Goal: Task Accomplishment & Management: Use online tool/utility

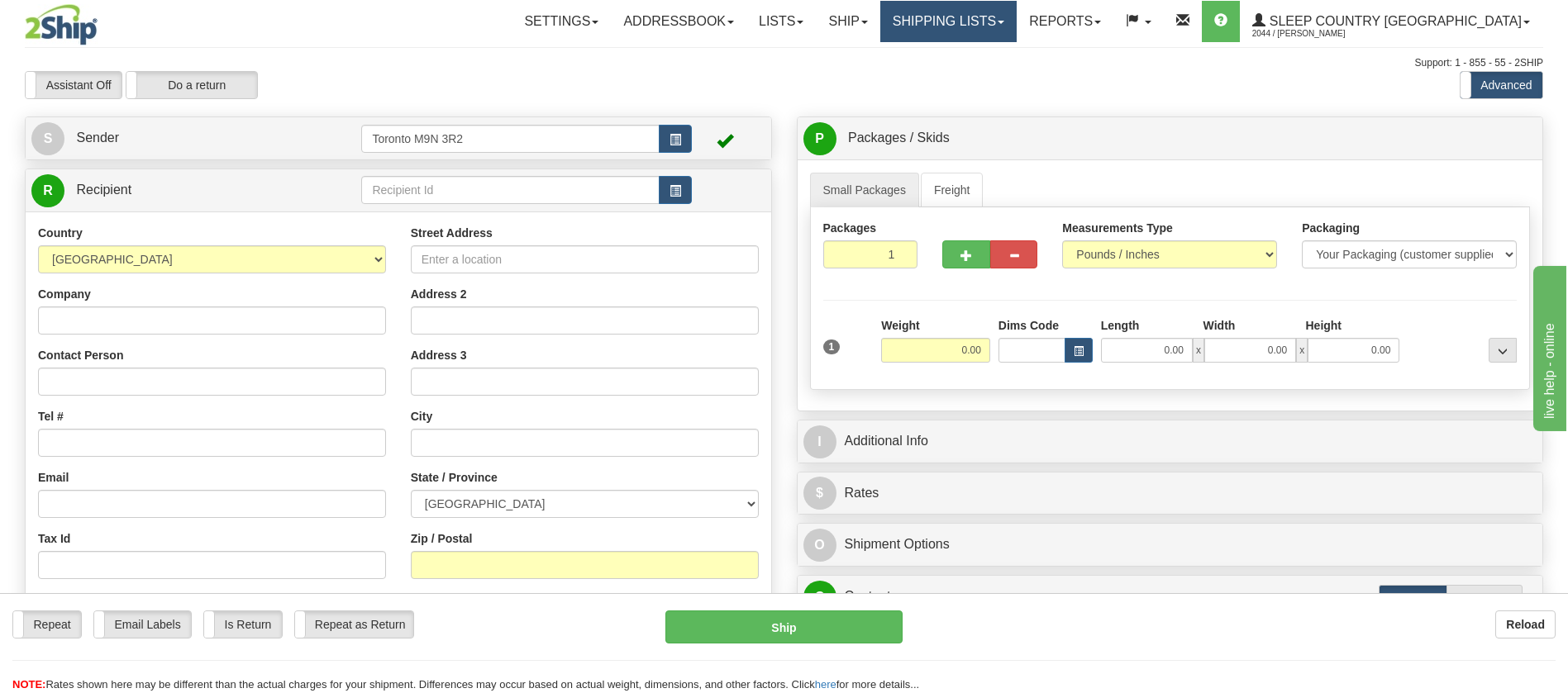
click at [997, 18] on link "Shipping lists" at bounding box center [947, 21] width 136 height 41
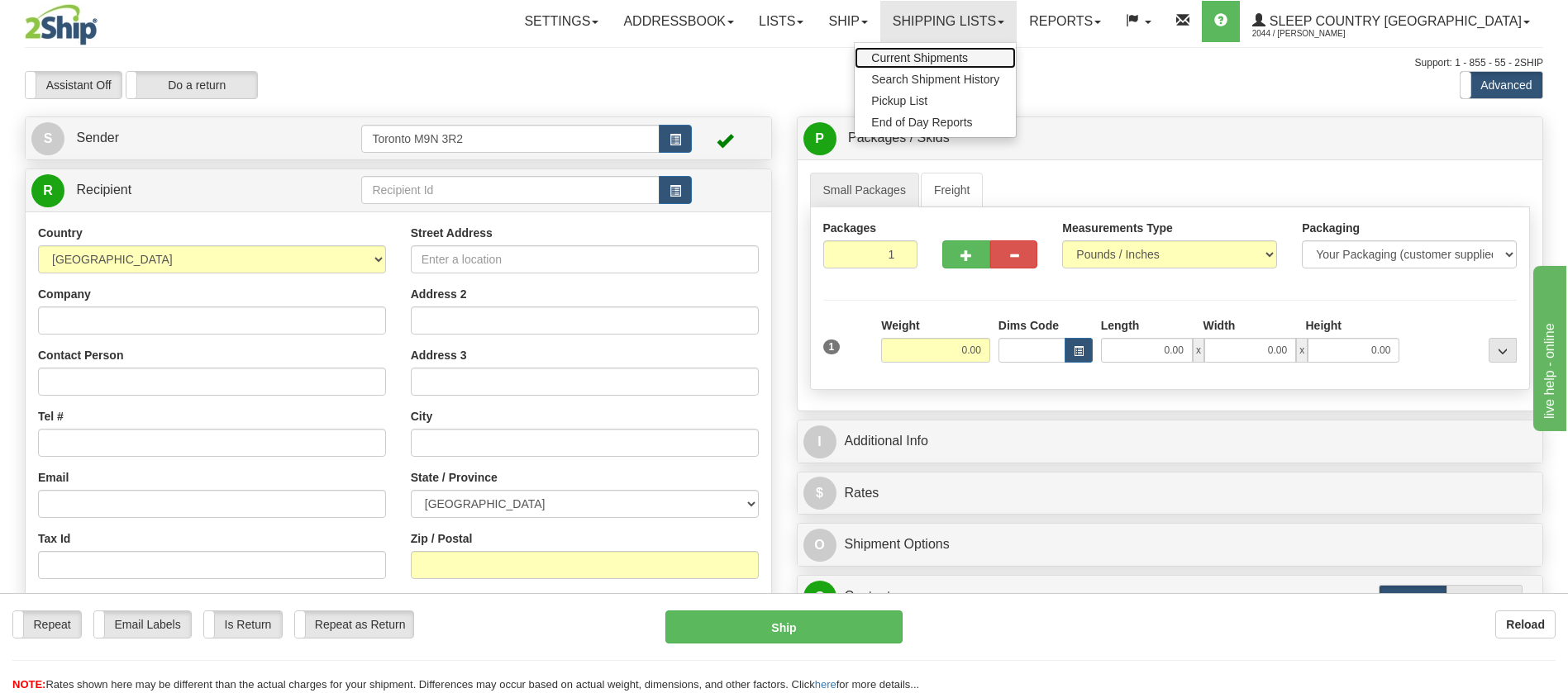
click at [968, 59] on span "Current Shipments" at bounding box center [919, 58] width 96 height 13
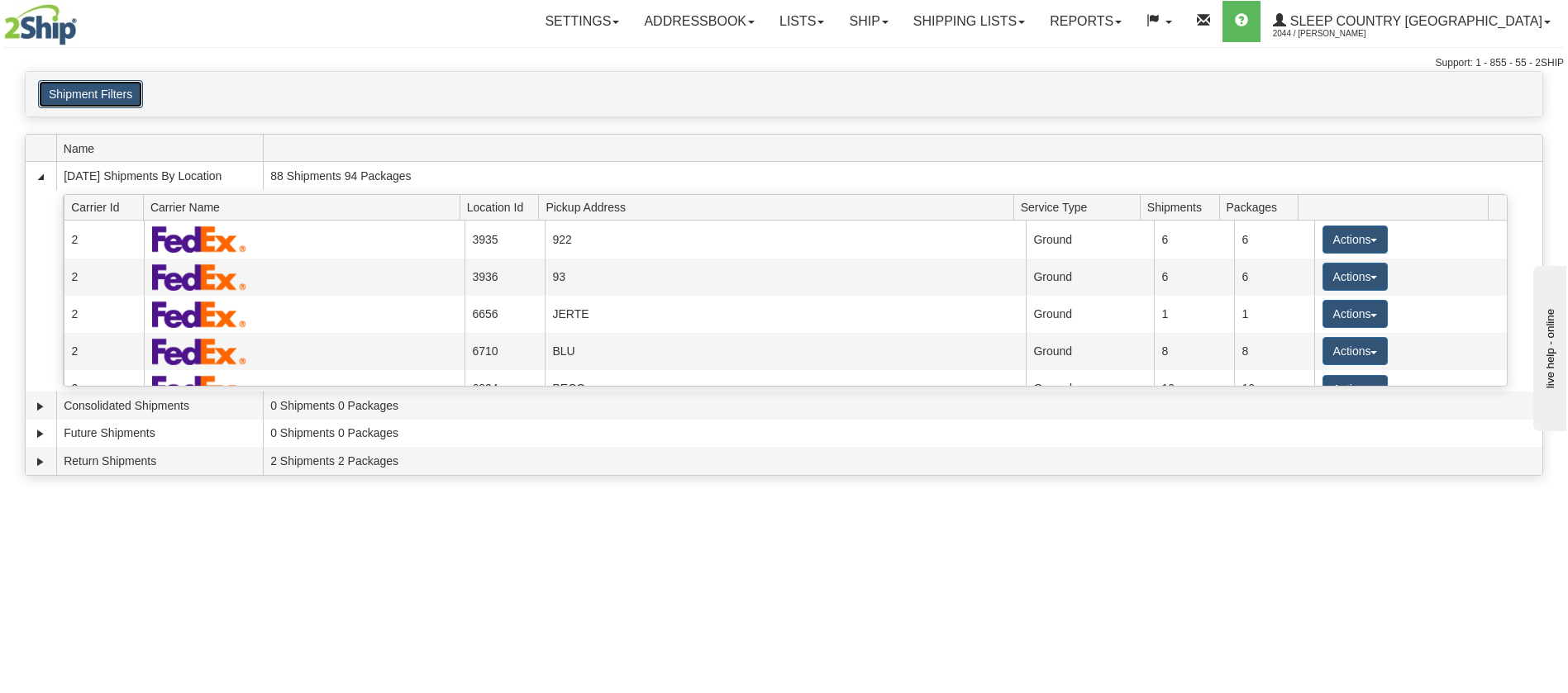
click at [104, 98] on button "Shipment Filters" at bounding box center [90, 93] width 105 height 28
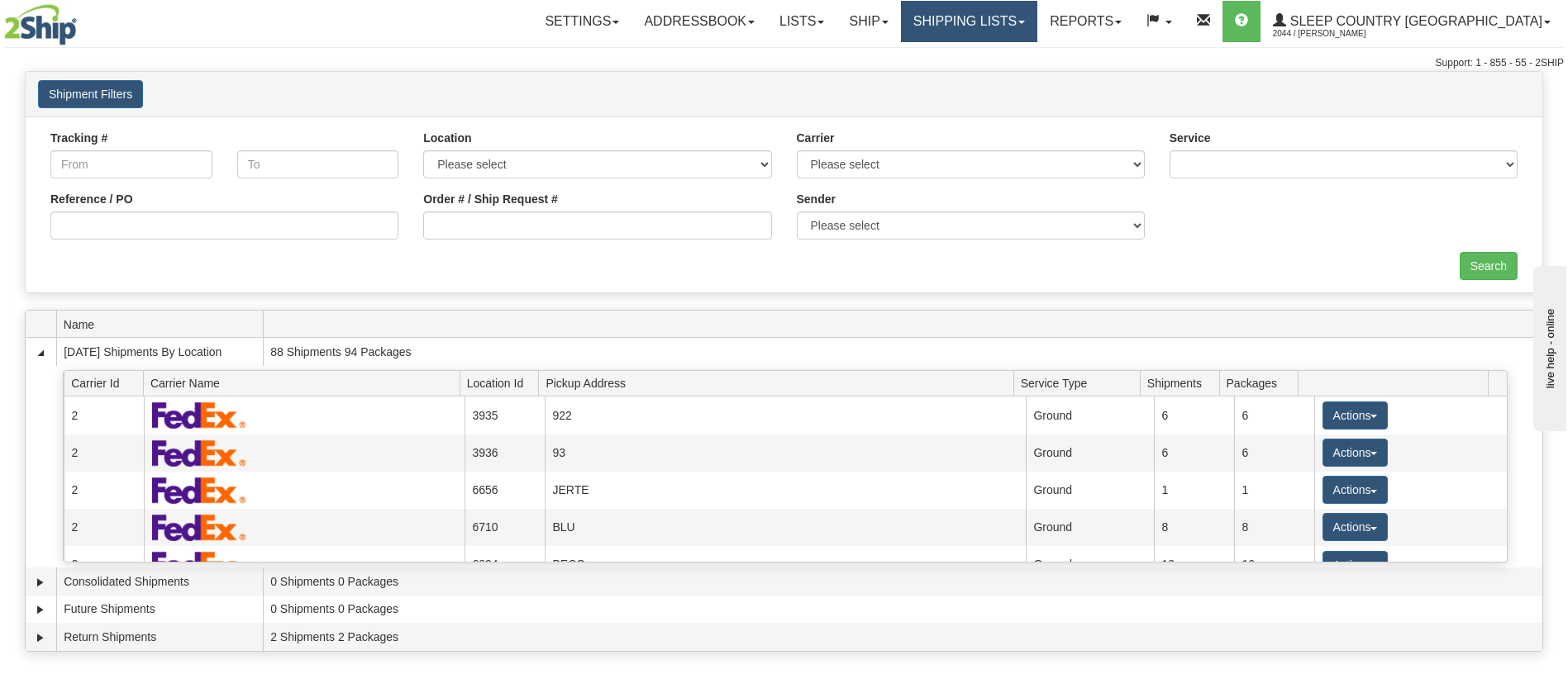
click at [1037, 28] on link "Shipping lists" at bounding box center [969, 21] width 136 height 41
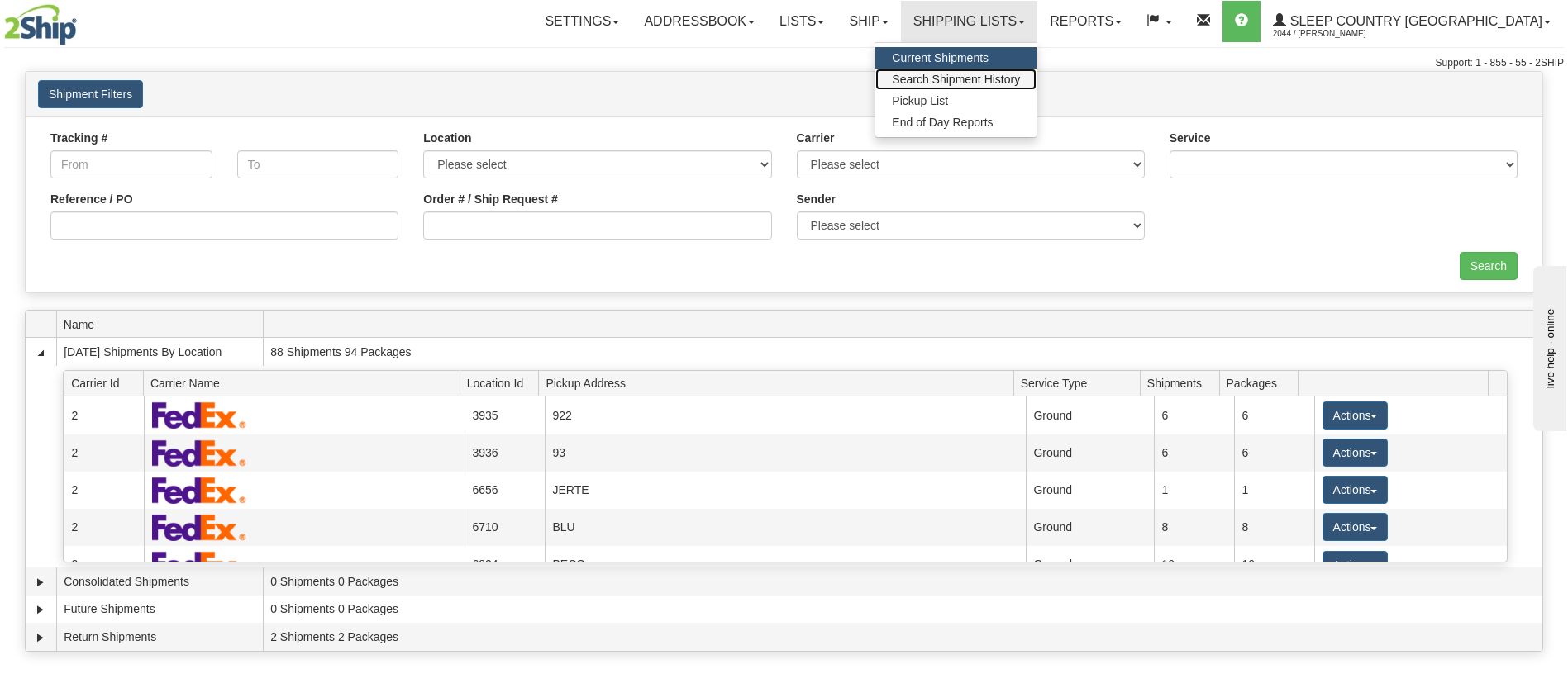
click at [1020, 77] on span "Search Shipment History" at bounding box center [955, 79] width 128 height 13
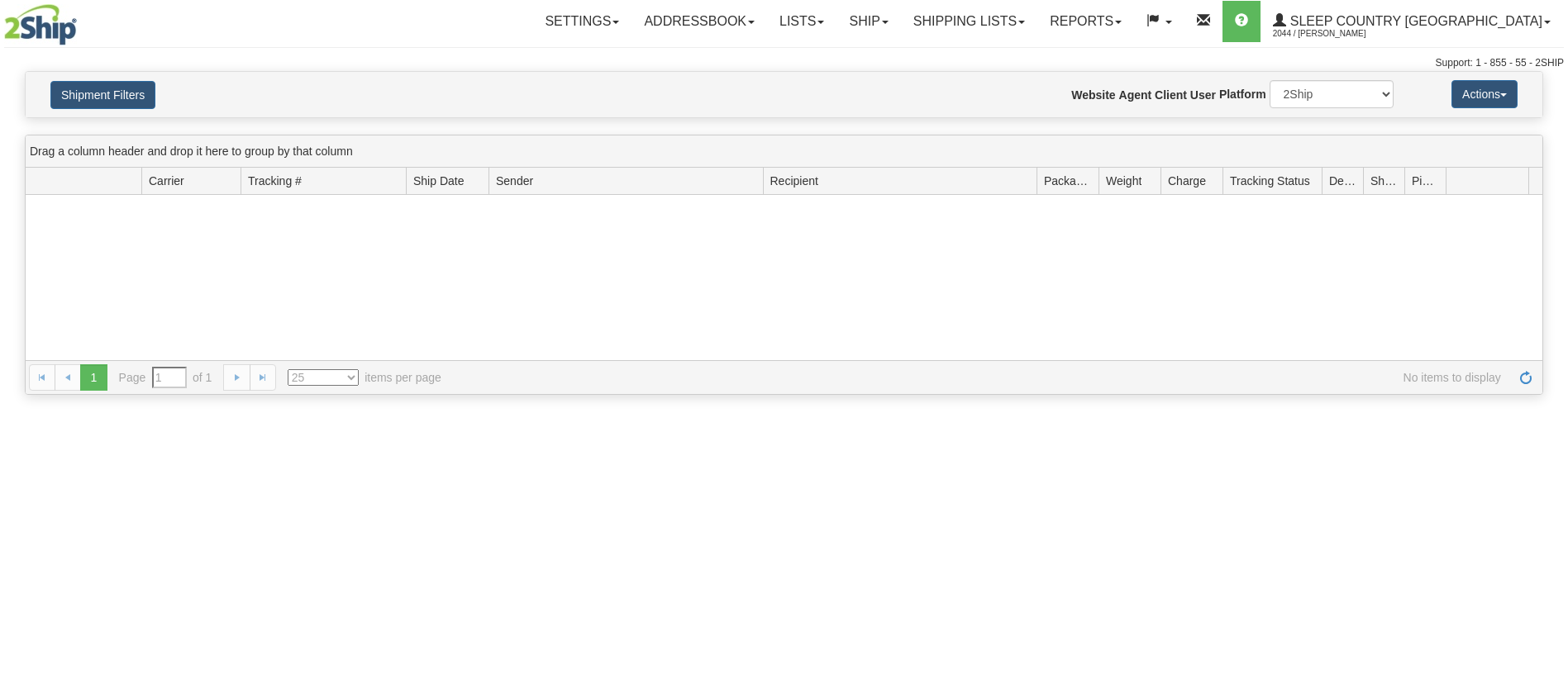
type input "From 08/28/2025 To 08/29/2025"
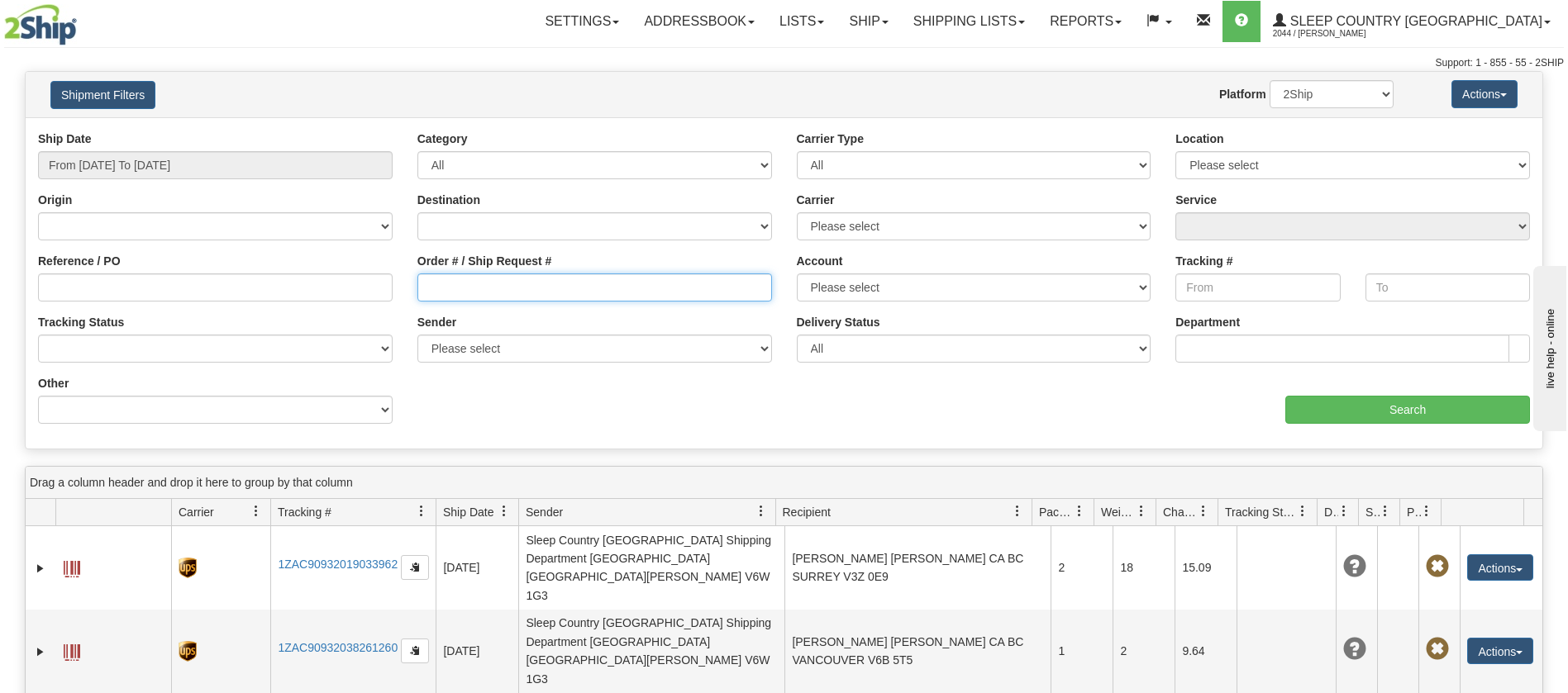
click at [465, 290] on input "Order # / Ship Request #" at bounding box center [595, 287] width 355 height 28
paste input "9002I021086"
type input "9002I021086"
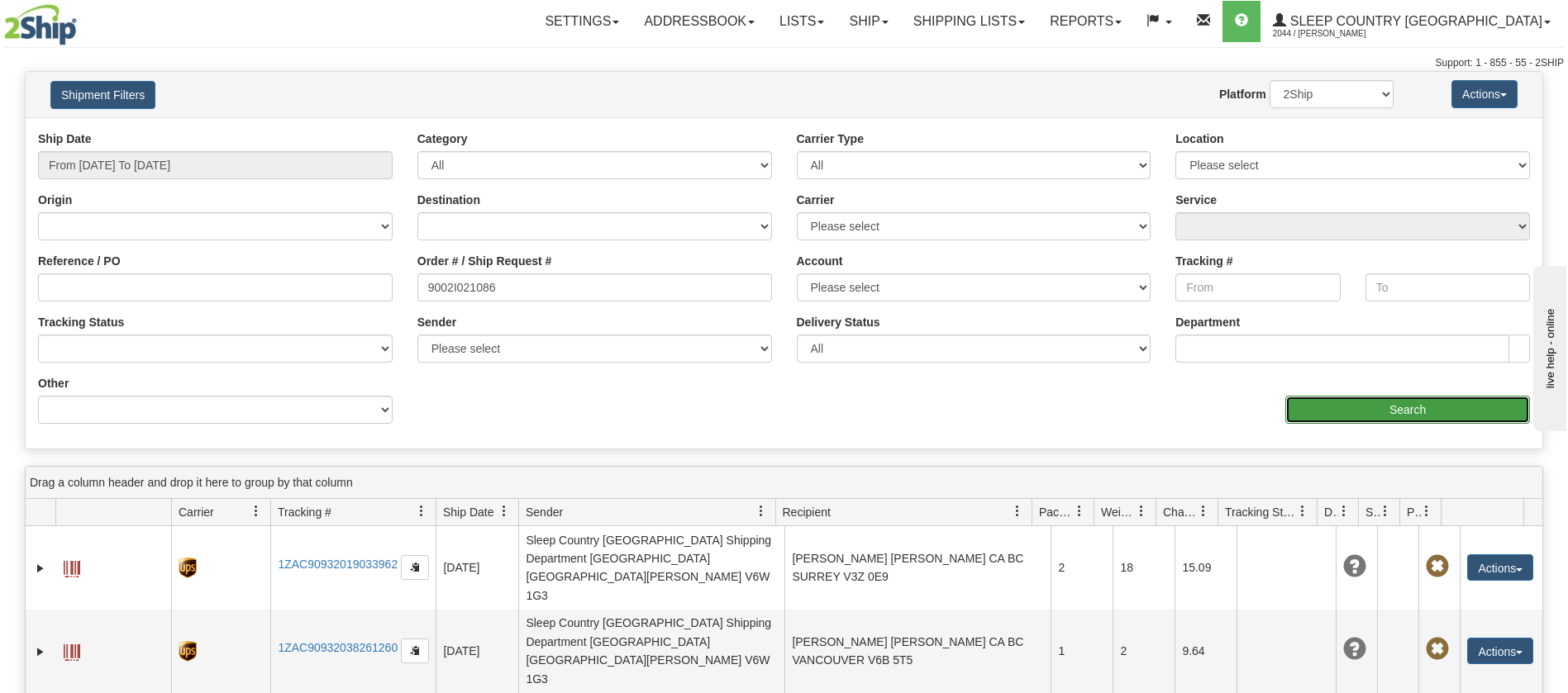
click at [1421, 418] on input "Search" at bounding box center [1407, 410] width 245 height 28
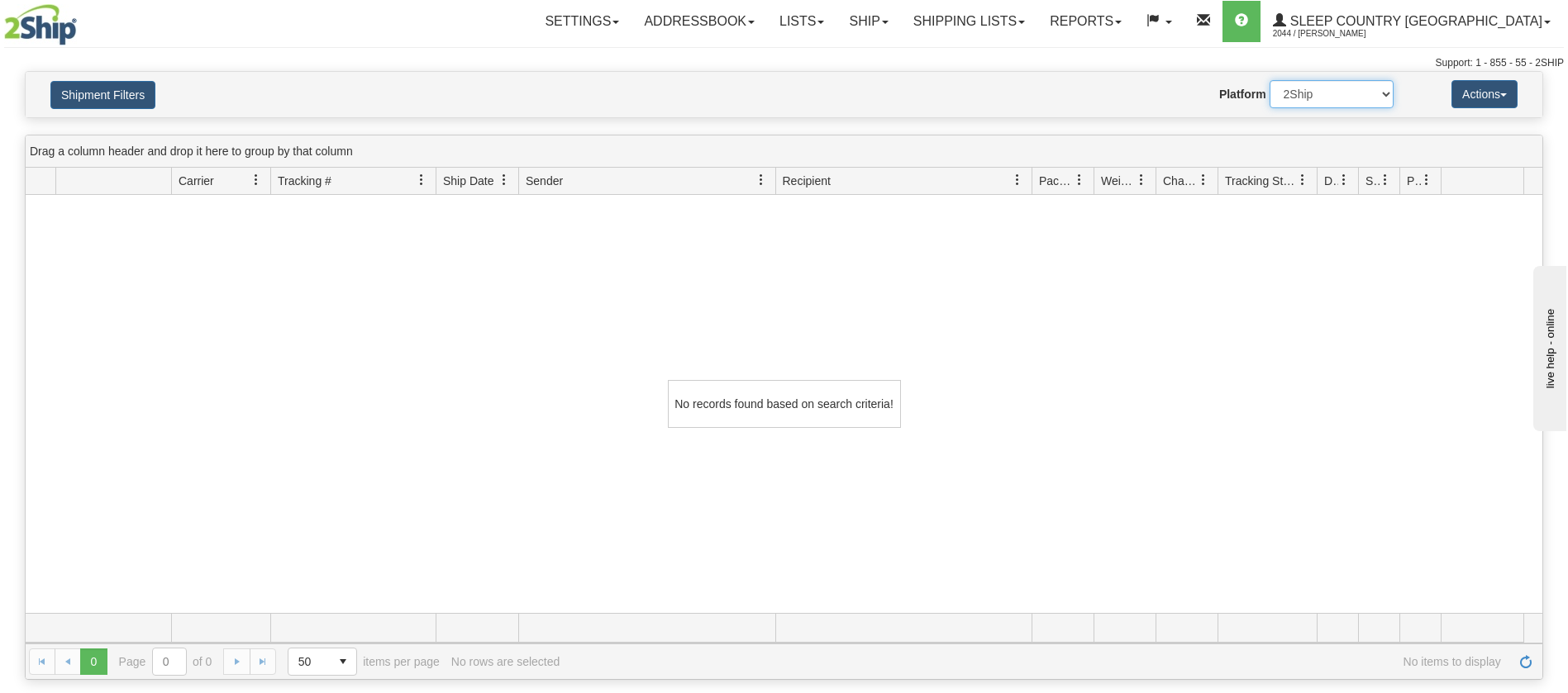
click at [1335, 86] on select "2Ship Imported" at bounding box center [1331, 93] width 124 height 28
select select "1"
click at [1269, 80] on select "2Ship Imported" at bounding box center [1331, 93] width 124 height 28
click at [133, 100] on button "Shipment Filters" at bounding box center [102, 94] width 105 height 28
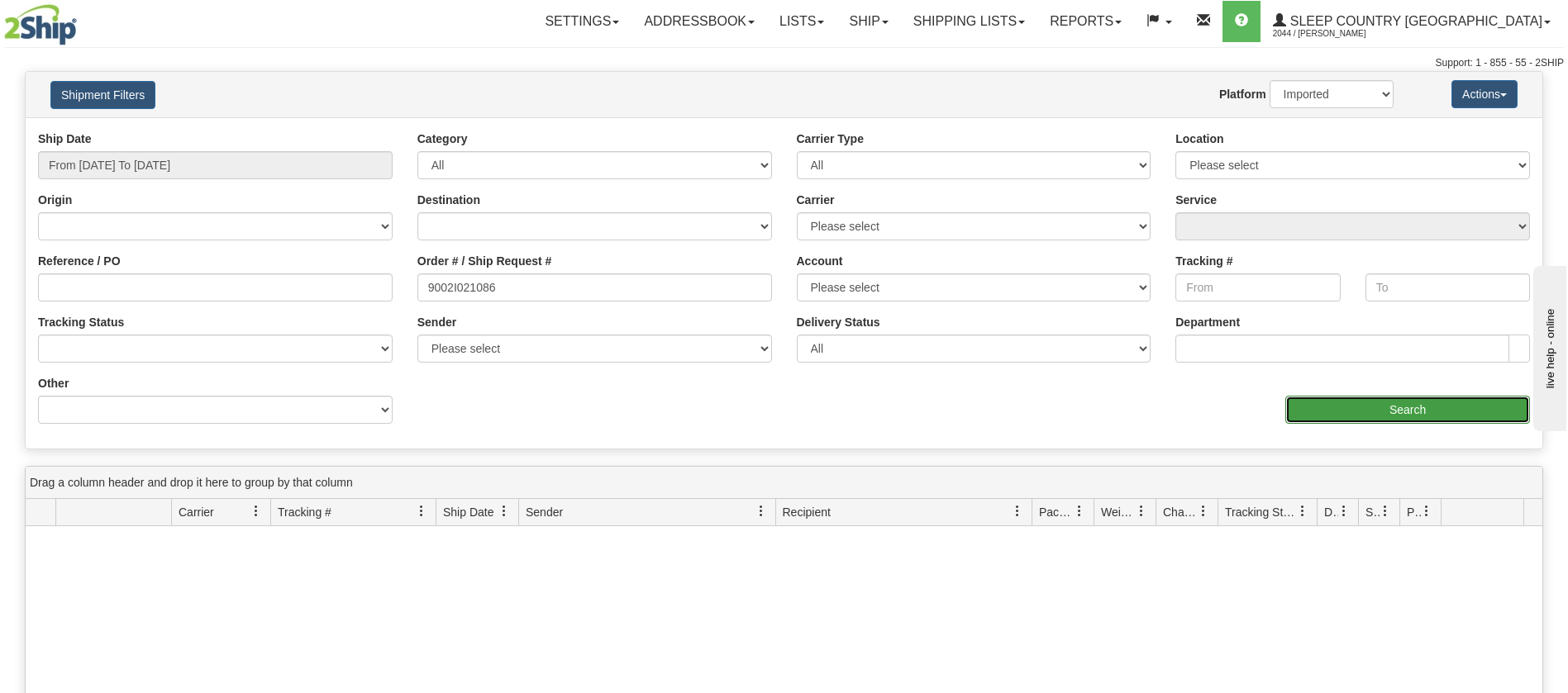
click at [1346, 418] on input "Search" at bounding box center [1407, 410] width 245 height 28
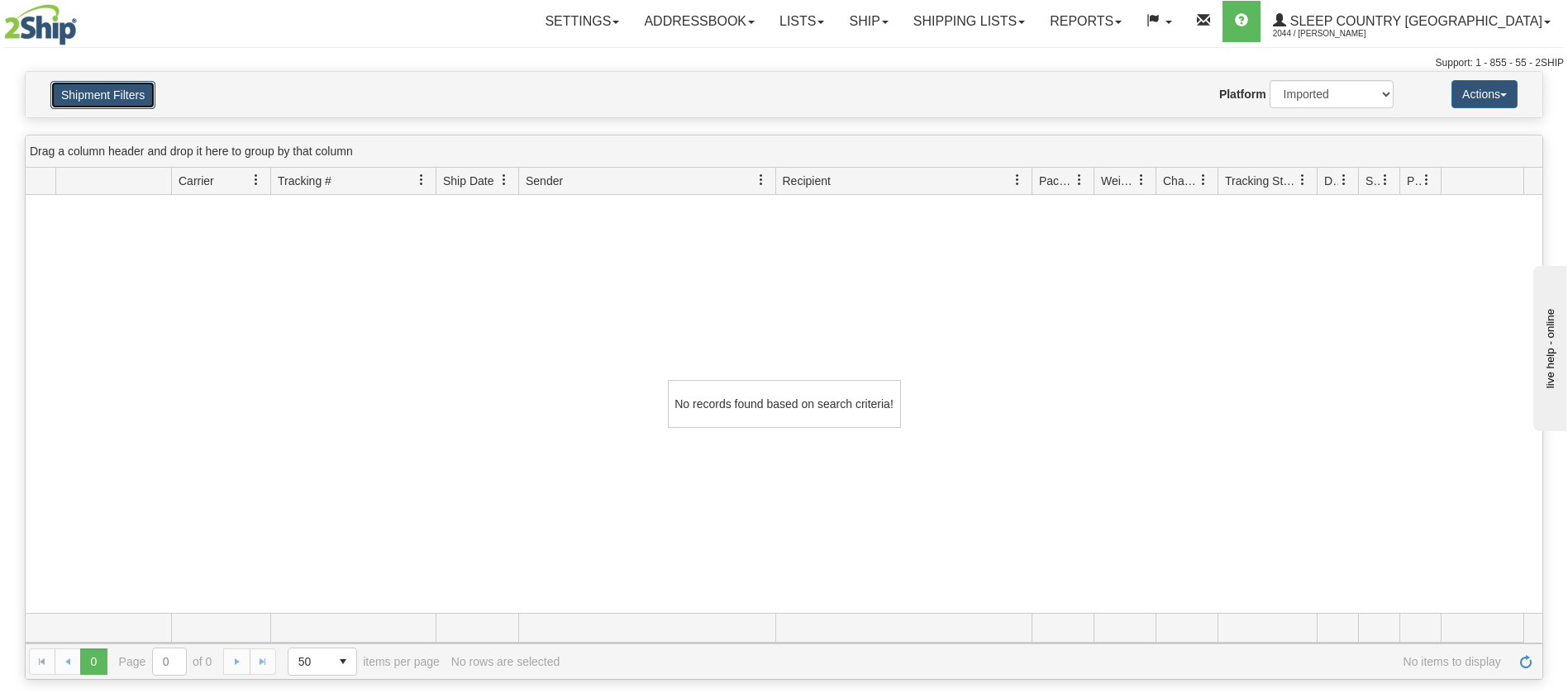
click at [151, 93] on button "Shipment Filters" at bounding box center [102, 94] width 105 height 28
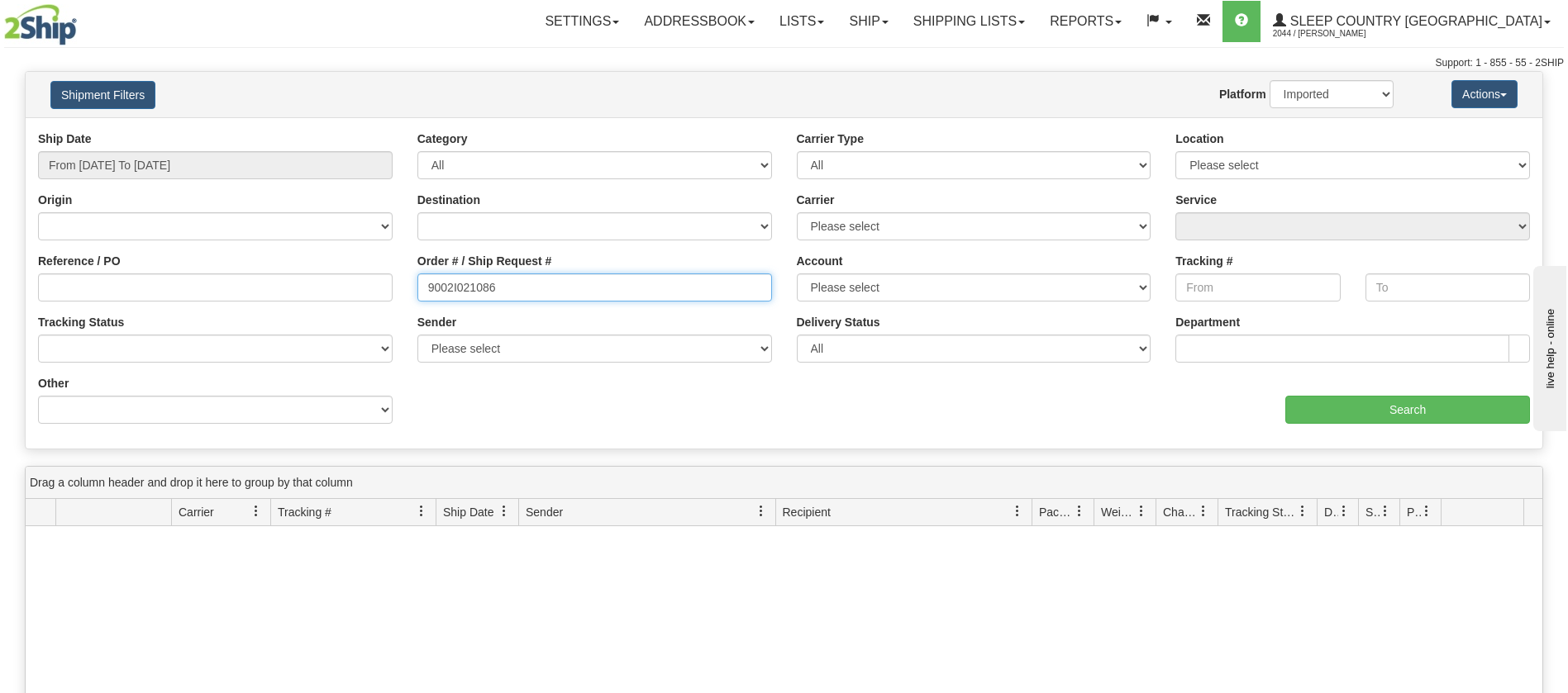
click at [502, 276] on input "9002I021086" at bounding box center [595, 287] width 355 height 28
drag, startPoint x: 510, startPoint y: 282, endPoint x: 386, endPoint y: 303, distance: 125.8
click at [386, 130] on div "Reference / PO Order # / Ship Request # 9002I021086 Account Please select Canad…" at bounding box center [784, 130] width 1517 height 0
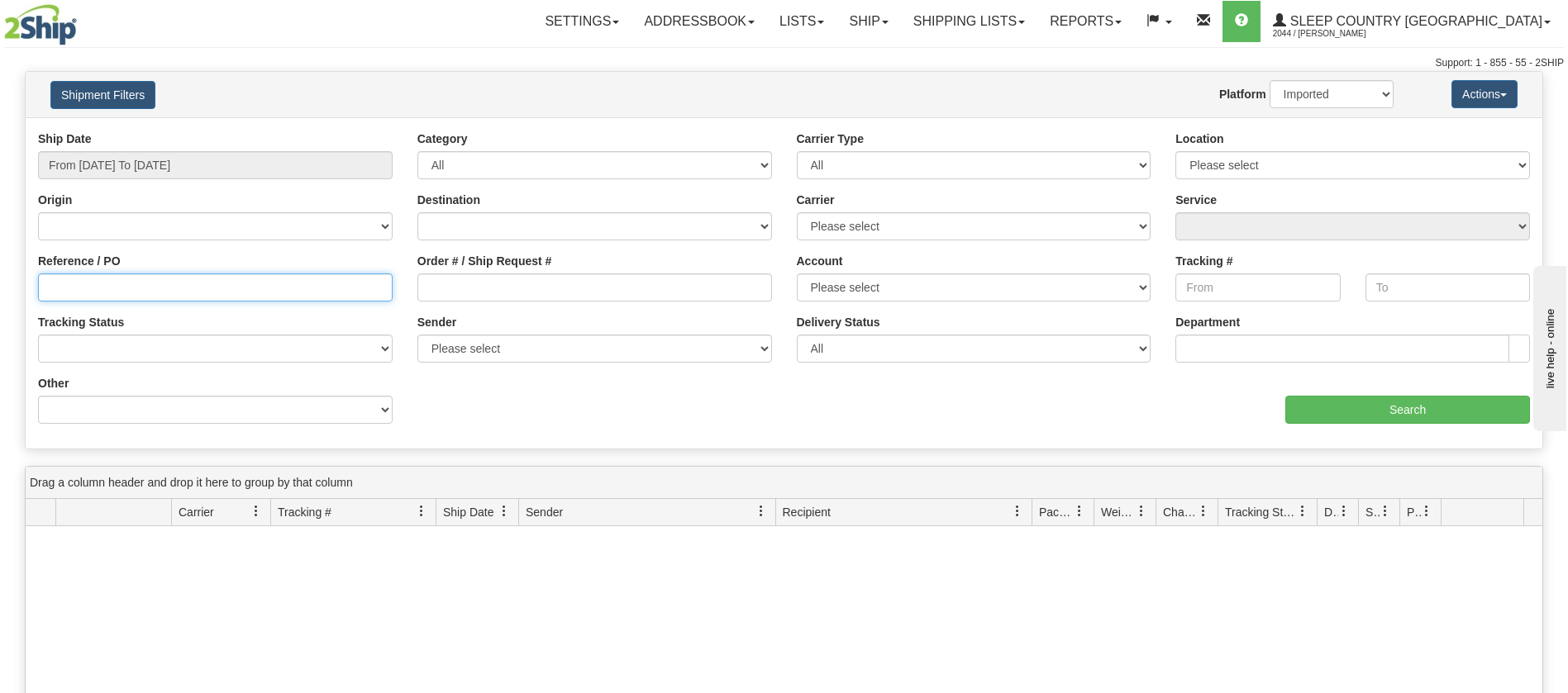
click at [173, 291] on input "Reference / PO" at bounding box center [215, 287] width 355 height 28
paste input "9002I021086"
type input "9002I021086"
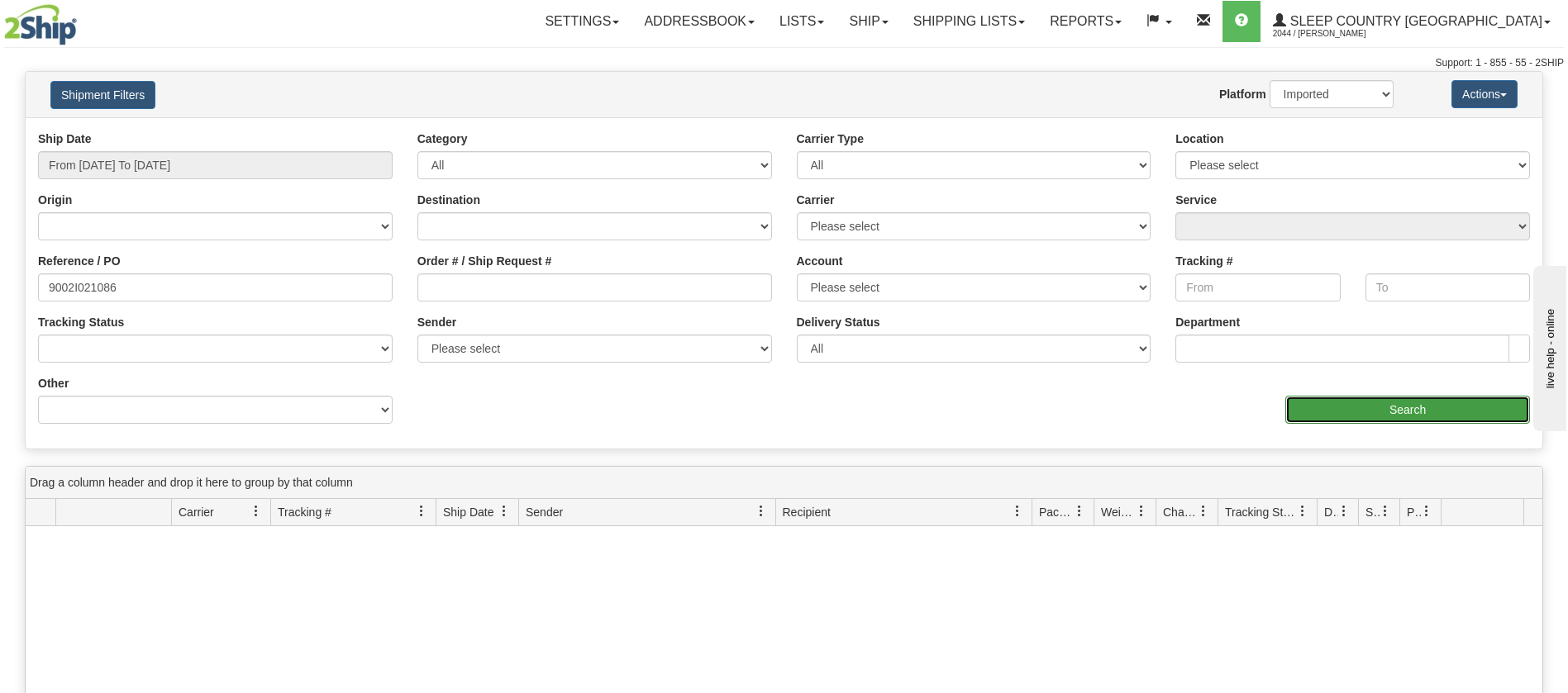
click at [1343, 401] on input "Search" at bounding box center [1407, 410] width 245 height 28
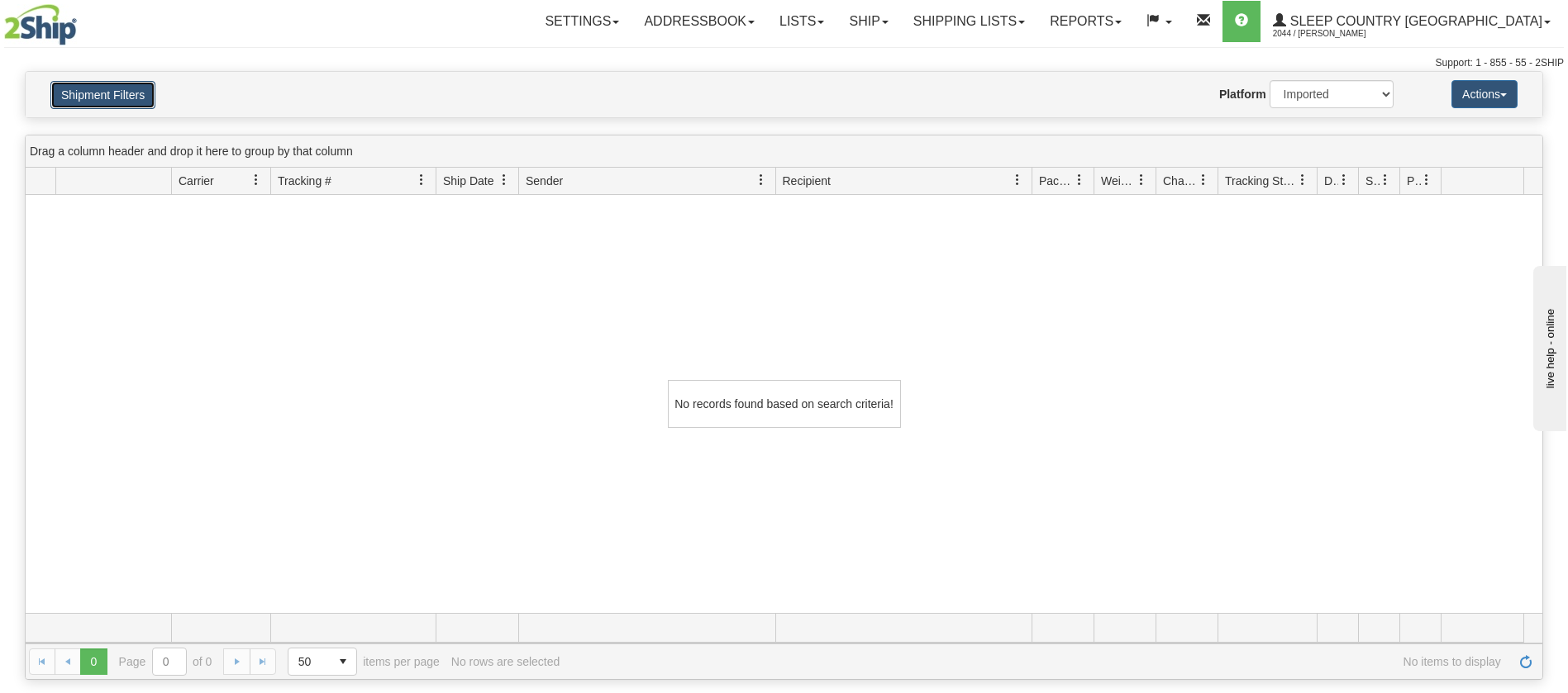
click at [94, 90] on button "Shipment Filters" at bounding box center [102, 94] width 105 height 28
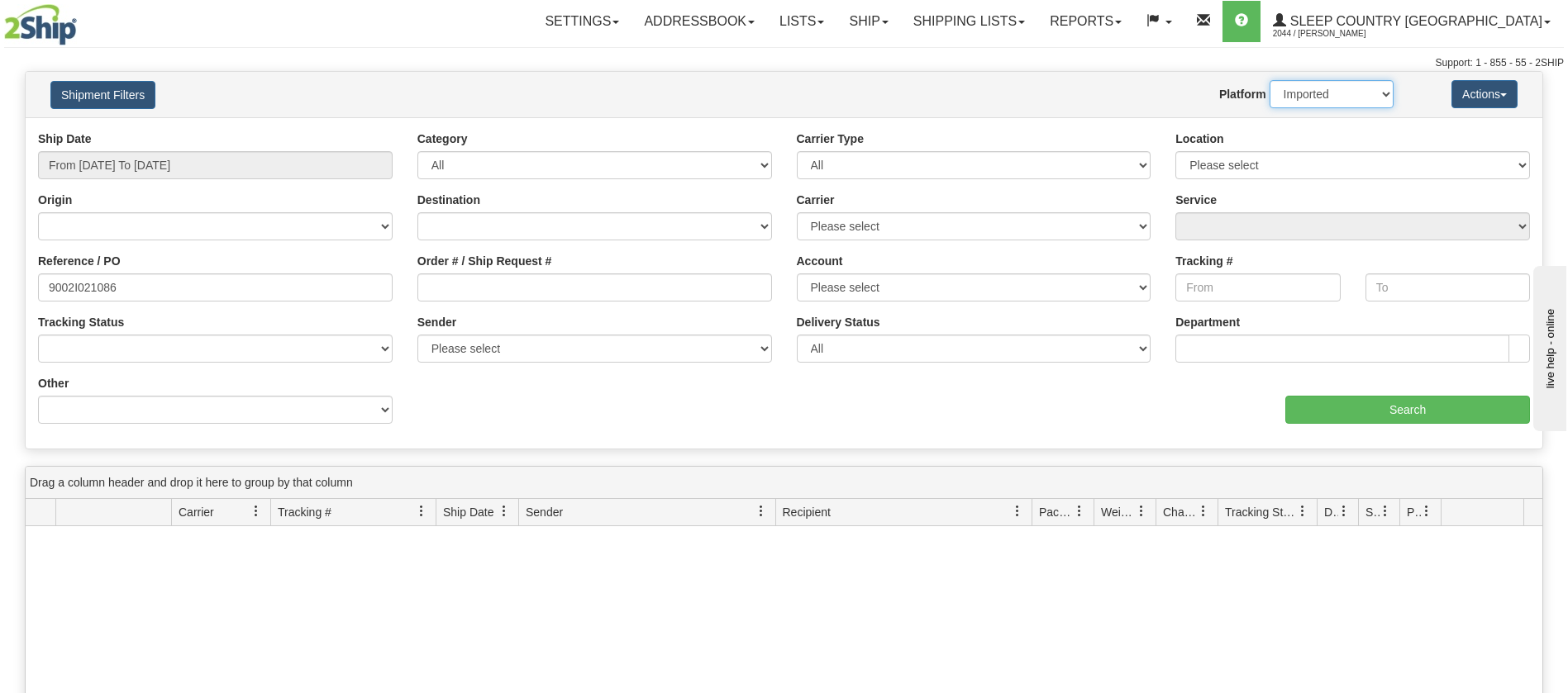
drag, startPoint x: 1293, startPoint y: 97, endPoint x: 1294, endPoint y: 107, distance: 10.0
click at [1293, 98] on select "2Ship Imported" at bounding box center [1331, 93] width 124 height 28
select select "0"
click at [1269, 80] on select "2Ship Imported" at bounding box center [1331, 93] width 124 height 28
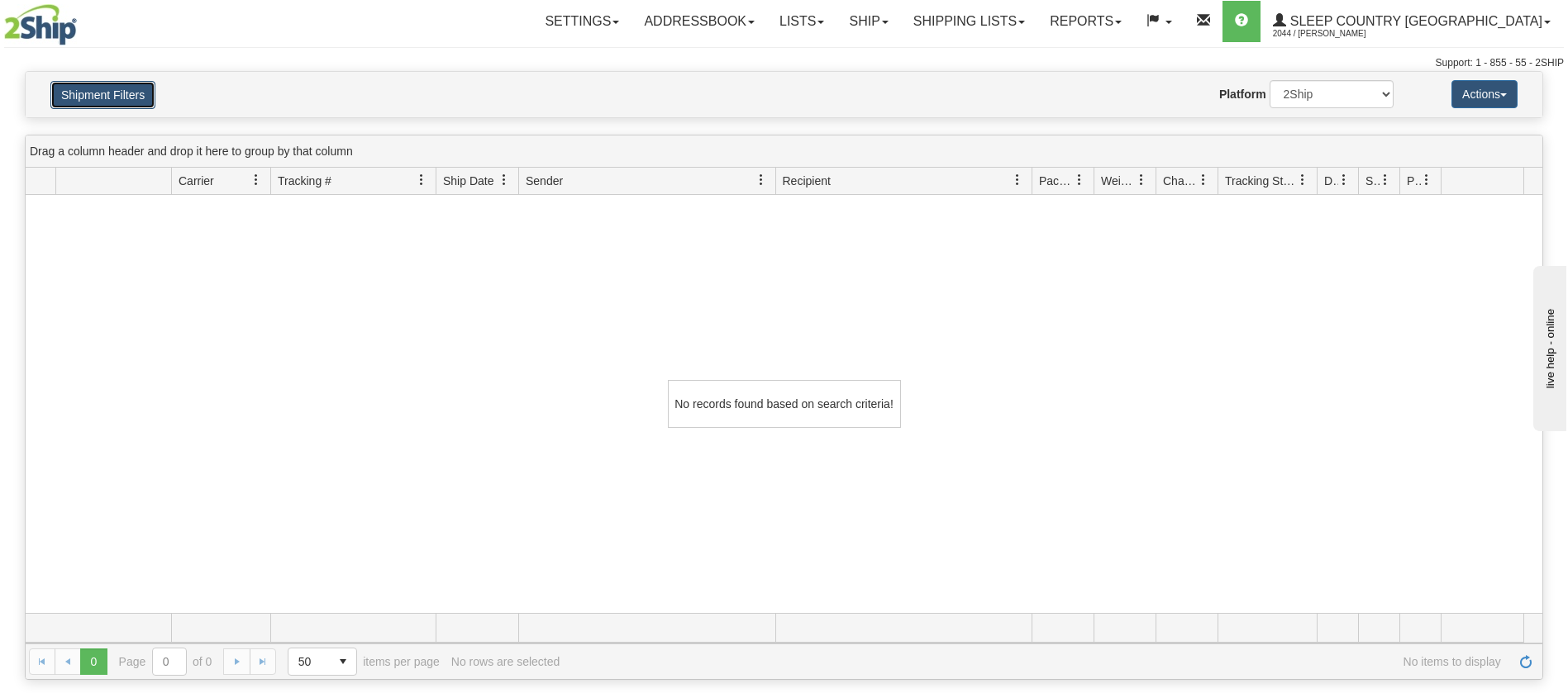
click at [102, 103] on button "Shipment Filters" at bounding box center [102, 94] width 105 height 28
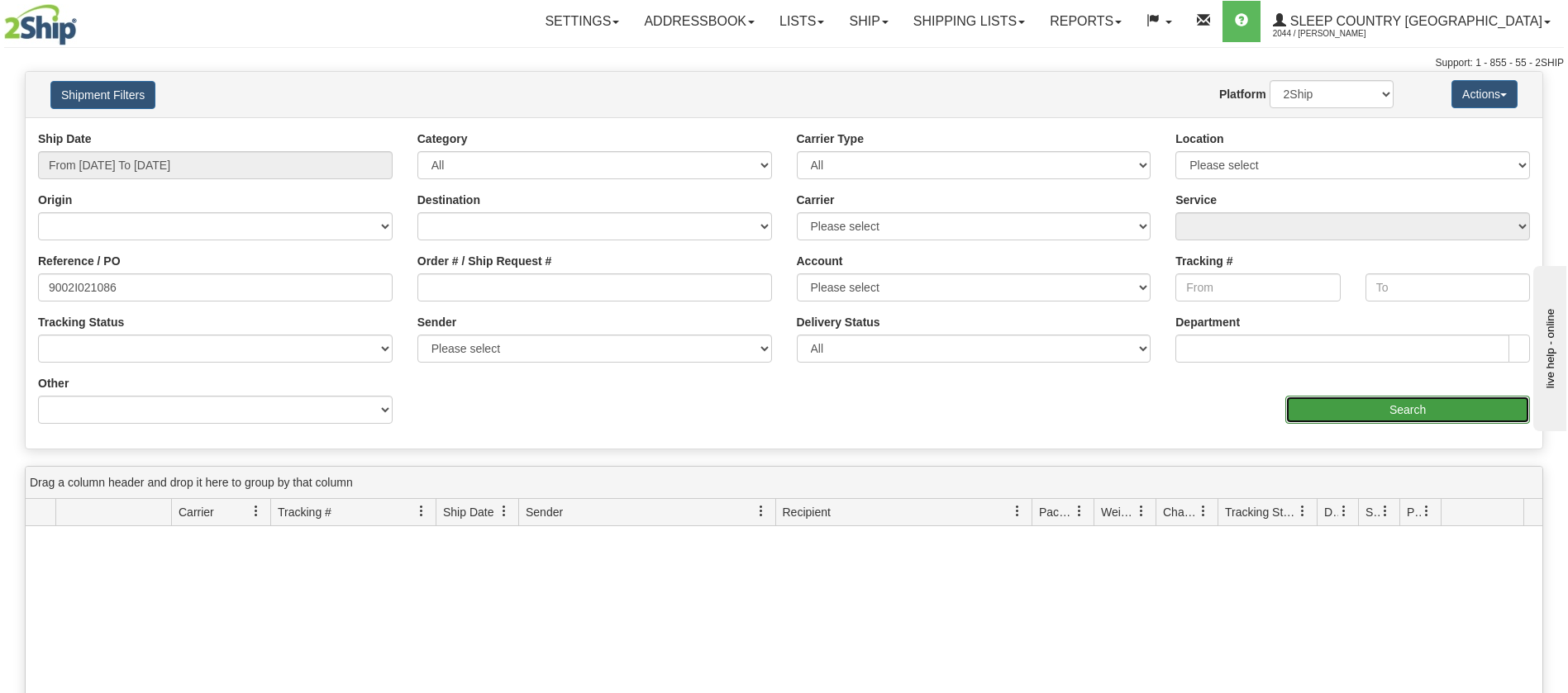
click at [1358, 418] on input "Search" at bounding box center [1407, 410] width 245 height 28
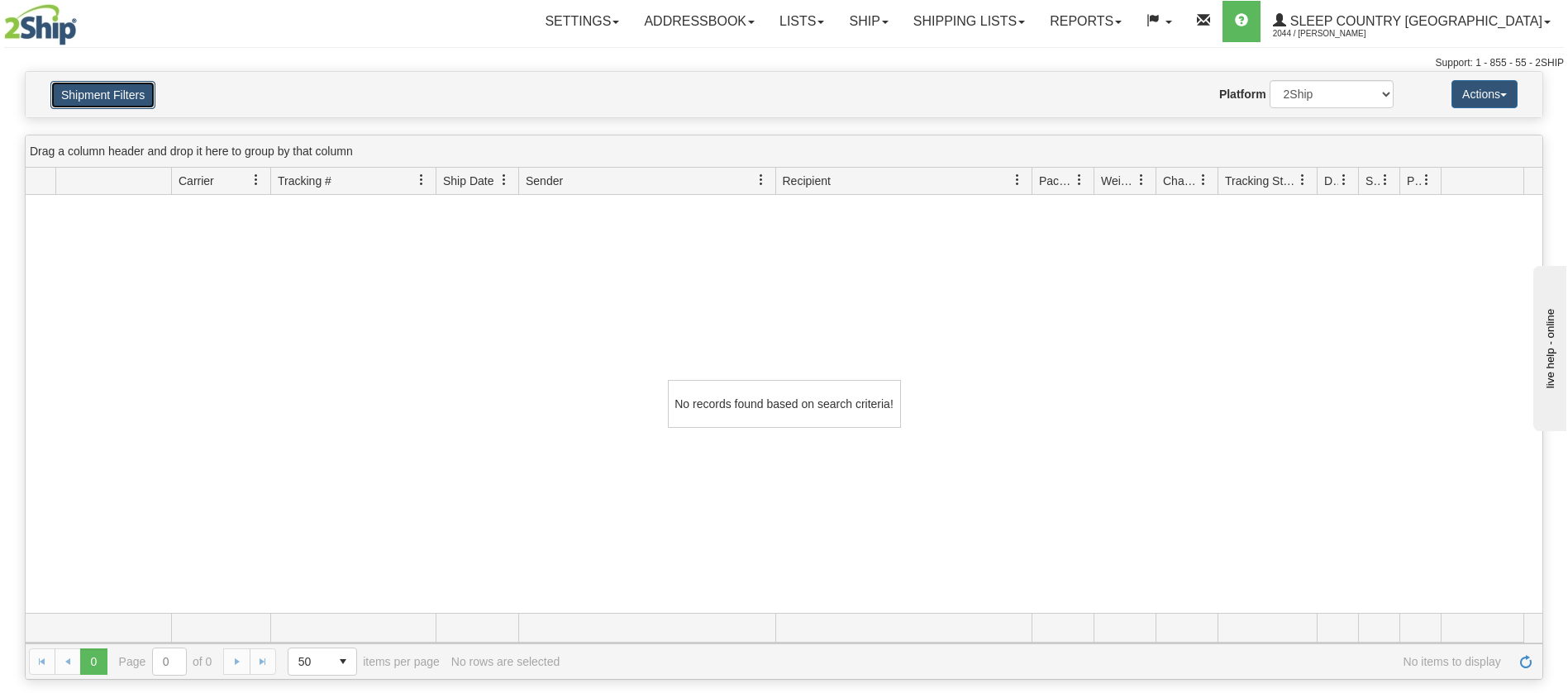
click at [121, 98] on button "Shipment Filters" at bounding box center [102, 94] width 105 height 28
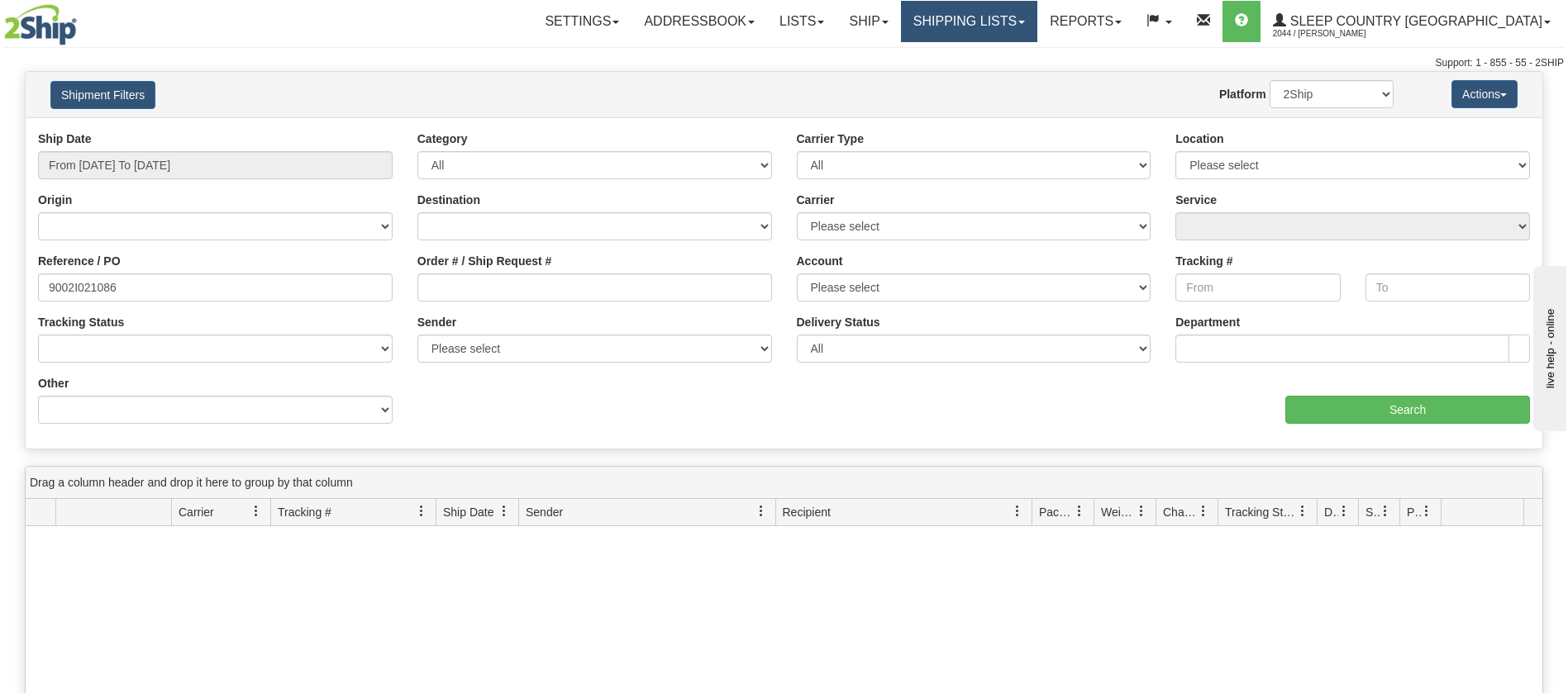
click at [1035, 27] on link "Shipping lists" at bounding box center [969, 21] width 136 height 41
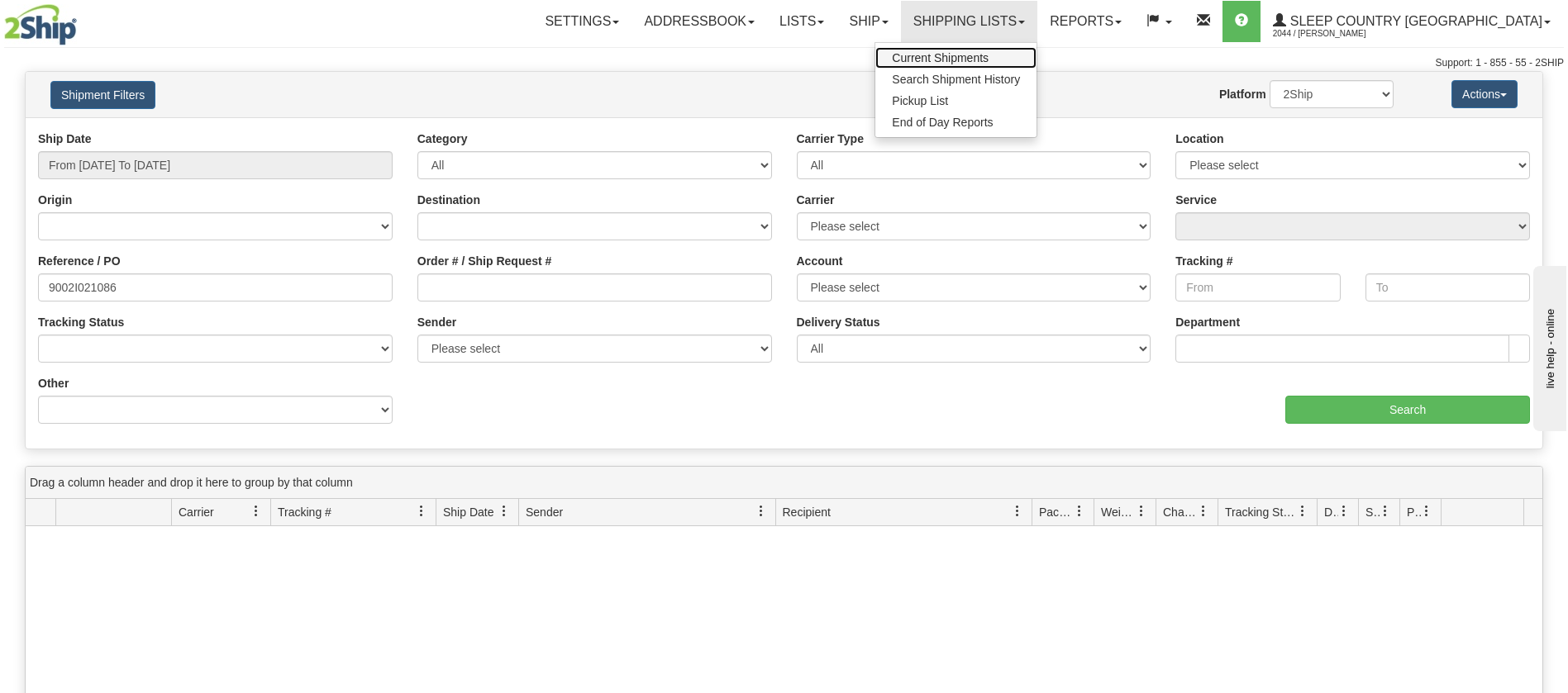
click at [989, 61] on span "Current Shipments" at bounding box center [940, 58] width 96 height 13
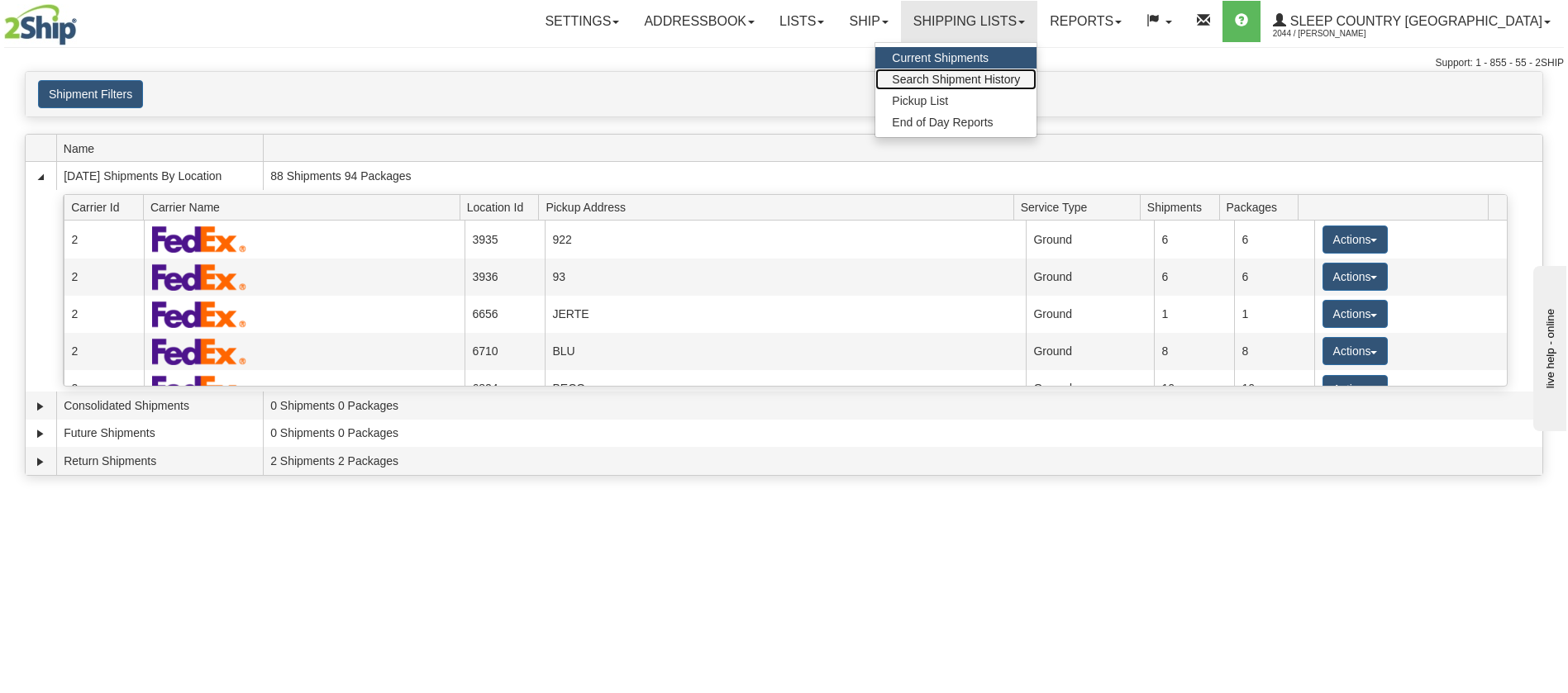
click at [1020, 79] on span "Search Shipment History" at bounding box center [955, 79] width 128 height 13
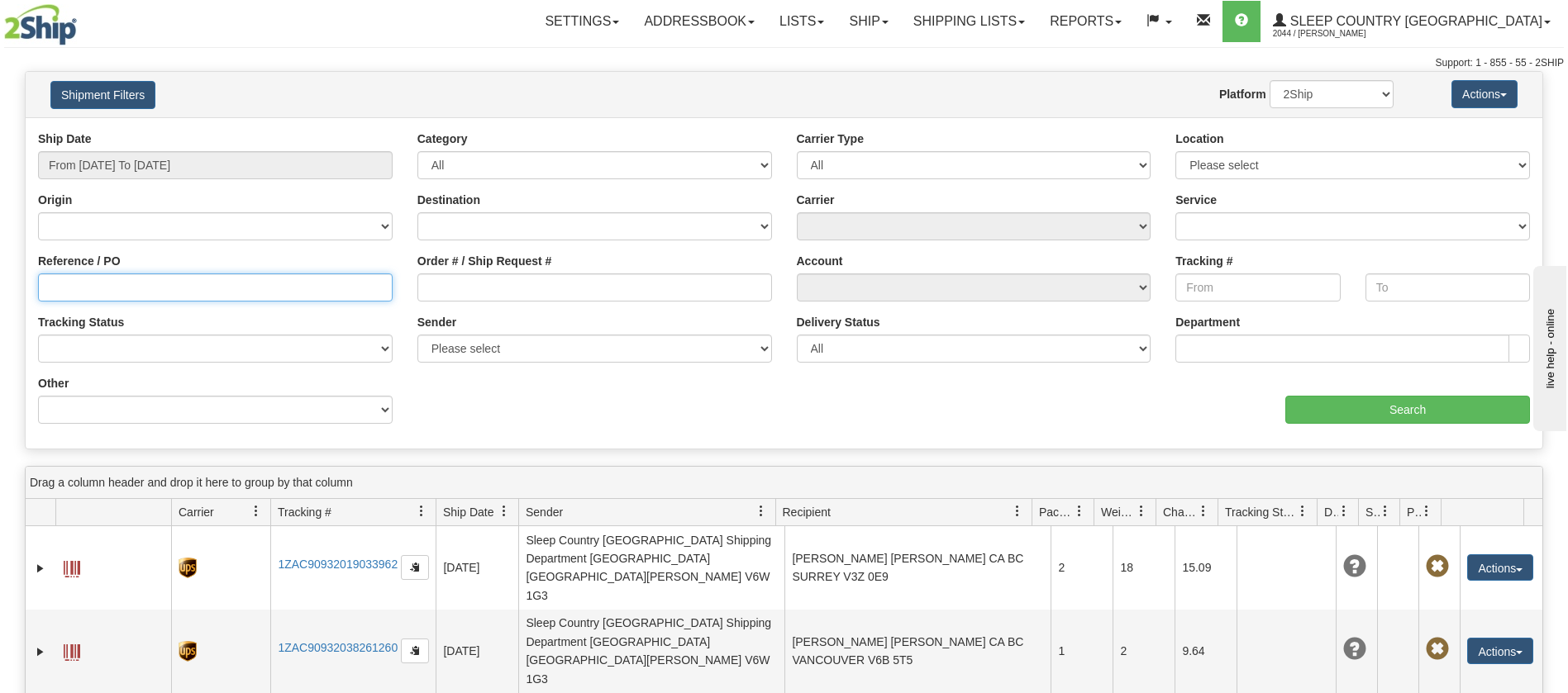
drag, startPoint x: 131, startPoint y: 284, endPoint x: 130, endPoint y: 275, distance: 9.1
click at [131, 284] on input "Reference / PO" at bounding box center [215, 287] width 355 height 28
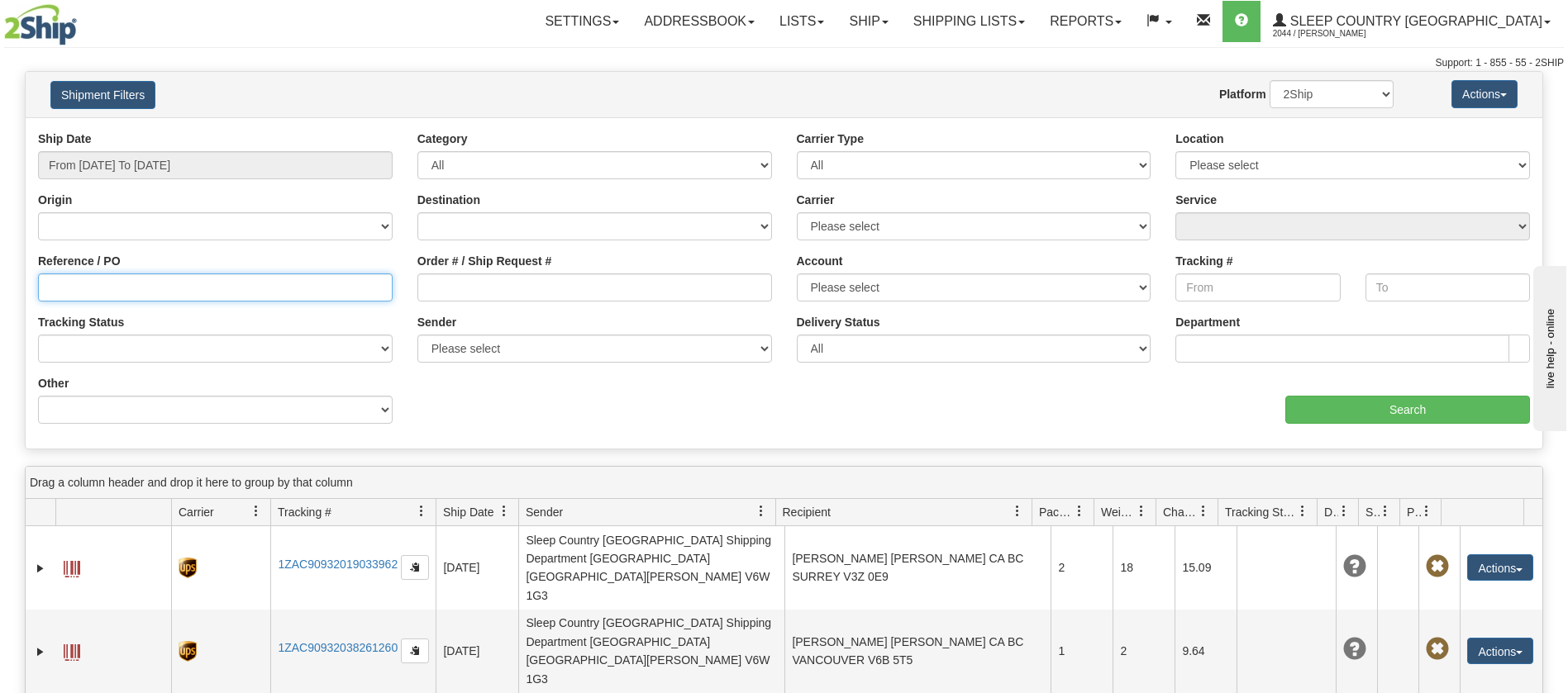
paste input "9002I021086"
type input "9002I021086"
click at [1368, 430] on div "Ship Date From [DATE] To [DATE] Category All Inbound Outbound Carrier Type All …" at bounding box center [784, 282] width 1517 height 306
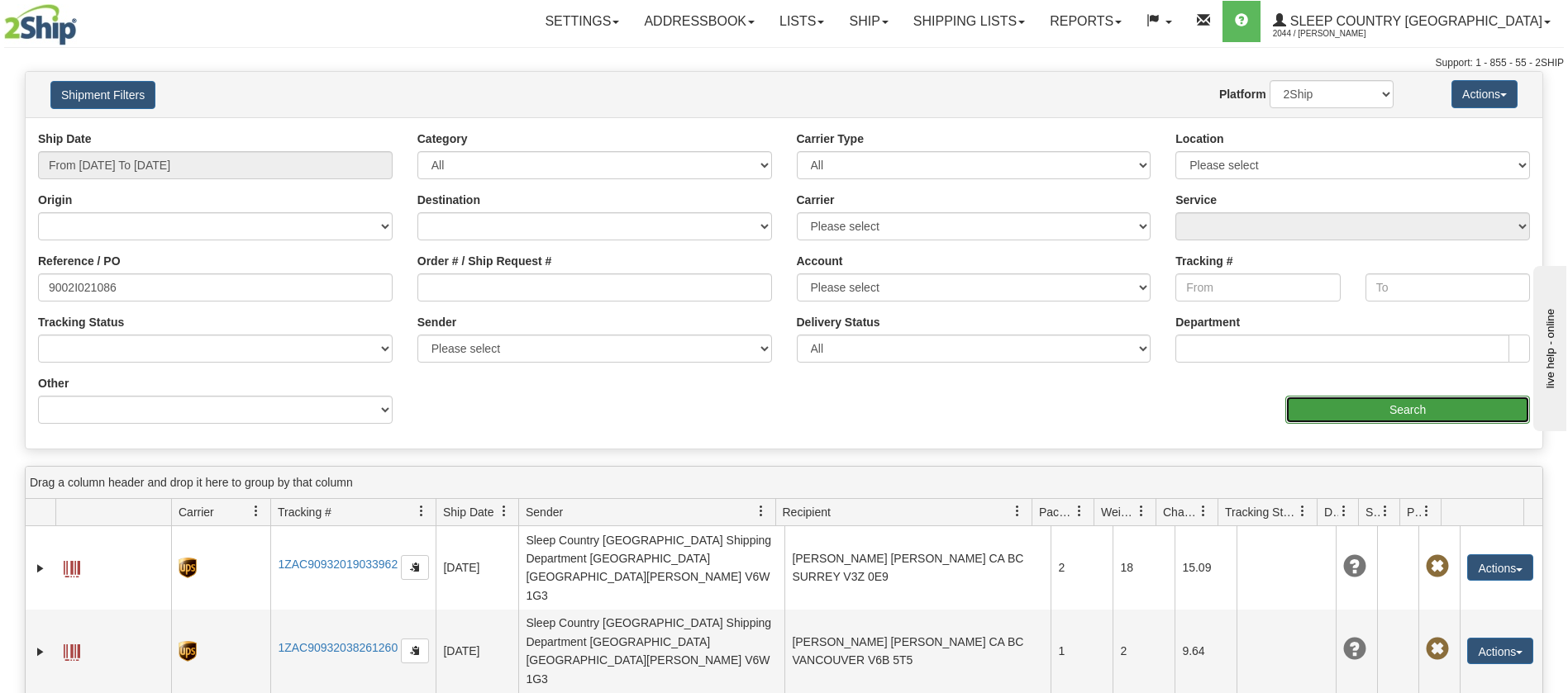
click at [1368, 409] on input "Search" at bounding box center [1407, 410] width 245 height 28
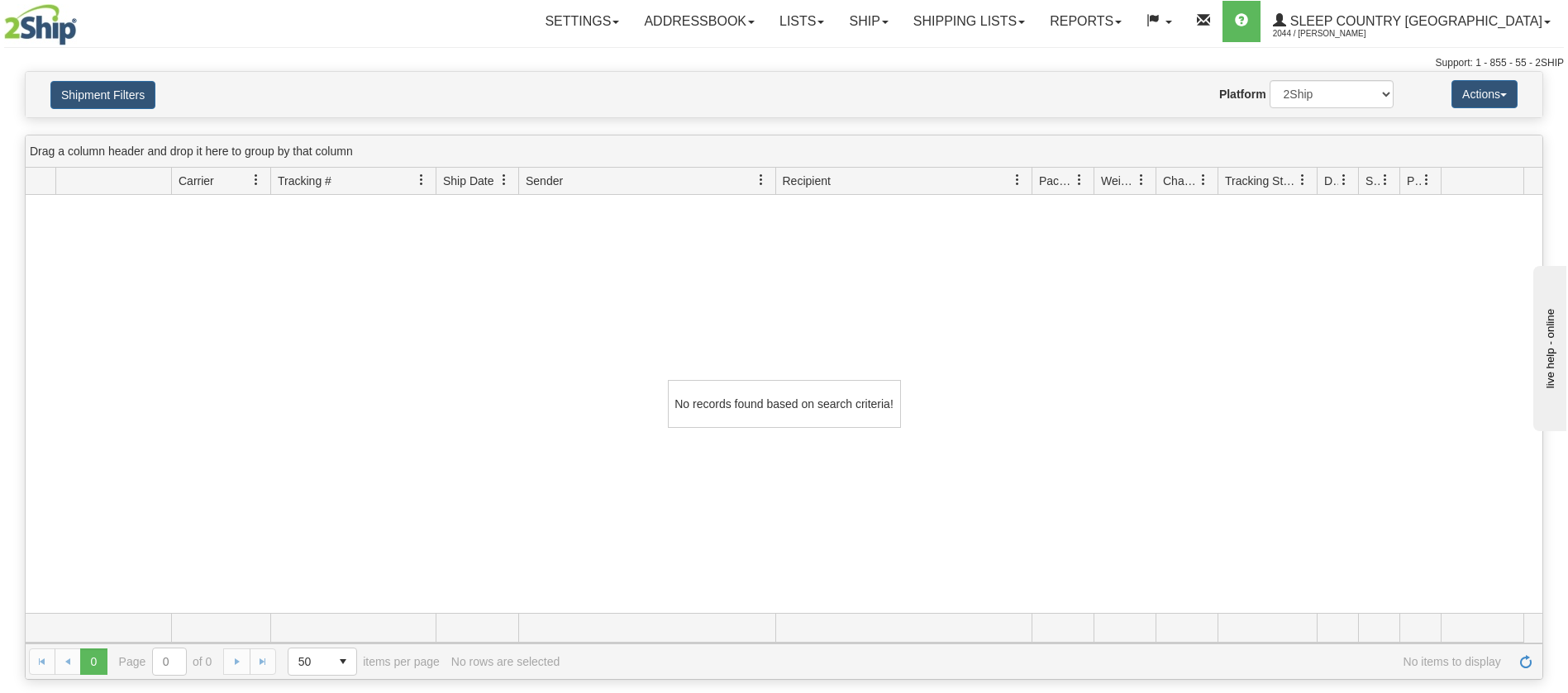
click at [122, 75] on div "Shipment Filters Website Agent Nothing selected Client User Platform 2Ship Impo…" at bounding box center [784, 94] width 1517 height 45
click at [1029, 13] on link "Shipping lists" at bounding box center [969, 21] width 136 height 41
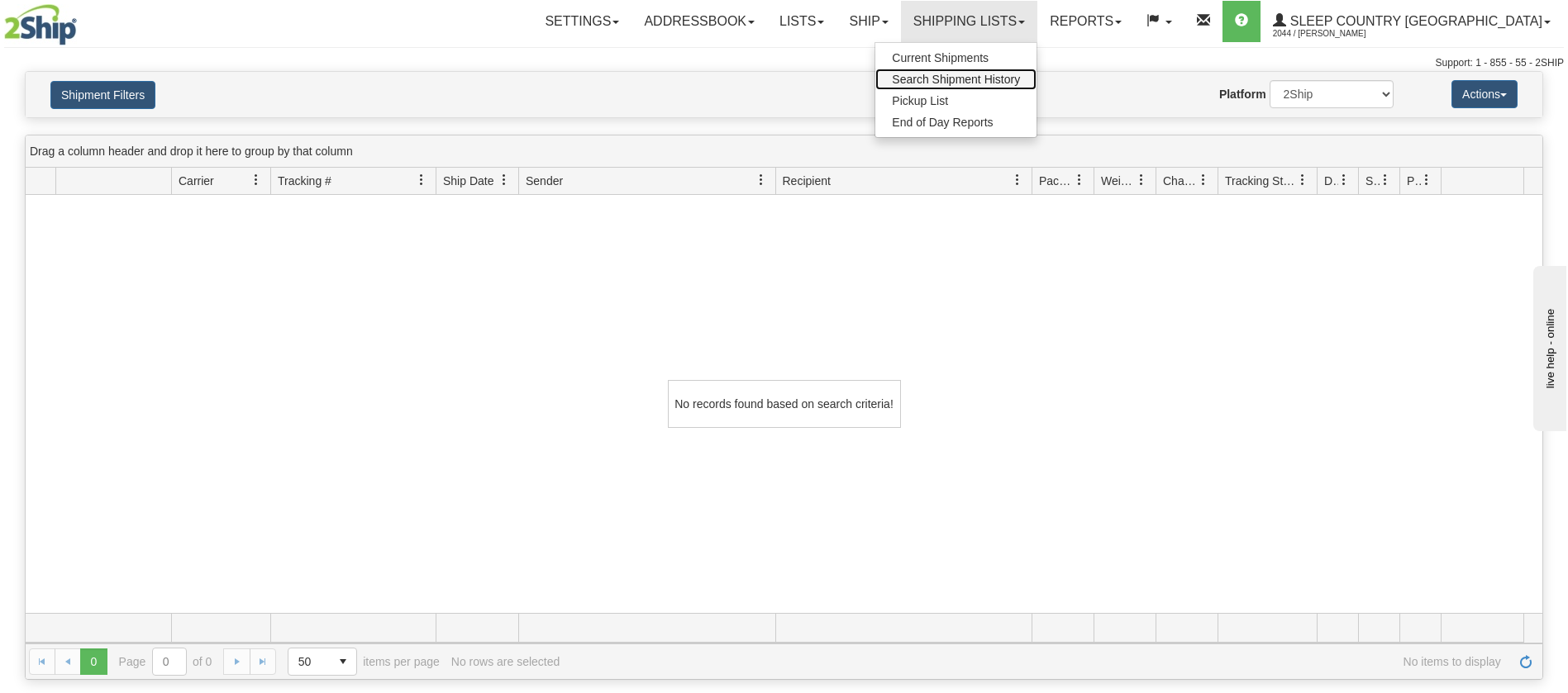
click at [1020, 76] on span "Search Shipment History" at bounding box center [955, 79] width 128 height 13
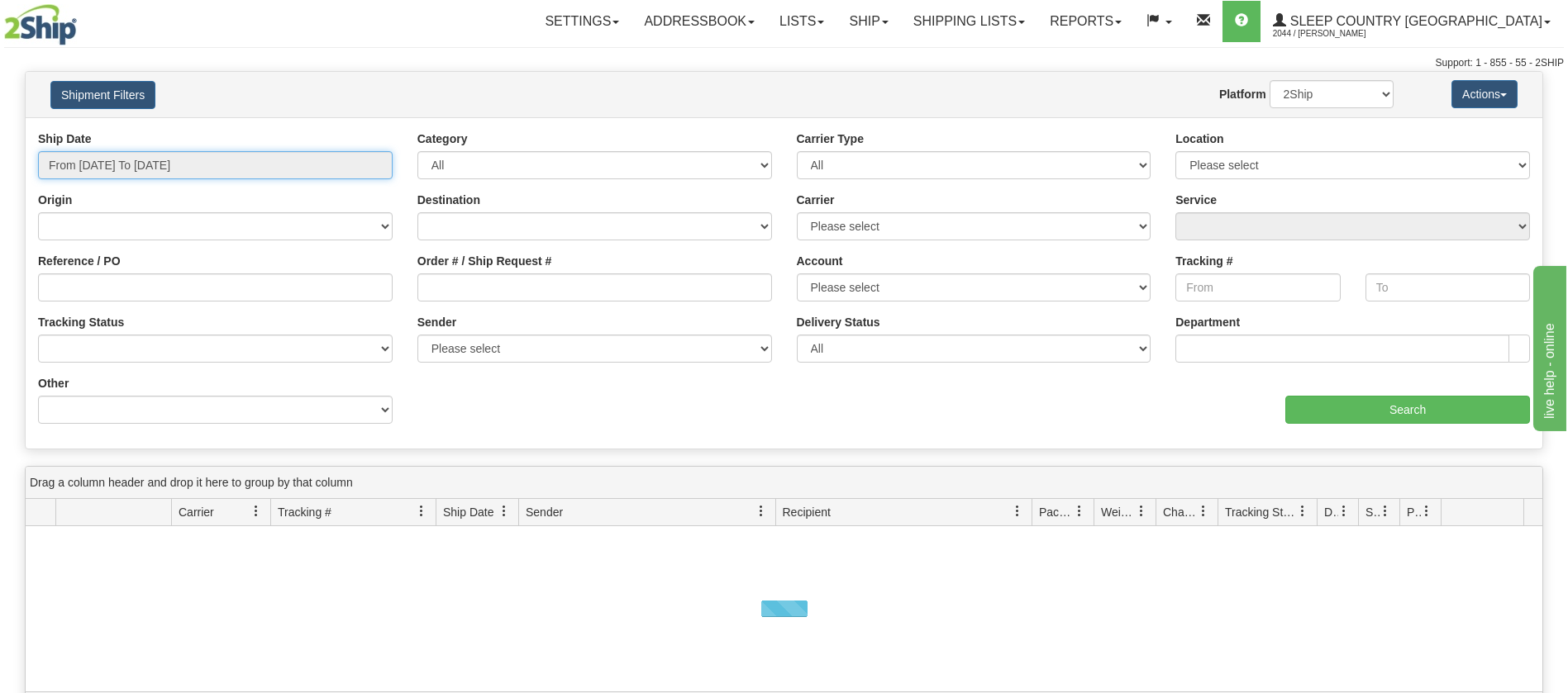
click at [121, 171] on input "From 08/28/2025 To 08/29/2025" at bounding box center [215, 165] width 355 height 28
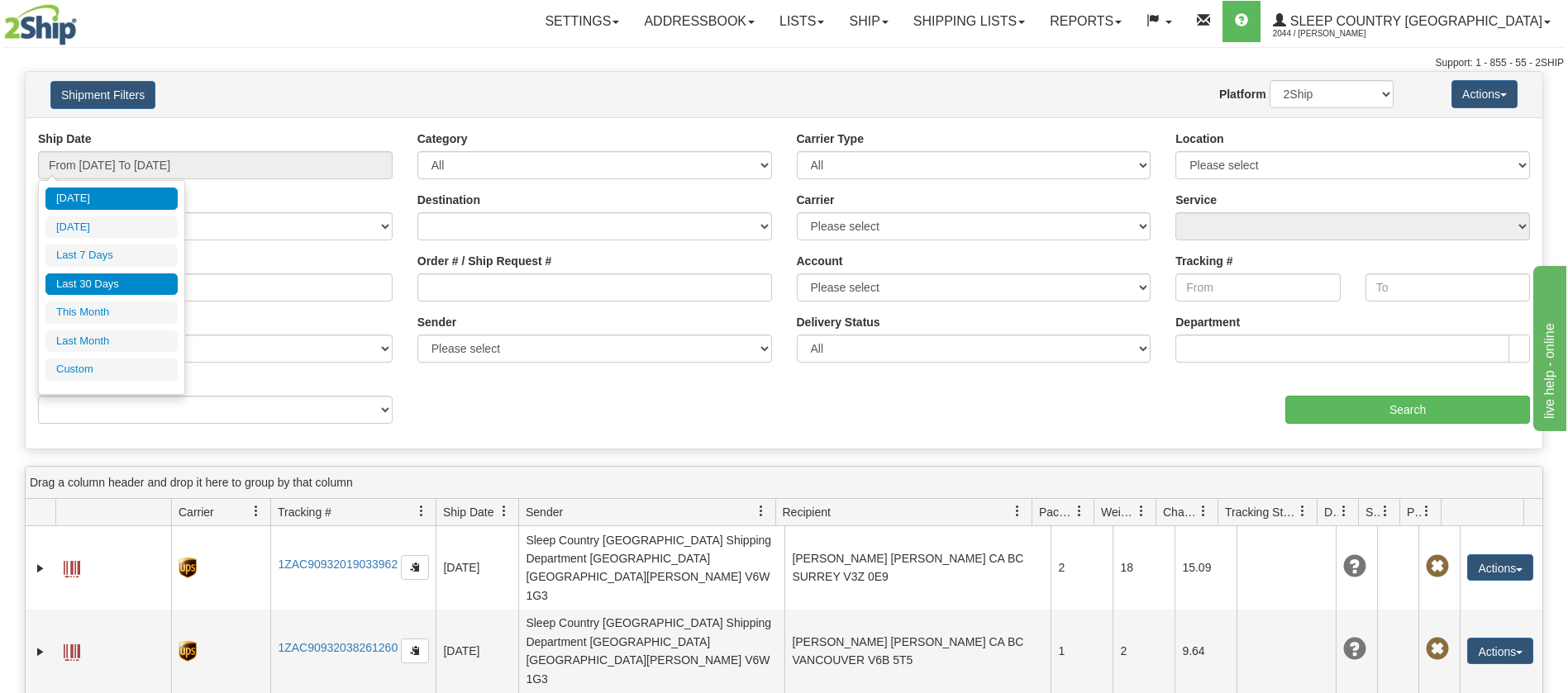
click at [125, 274] on li "Last 30 Days" at bounding box center [111, 284] width 132 height 22
type input "From 07/31/2025 To 08/29/2025"
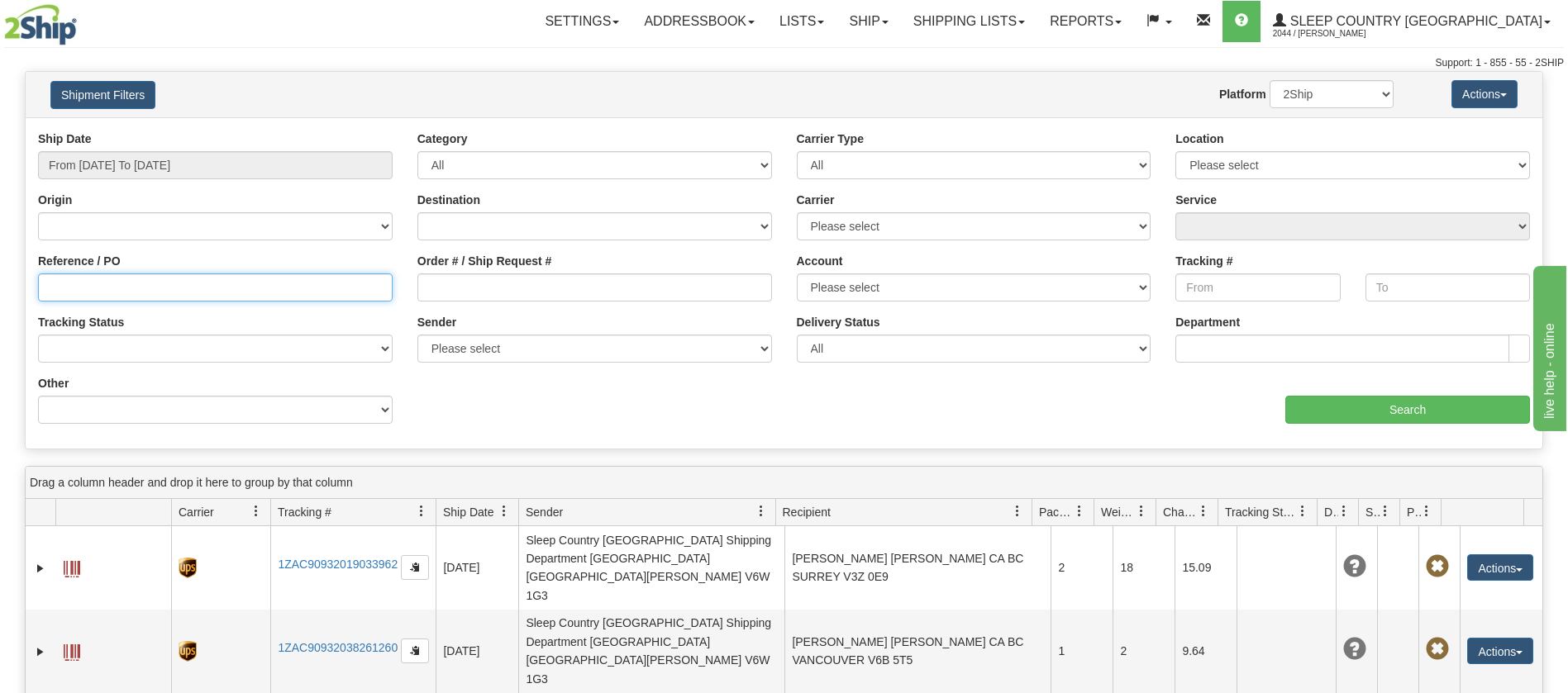
click at [122, 296] on input "Reference / PO" at bounding box center [215, 287] width 355 height 28
paste input "9002I021086"
type input "9002I021086"
drag, startPoint x: 257, startPoint y: 284, endPoint x: 0, endPoint y: 310, distance: 258.3
click at [0, 310] on div "Please wait... × Confirm Delete Delete Cancel × Confirm Delete Yes No Cancel × …" at bounding box center [784, 542] width 1568 height 941
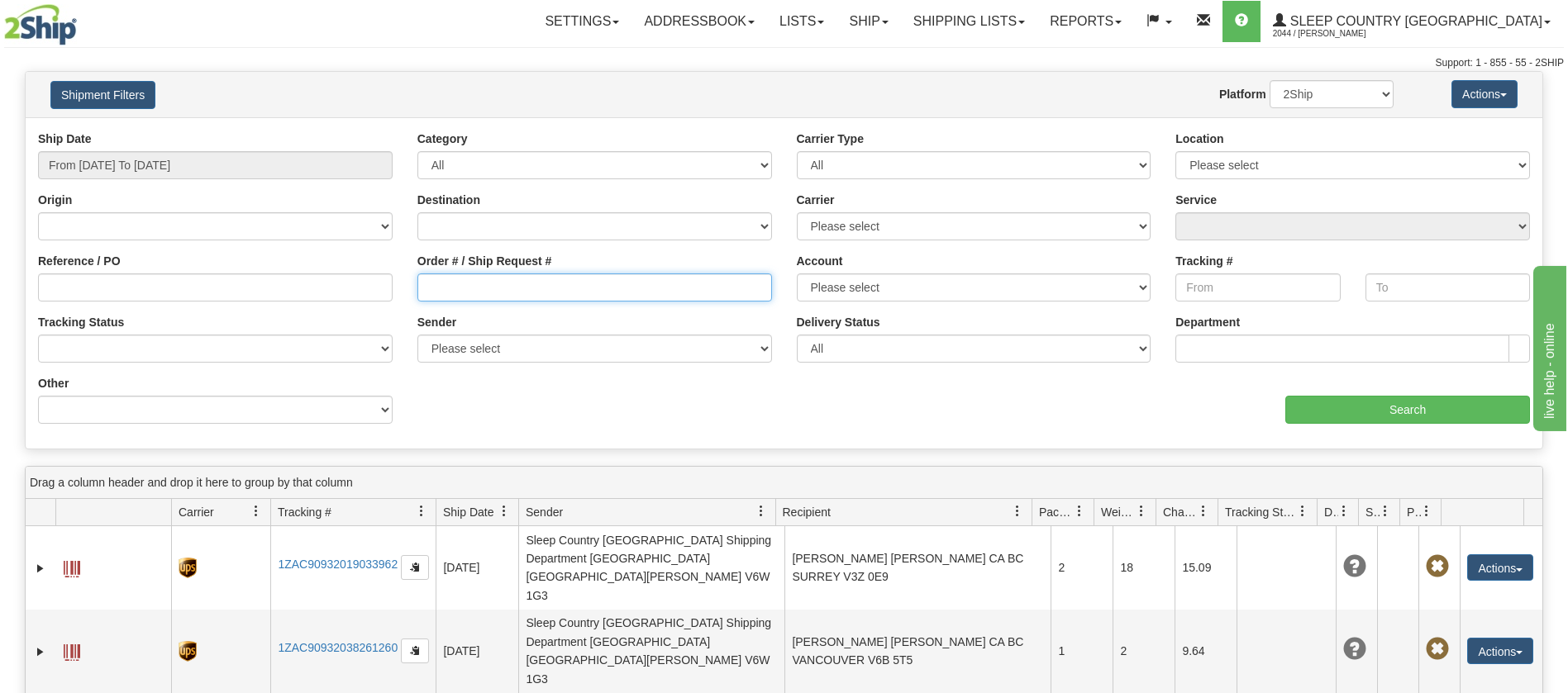
click at [513, 280] on input "Order # / Ship Request #" at bounding box center [595, 287] width 355 height 28
paste input "9002I021086"
type input "9002I021086"
click at [134, 99] on button "Shipment Filters" at bounding box center [102, 94] width 105 height 28
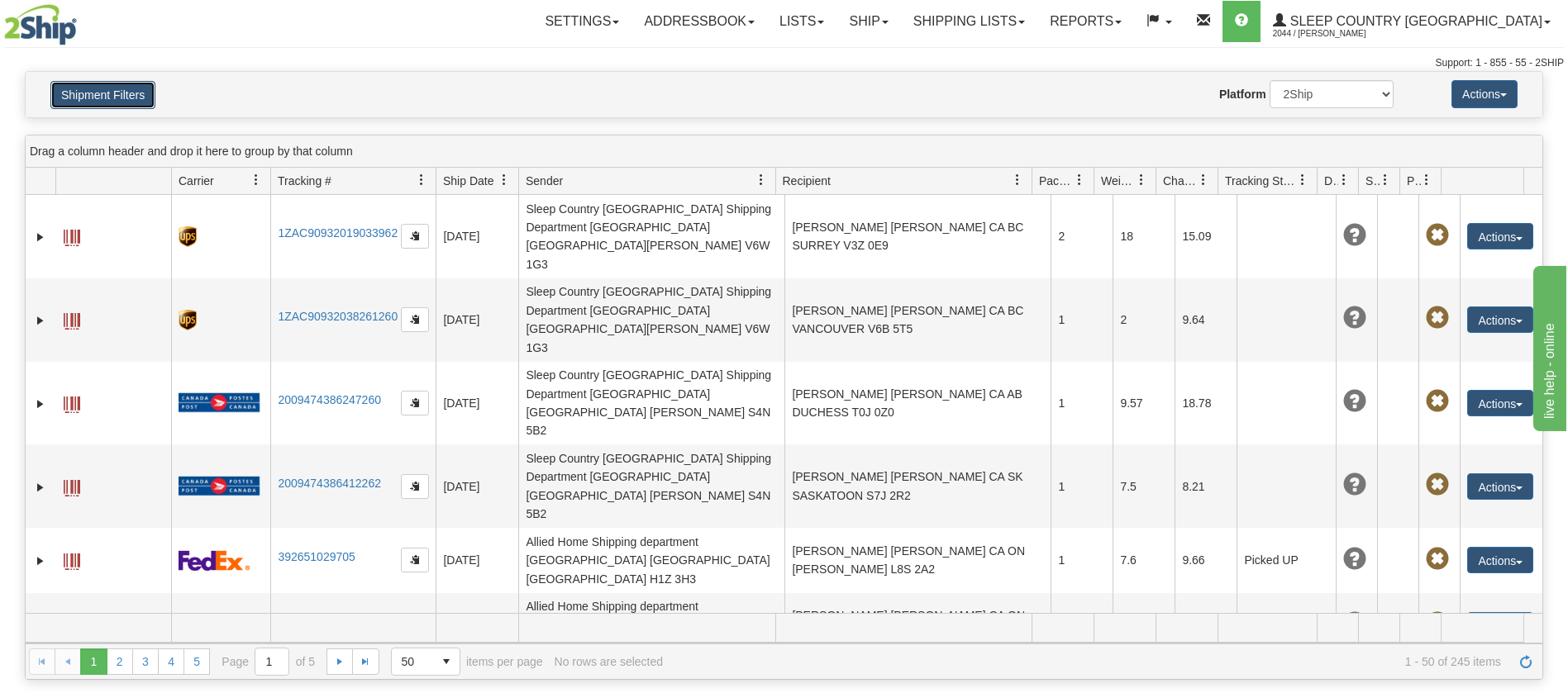
click at [122, 99] on button "Shipment Filters" at bounding box center [102, 94] width 105 height 28
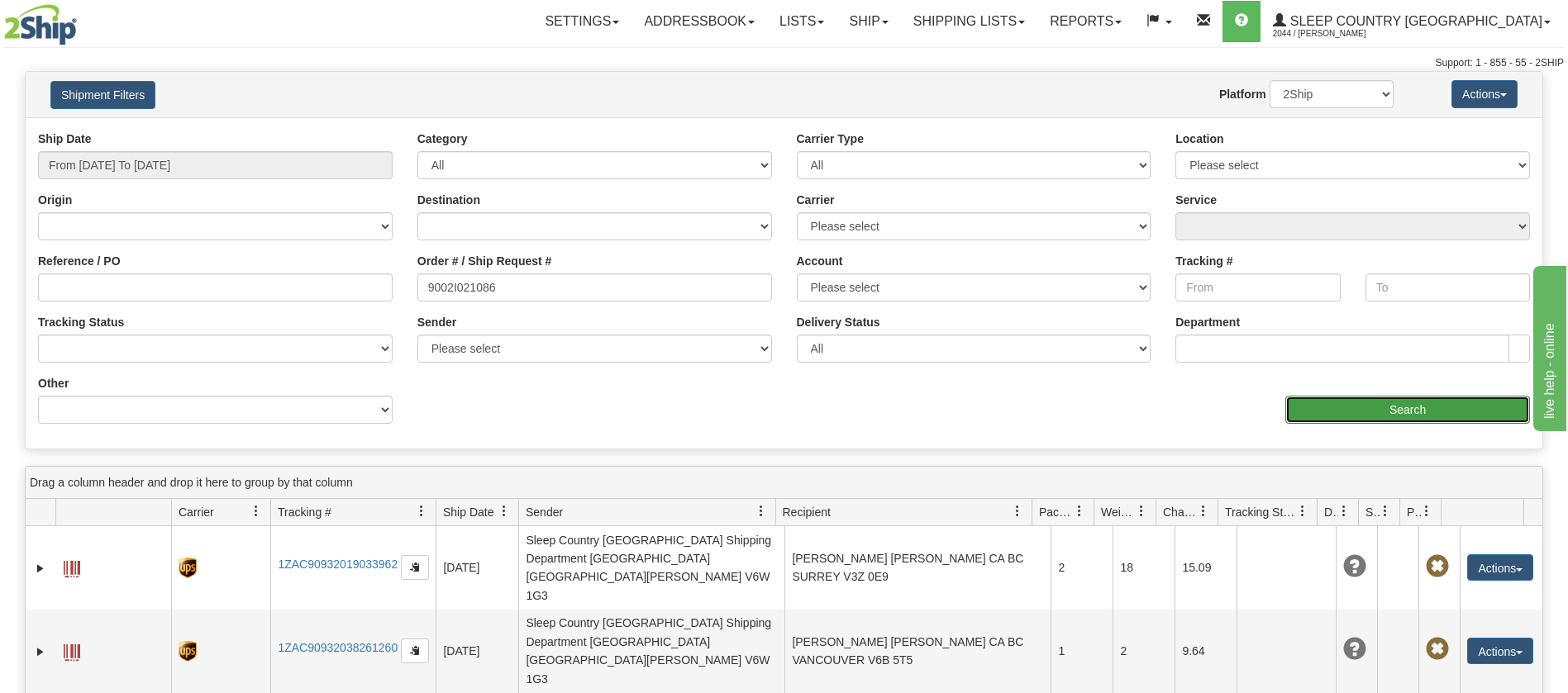
click at [1444, 411] on input "Search" at bounding box center [1407, 410] width 245 height 28
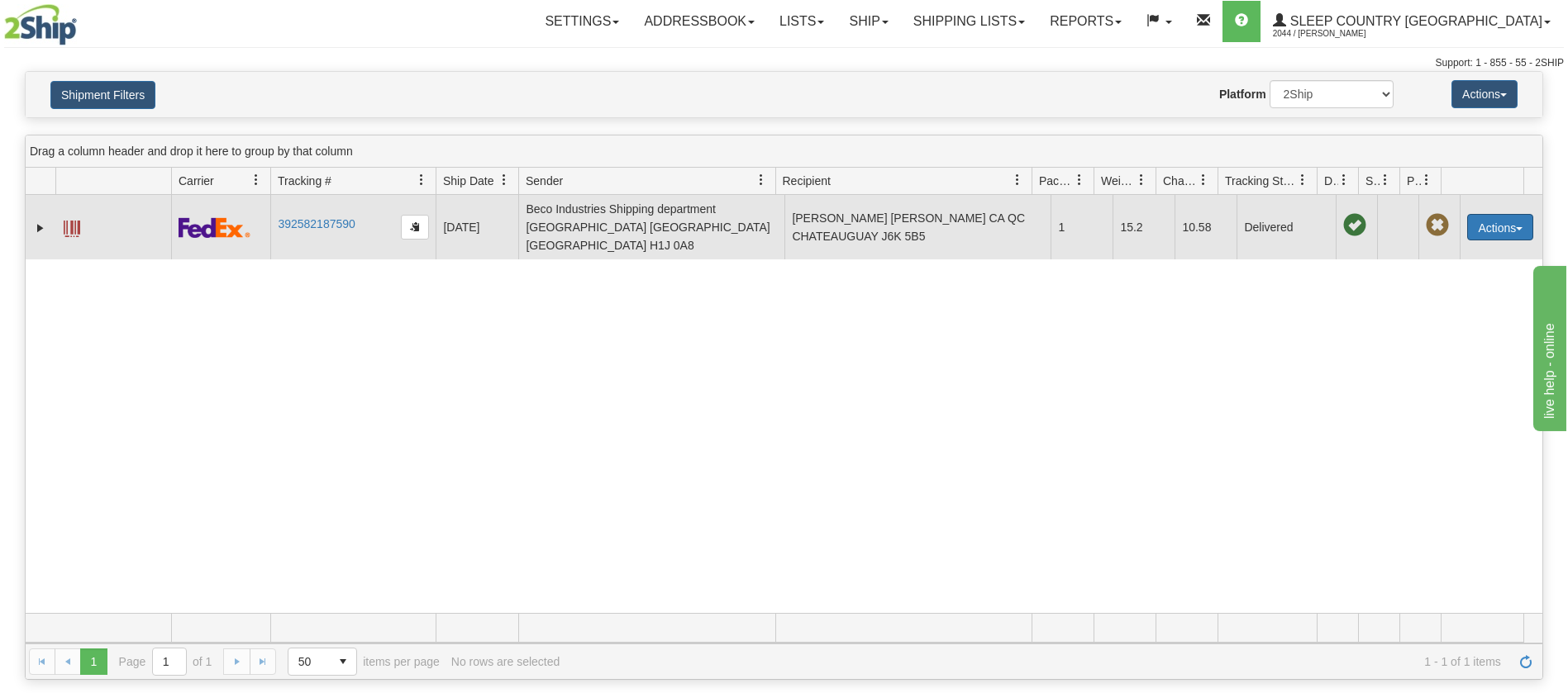
click at [1467, 220] on button "Actions" at bounding box center [1500, 227] width 66 height 26
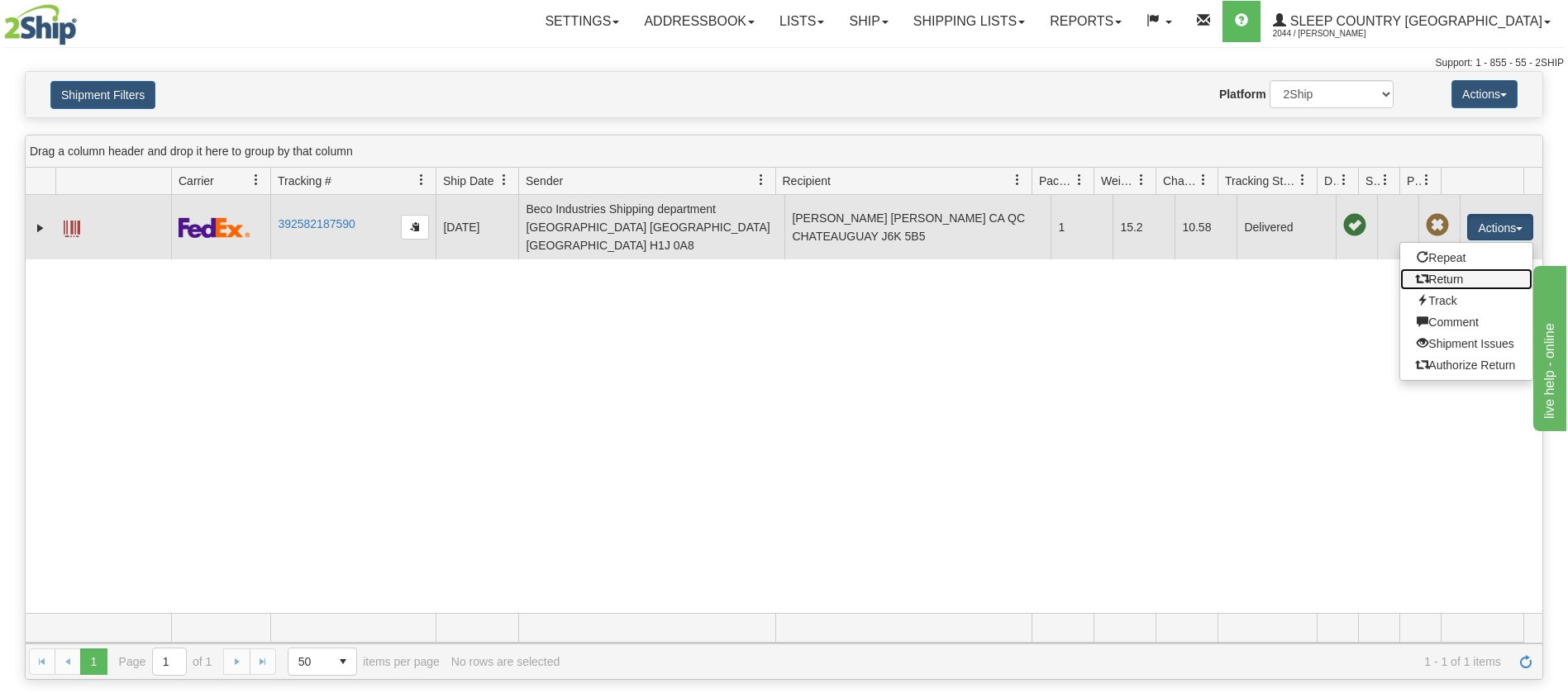
click at [1458, 270] on link "Return" at bounding box center [1466, 280] width 132 height 21
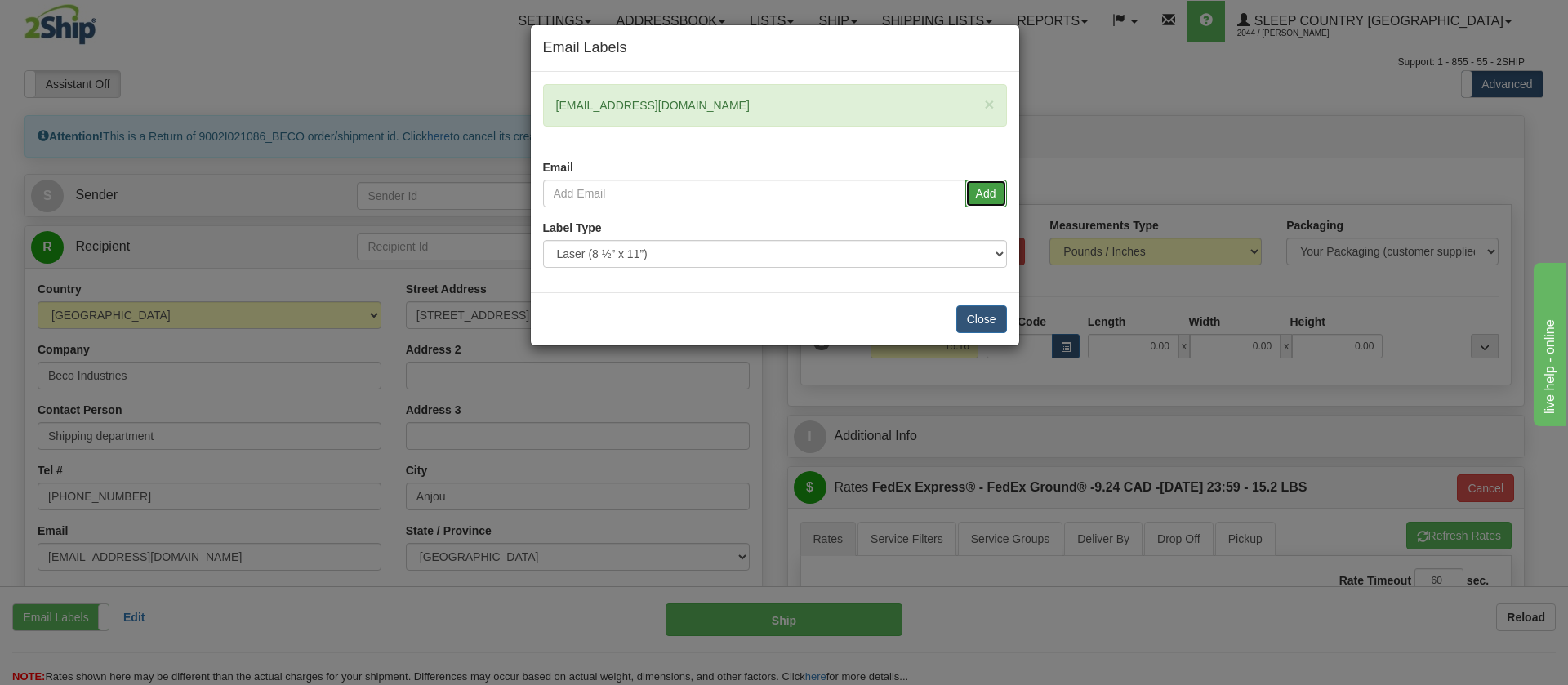
click at [999, 191] on button "Add" at bounding box center [987, 193] width 42 height 28
drag, startPoint x: 819, startPoint y: 197, endPoint x: 821, endPoint y: 207, distance: 10.2
click at [818, 198] on input "email" at bounding box center [754, 193] width 423 height 28
type input "annick.frechette@dormezvous.com"
click at [987, 191] on button "Add" at bounding box center [987, 193] width 42 height 28
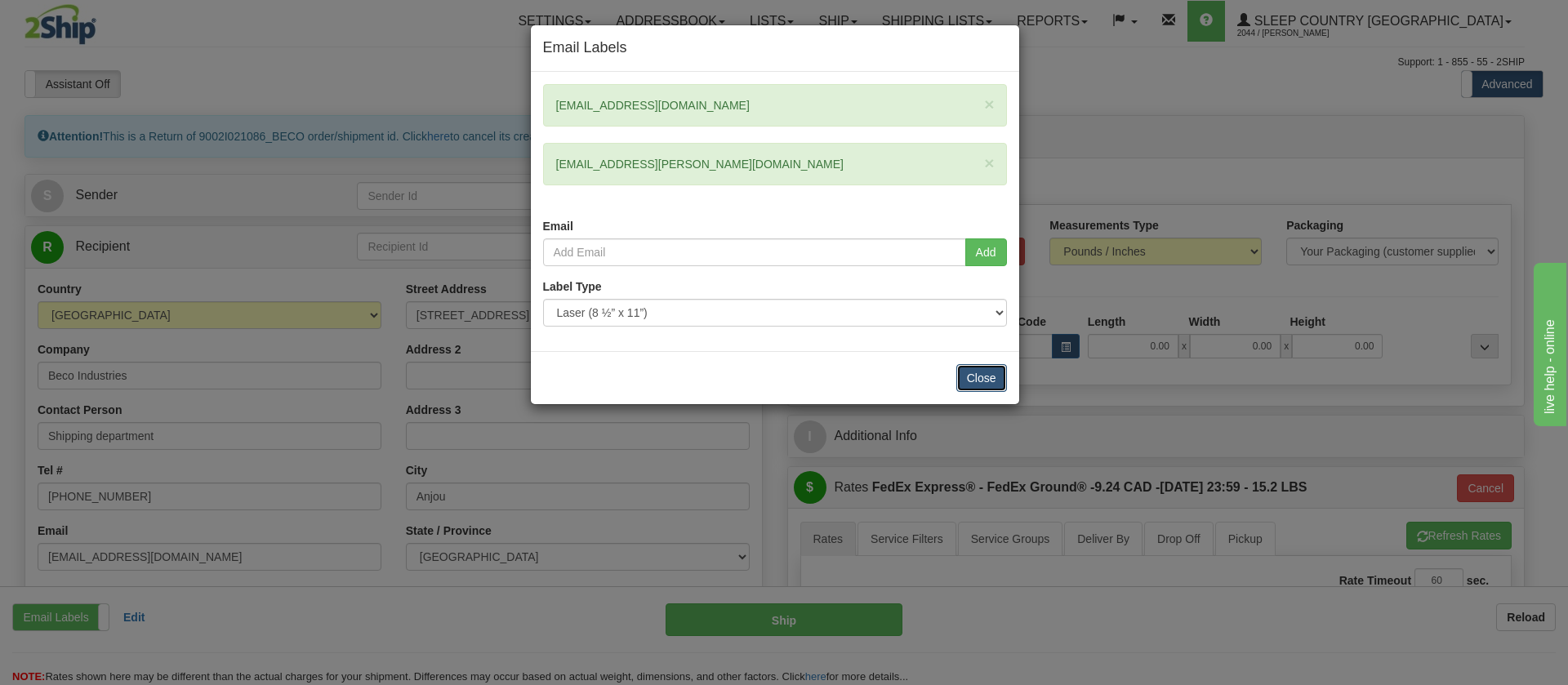
click at [976, 380] on button "Close" at bounding box center [981, 377] width 50 height 28
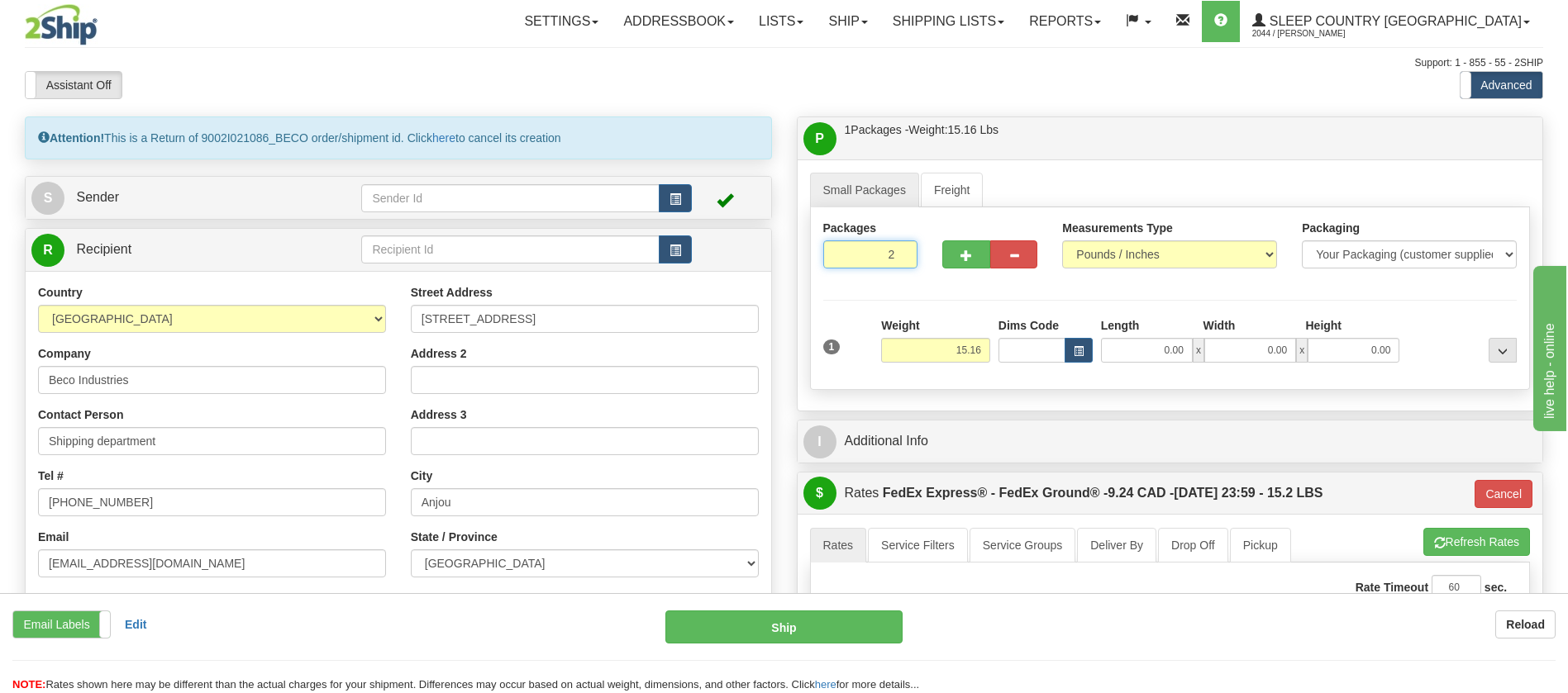
type input "2"
click at [899, 250] on input "2" at bounding box center [870, 254] width 95 height 28
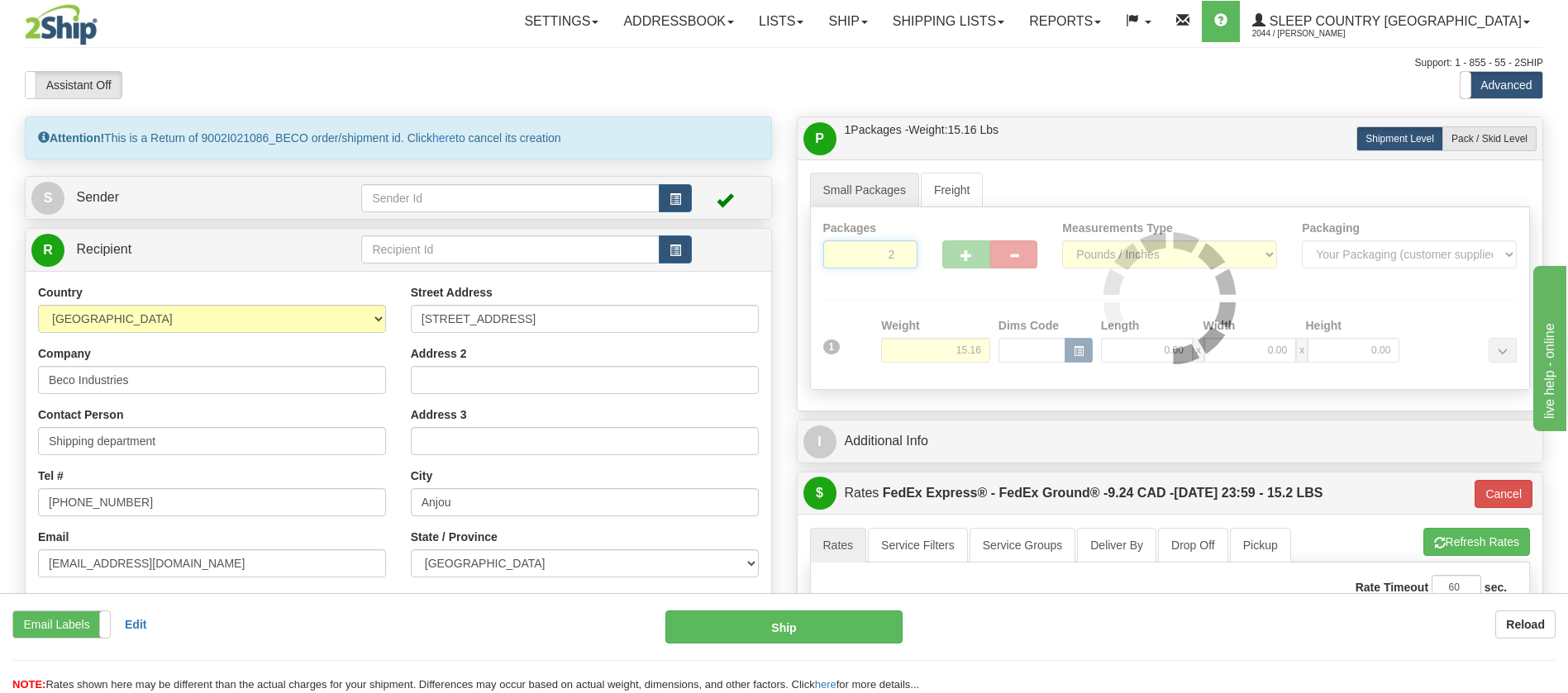
type input "92"
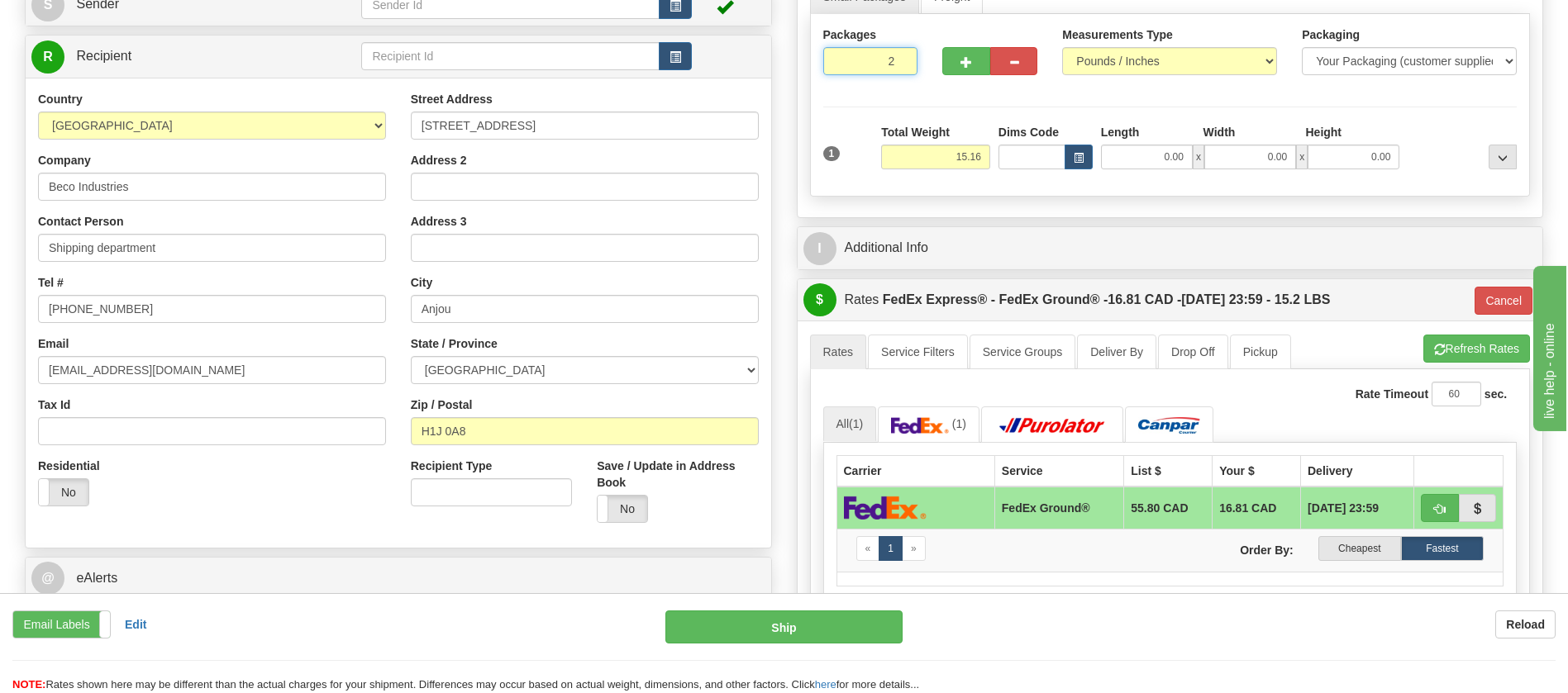
scroll to position [248, 0]
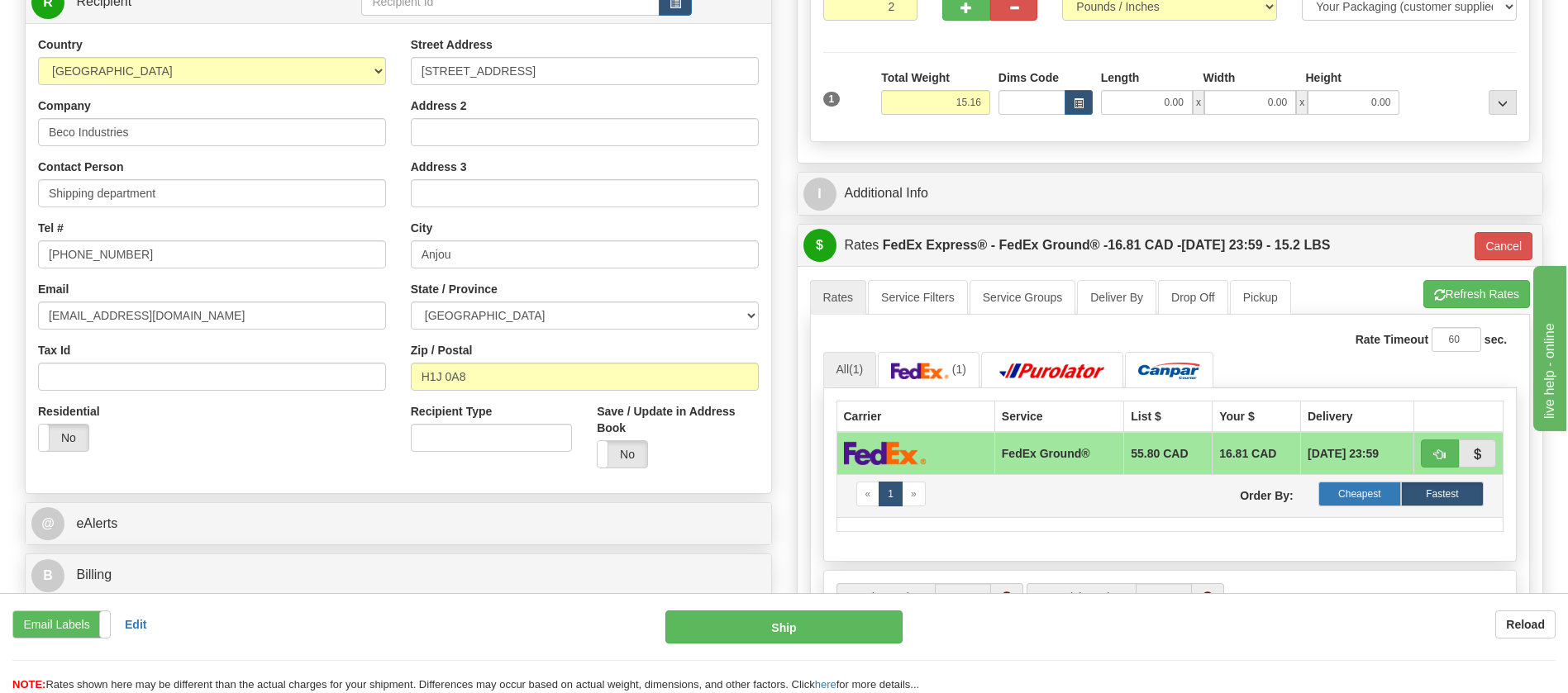
click at [1320, 498] on label "Cheapest" at bounding box center [1360, 494] width 83 height 25
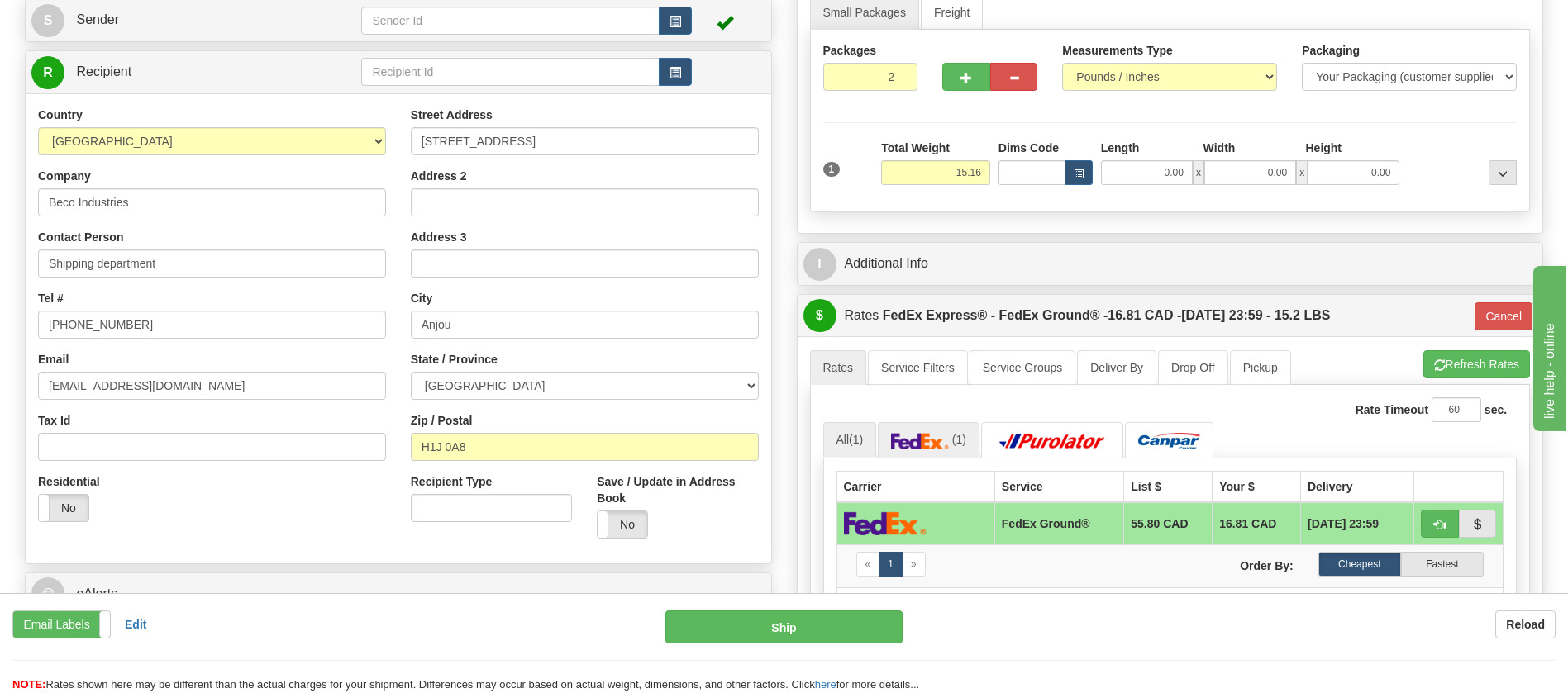
scroll to position [124, 0]
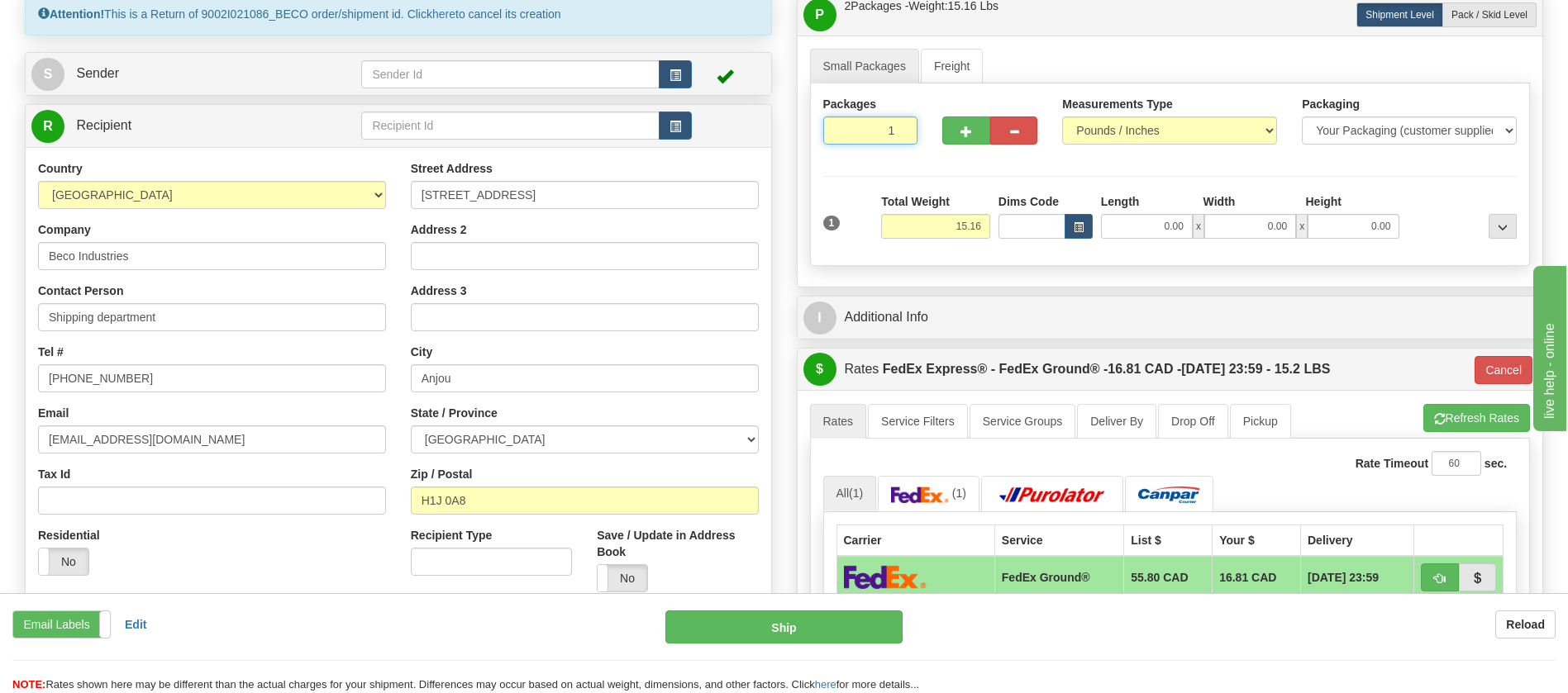
type input "1"
click at [899, 134] on input "1" at bounding box center [870, 130] width 95 height 28
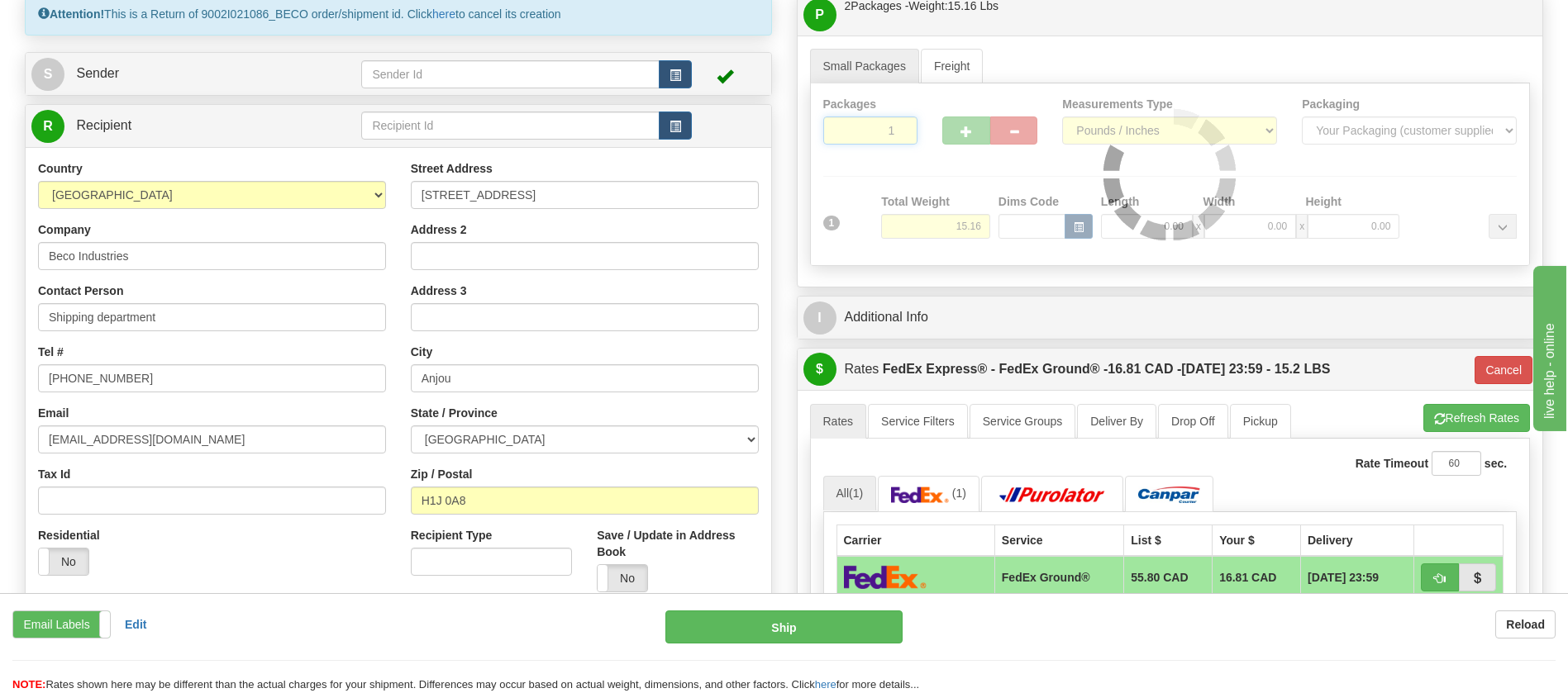
type input "92"
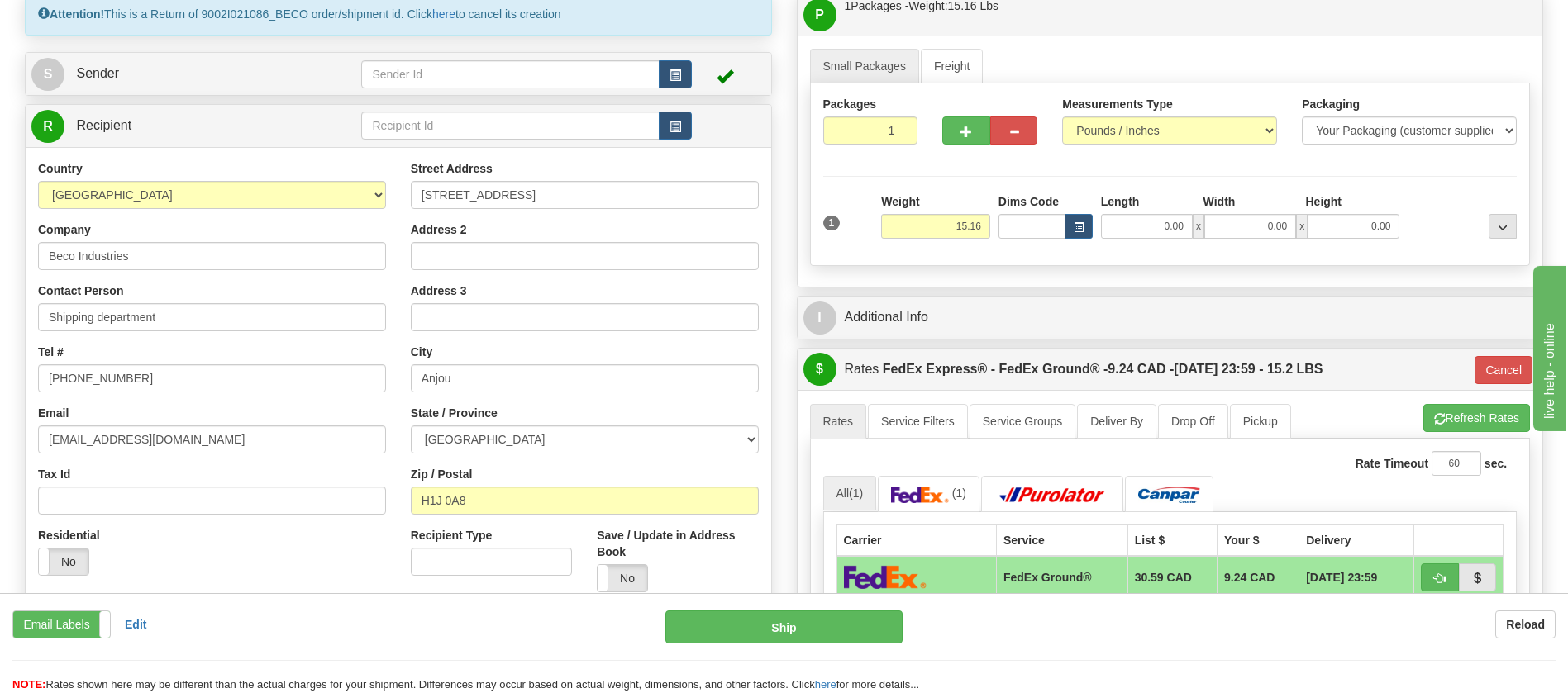
click at [548, 658] on div "Email Labels Email Labels Edit Reload Ship Reload NOTE:" at bounding box center [784, 653] width 1568 height 83
click at [109, 75] on span "Sender" at bounding box center [97, 73] width 43 height 14
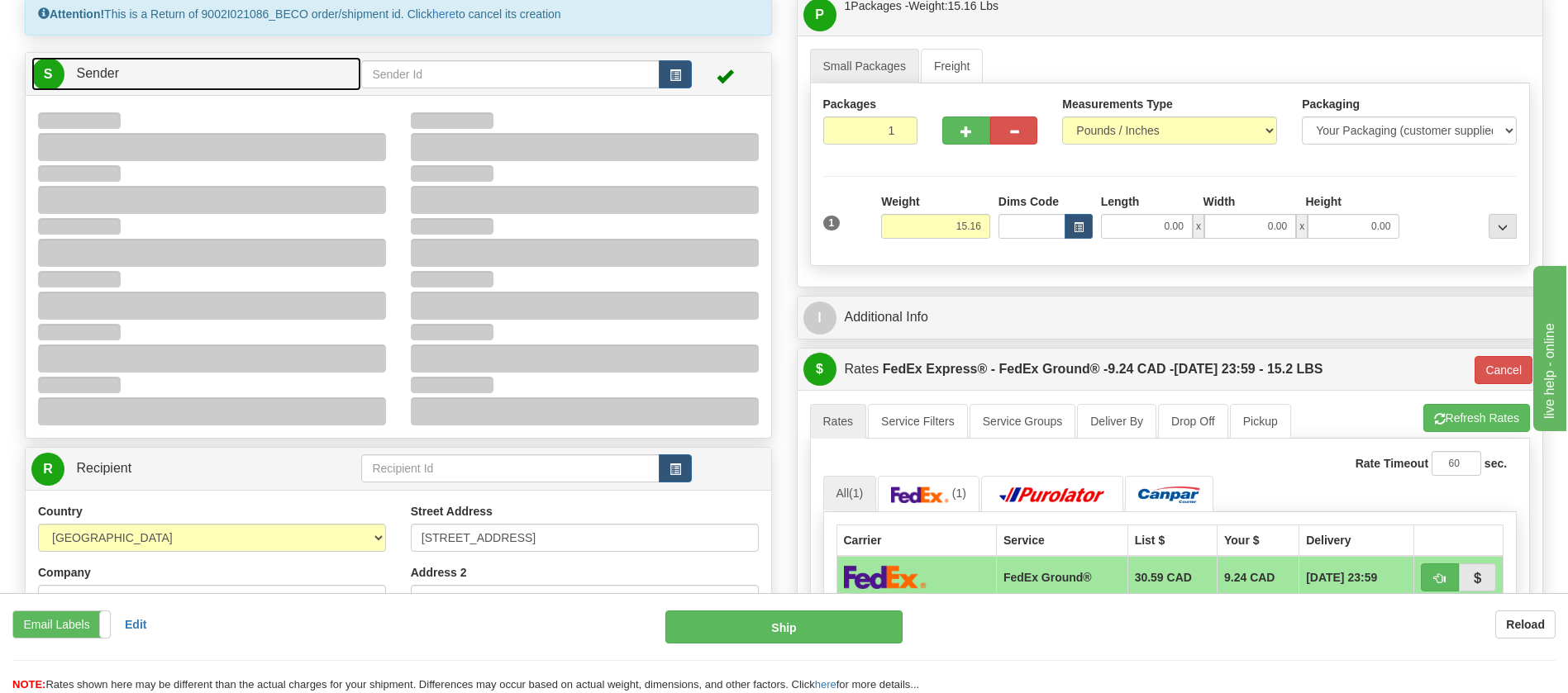
type input "15:37"
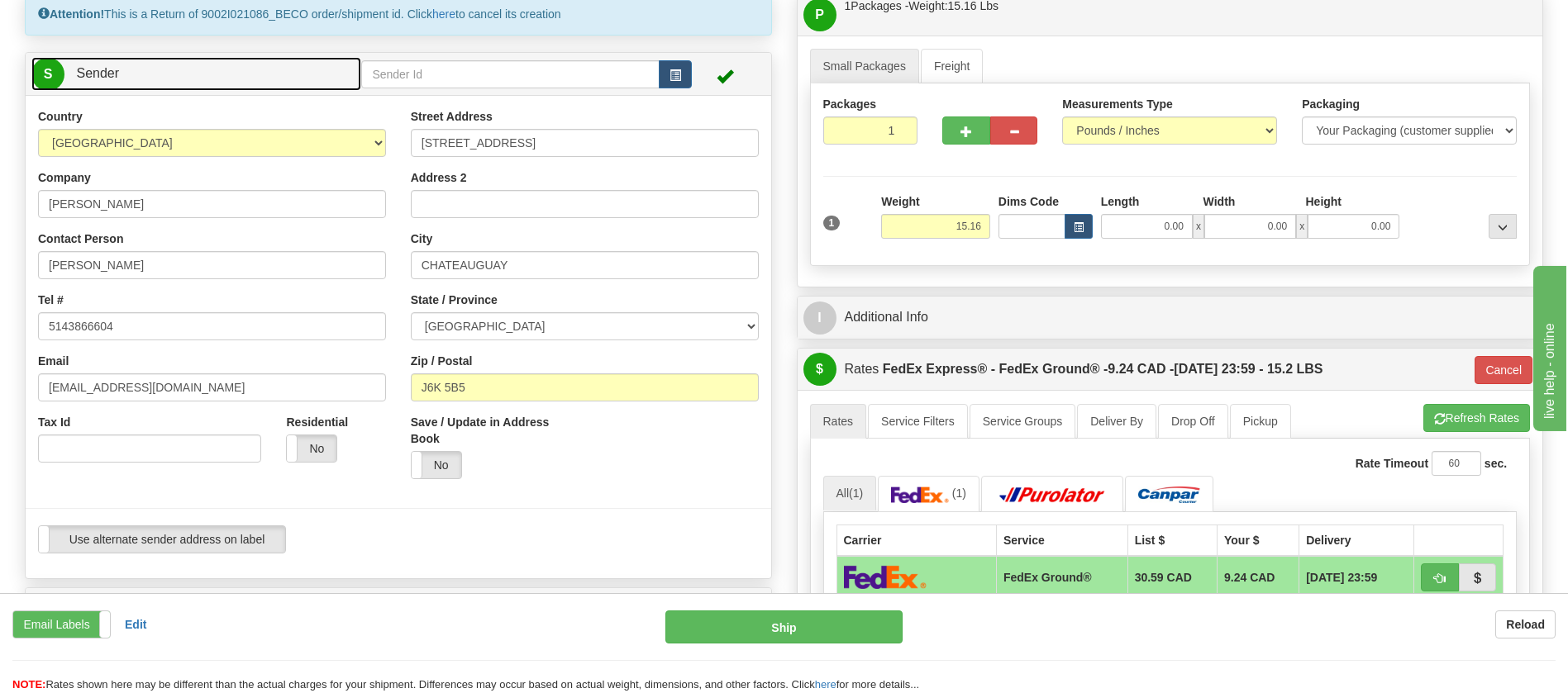
click at [121, 77] on link "S Sender" at bounding box center [197, 73] width 330 height 34
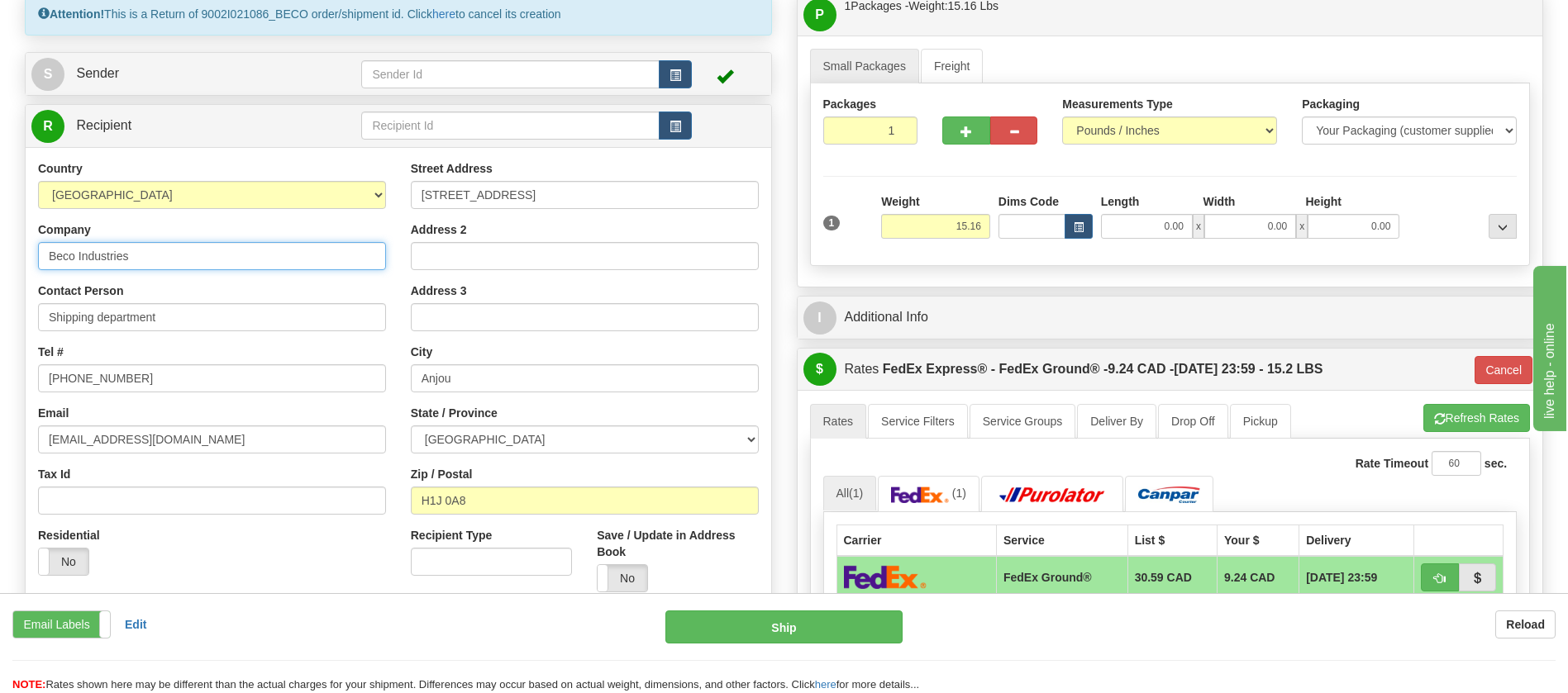
drag, startPoint x: 161, startPoint y: 270, endPoint x: 0, endPoint y: 261, distance: 161.3
click at [0, 261] on div "Toggle navigation Settings Shipping Preferences Fields Preferences New" at bounding box center [784, 531] width 1568 height 1311
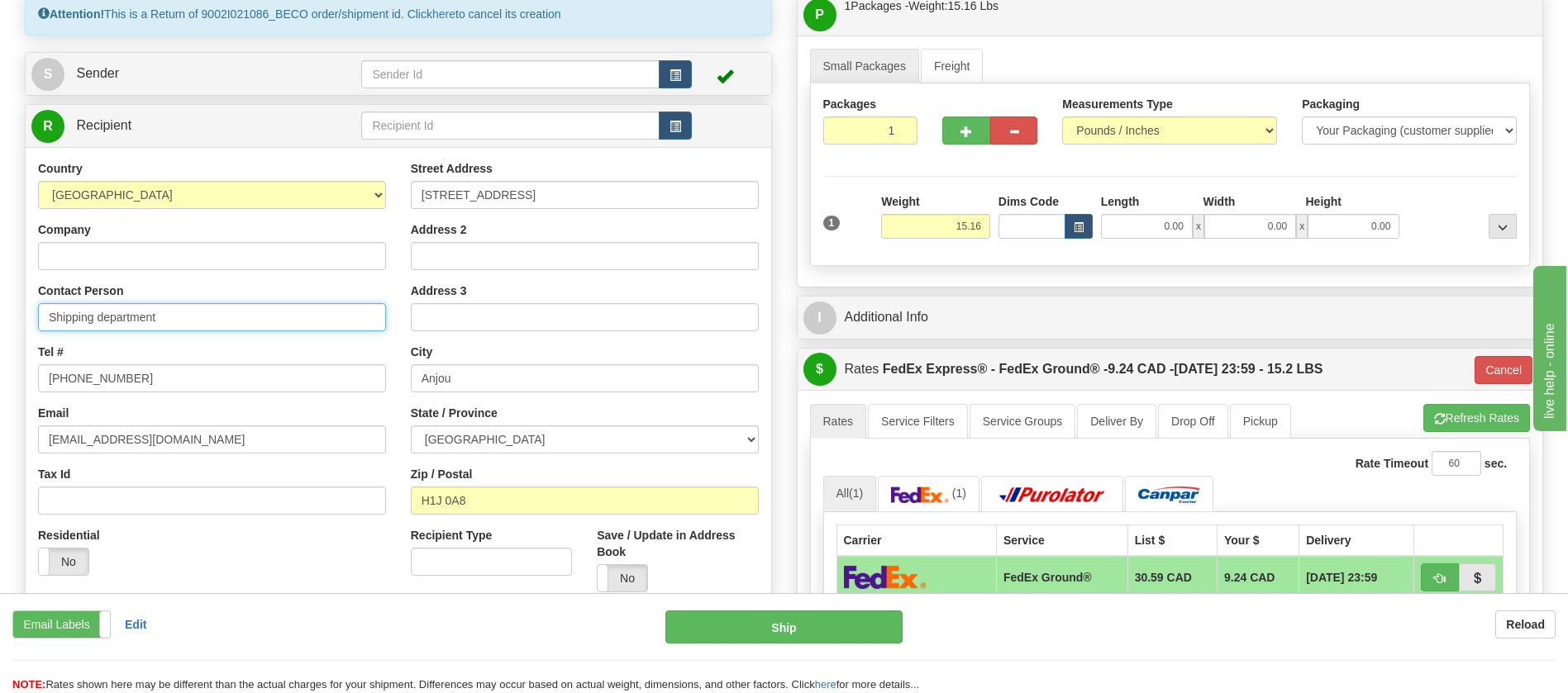
drag, startPoint x: 171, startPoint y: 309, endPoint x: 0, endPoint y: 310, distance: 171.0
click at [0, 310] on div "Toggle navigation Settings Shipping Preferences Fields Preferences New" at bounding box center [784, 531] width 1568 height 1311
drag, startPoint x: 140, startPoint y: 375, endPoint x: 3, endPoint y: 413, distance: 142.2
click at [0, 391] on div "Toggle navigation Settings Shipping Preferences Fields Preferences New" at bounding box center [784, 531] width 1568 height 1311
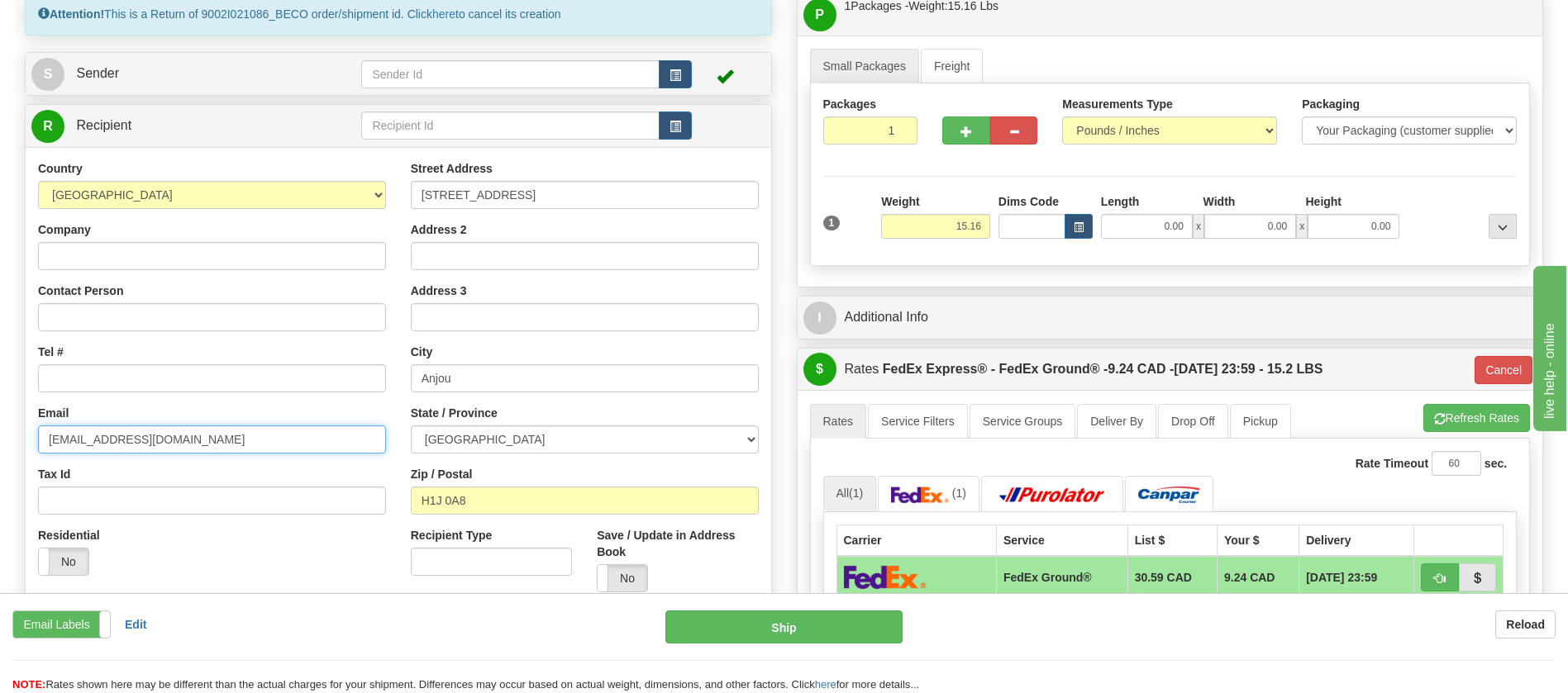
drag, startPoint x: 214, startPoint y: 436, endPoint x: 0, endPoint y: 456, distance: 214.9
click at [0, 455] on div "Toggle navigation Settings Shipping Preferences Fields Preferences New" at bounding box center [784, 531] width 1568 height 1311
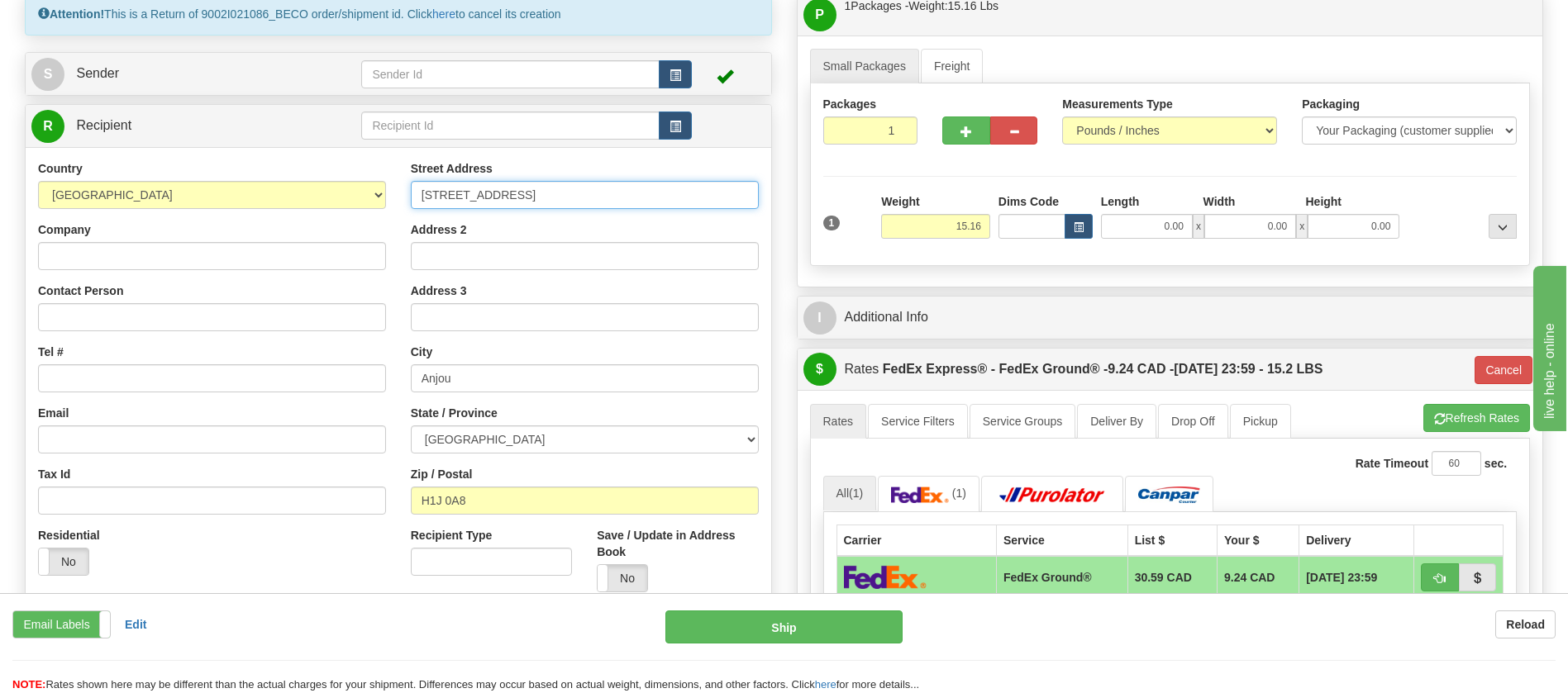
drag, startPoint x: 572, startPoint y: 191, endPoint x: 111, endPoint y: 223, distance: 462.1
click at [104, 191] on div "Country AFGHANISTAN ALAND ISLANDS ALBANIA ALGERIA AMERICAN SAMOA ANDORRA ANGOLA…" at bounding box center [398, 382] width 745 height 444
drag, startPoint x: 513, startPoint y: 373, endPoint x: 152, endPoint y: 373, distance: 361.0
click at [152, 373] on div "Country AFGHANISTAN ALAND ISLANDS ALBANIA ALGERIA AMERICAN SAMOA ANDORRA ANGOLA…" at bounding box center [398, 382] width 745 height 444
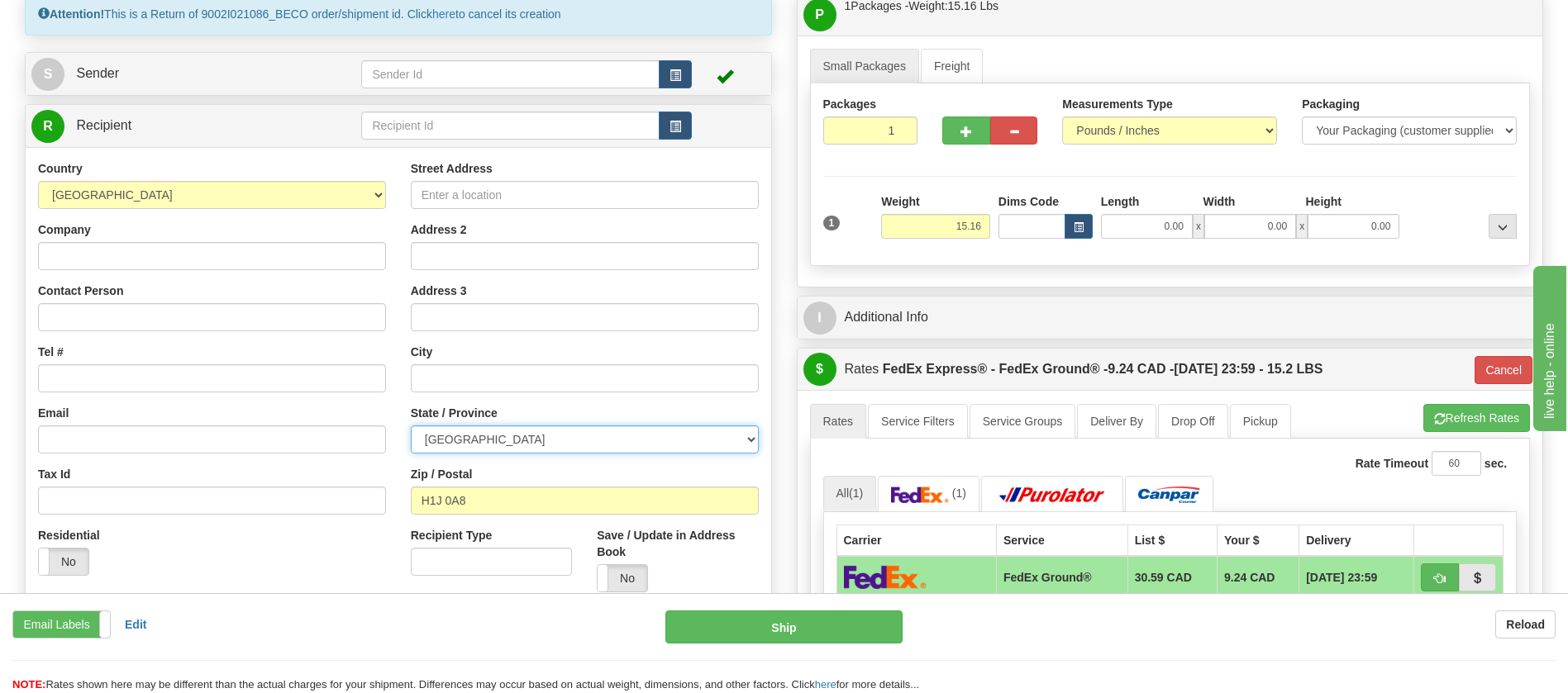
drag, startPoint x: 530, startPoint y: 437, endPoint x: 278, endPoint y: 441, distance: 252.0
click at [278, 441] on div "Country AFGHANISTAN ALAND ISLANDS ALBANIA ALGERIA AMERICAN SAMOA ANDORRA ANGOLA…" at bounding box center [398, 382] width 745 height 444
select select "ON"
click at [411, 426] on select "ALBERTA BRITISH COLUMBIA MANITOBA NEW BRUNSWICK NEWFOUNDLAND NOVA SCOTIA NUNAVU…" at bounding box center [584, 440] width 348 height 28
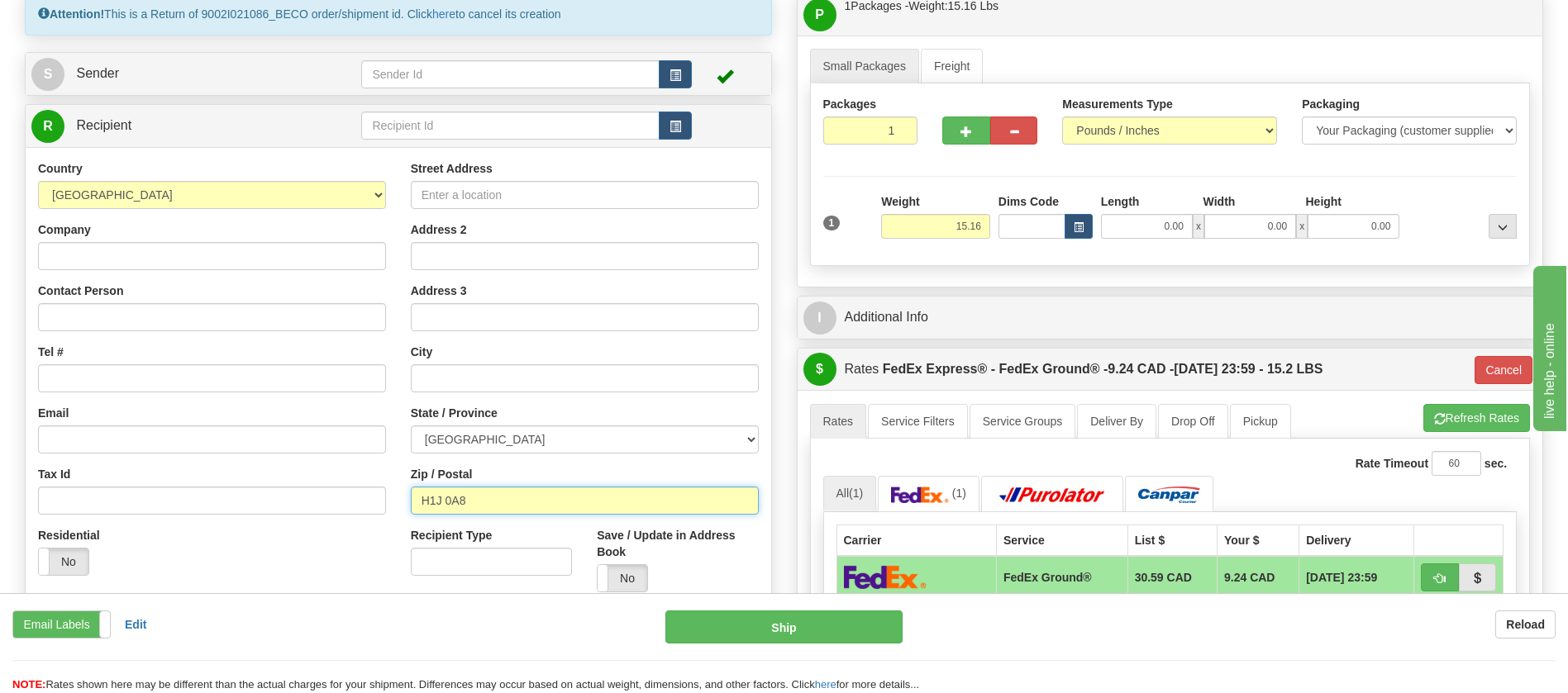
drag, startPoint x: 485, startPoint y: 507, endPoint x: 340, endPoint y: 505, distance: 145.0
click at [340, 505] on div "Country AFGHANISTAN ALAND ISLANDS ALBANIA ALGERIA AMERICAN SAMOA ANDORRA ANGOLA…" at bounding box center [398, 382] width 745 height 444
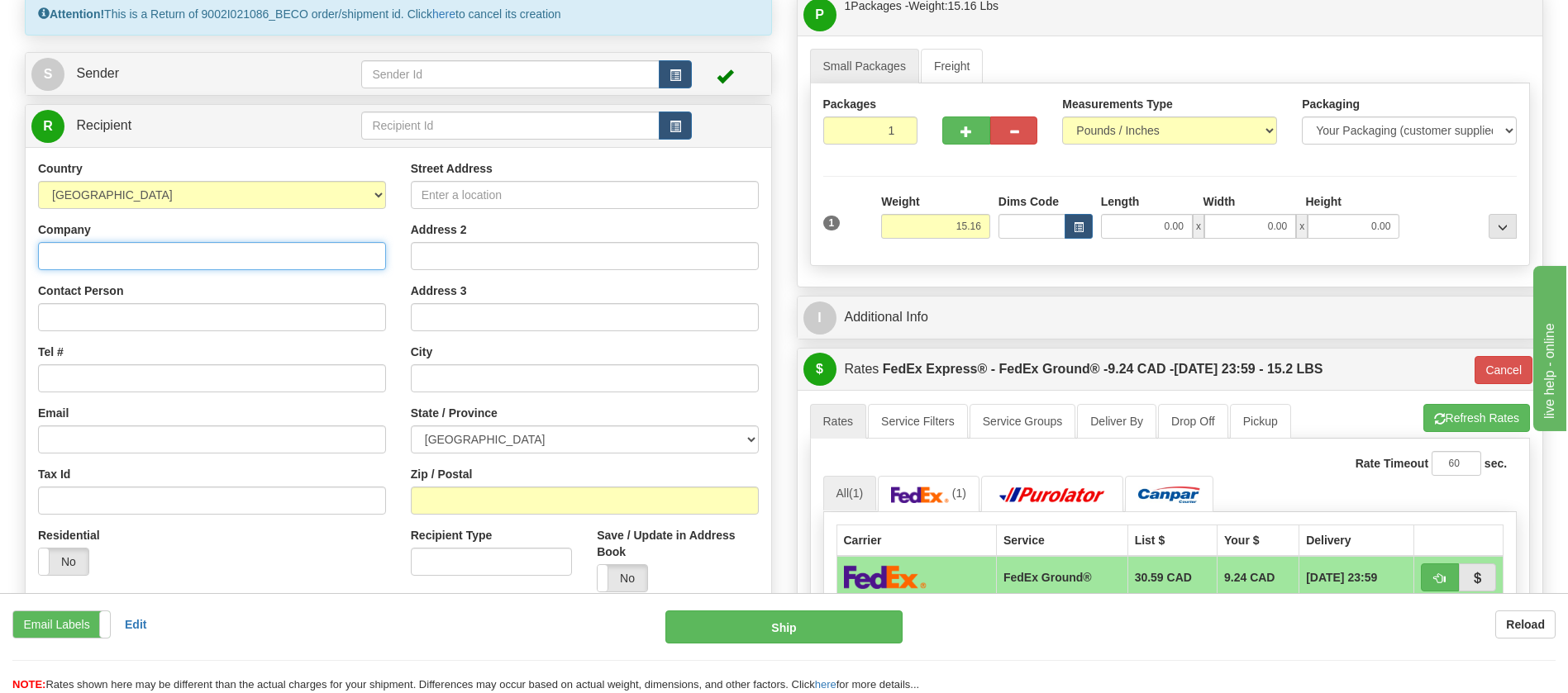
click at [91, 250] on input "Company" at bounding box center [211, 255] width 348 height 28
type input "92"
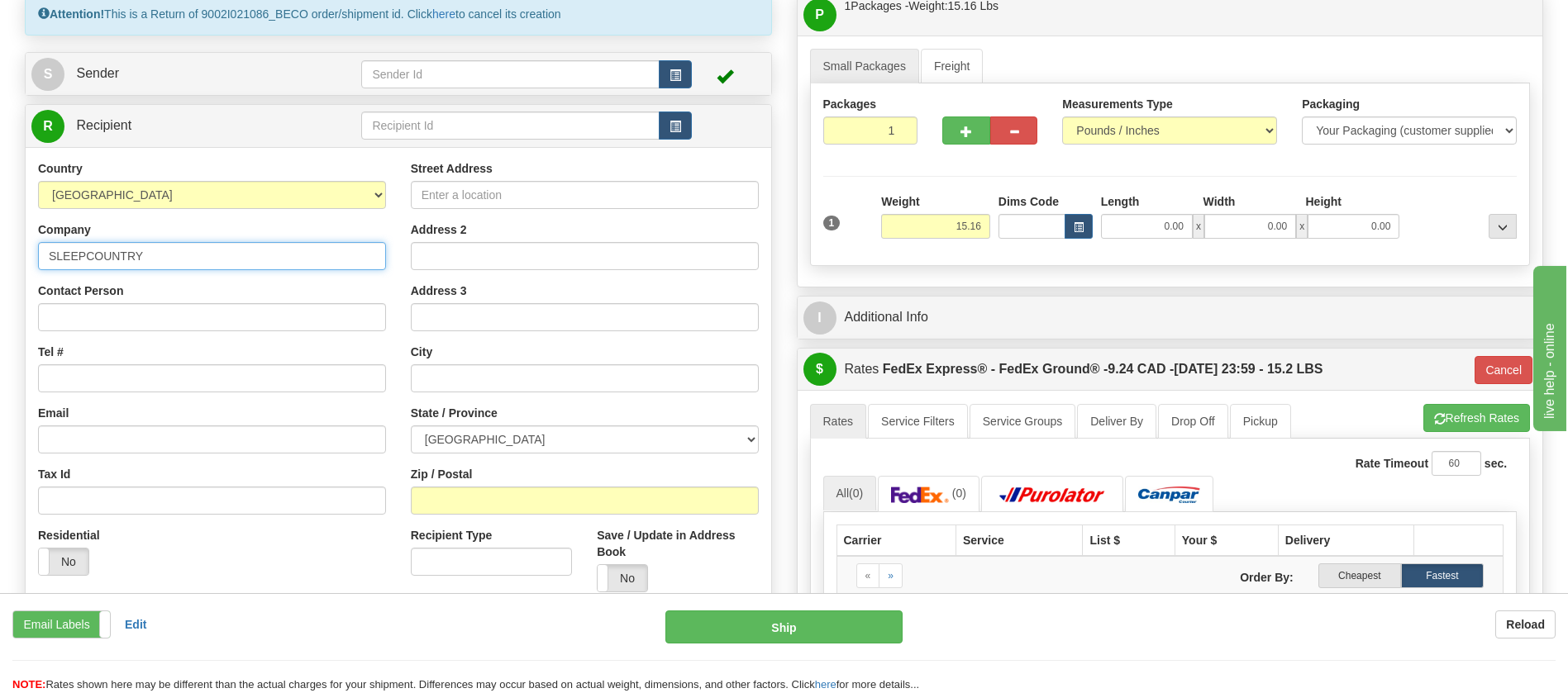
type input "SLEEPCOUNTRY HUB 914"
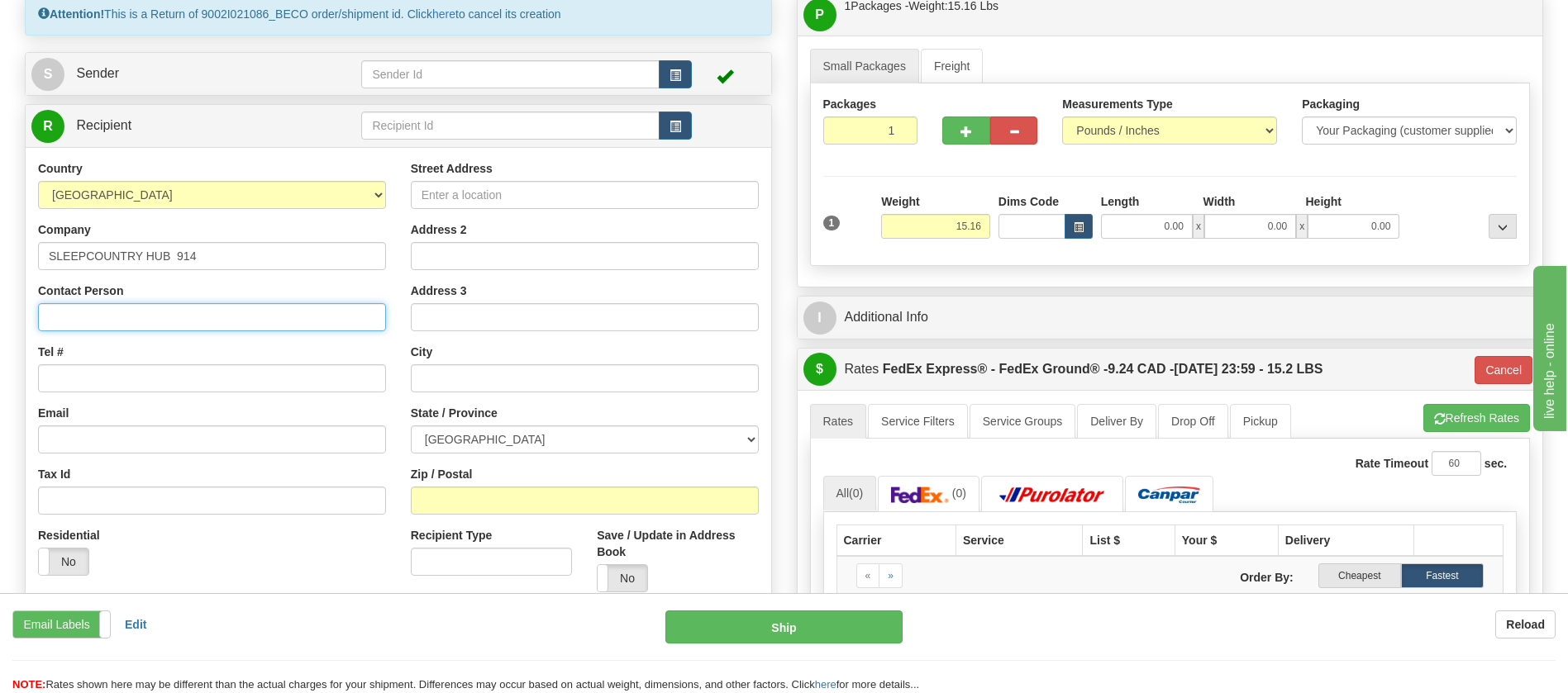
click at [113, 309] on input "Contact Person" at bounding box center [211, 317] width 348 height 28
click at [66, 388] on input "Tel #" at bounding box center [211, 378] width 348 height 28
click at [437, 200] on input "Street Address" at bounding box center [584, 195] width 348 height 28
paste input "500 College St East"
type input "500 College St East"
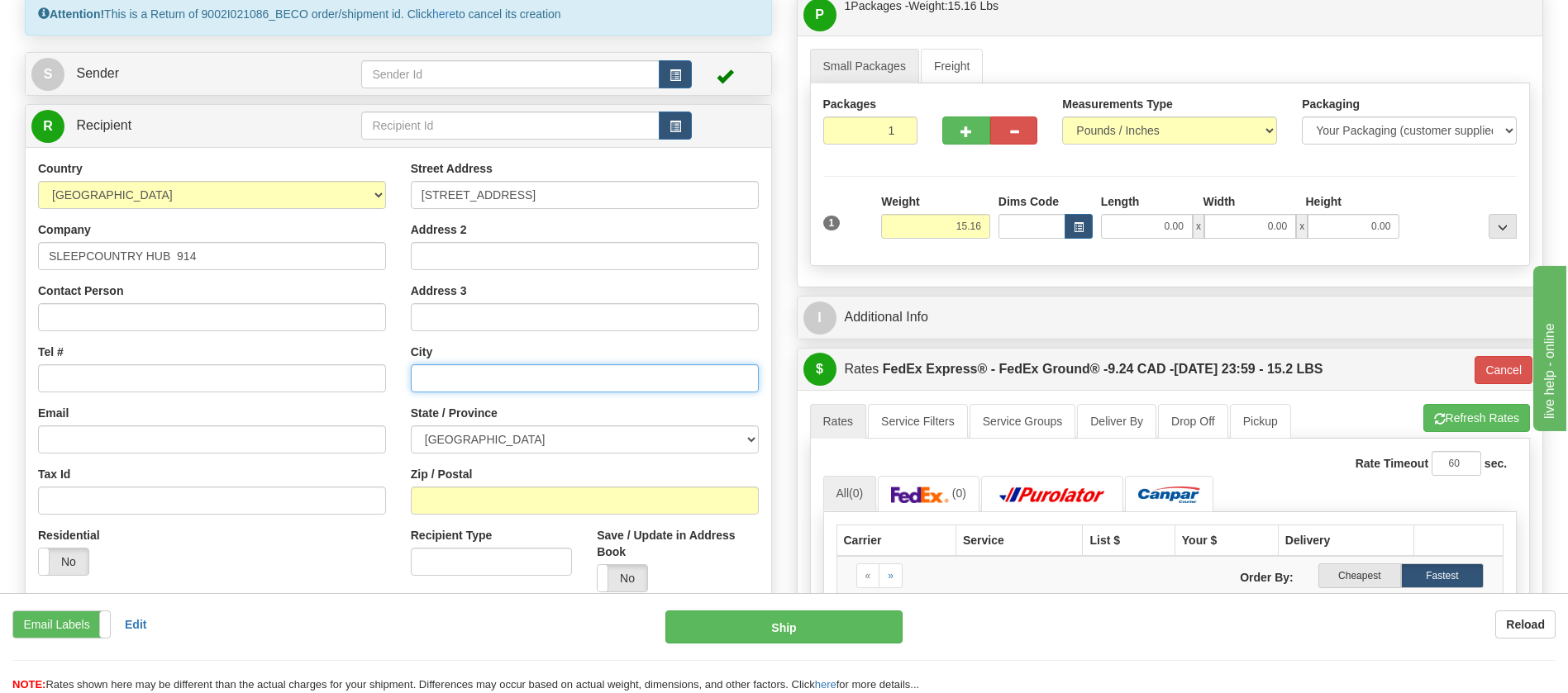
click at [455, 381] on input "text" at bounding box center [584, 378] width 348 height 28
type input "BELLEVILLE"
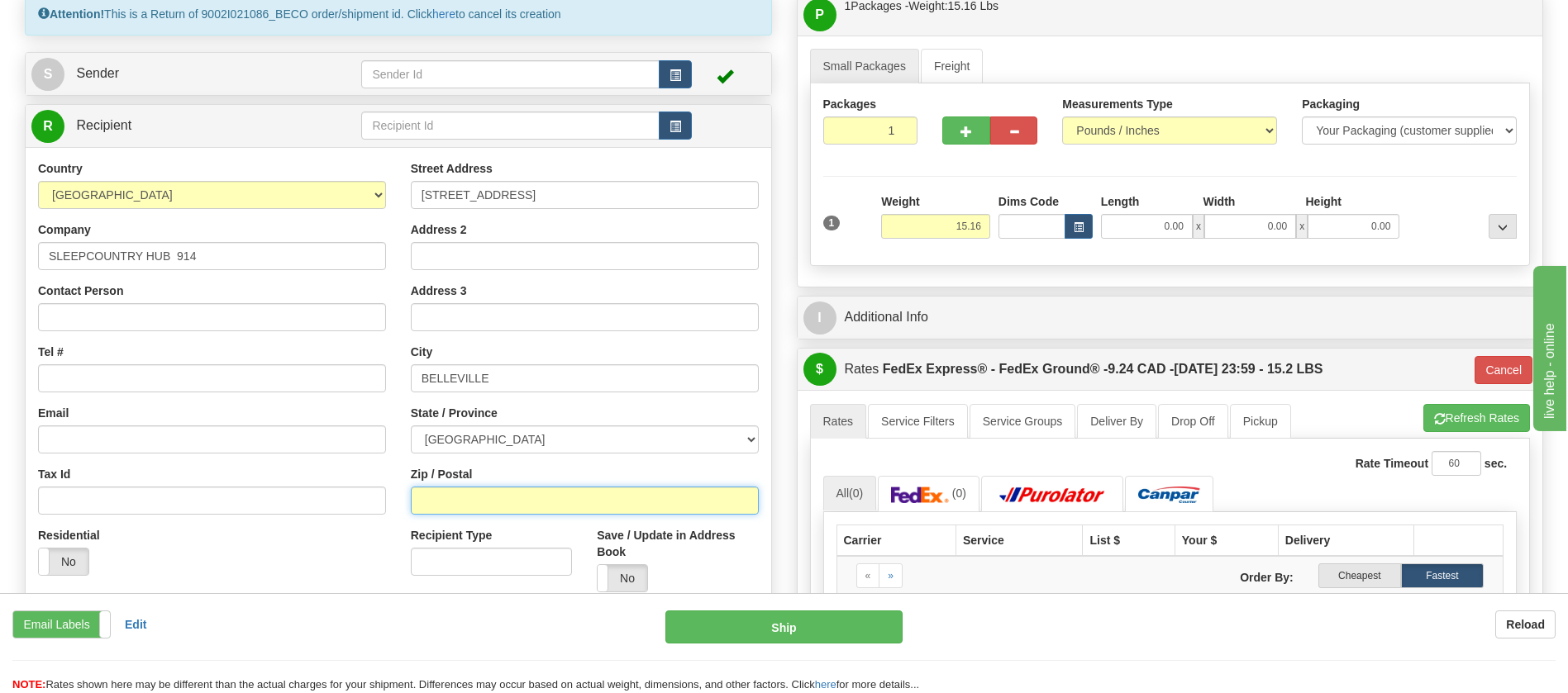
click at [476, 493] on input "Zip / Postal" at bounding box center [584, 500] width 348 height 28
paste input "K8N 4Z6"
type input "K8N 4Z6"
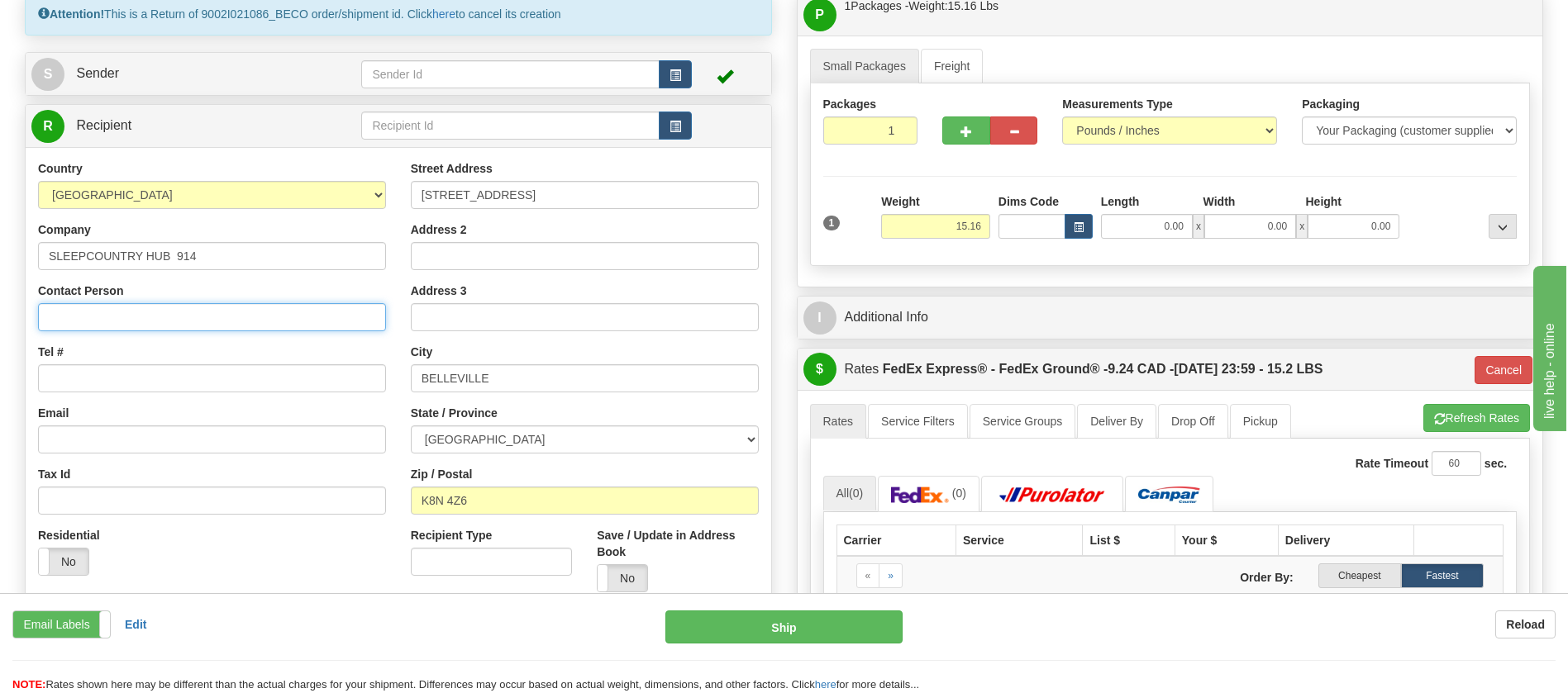
click at [71, 314] on input "Contact Person" at bounding box center [211, 317] width 348 height 28
type input "92"
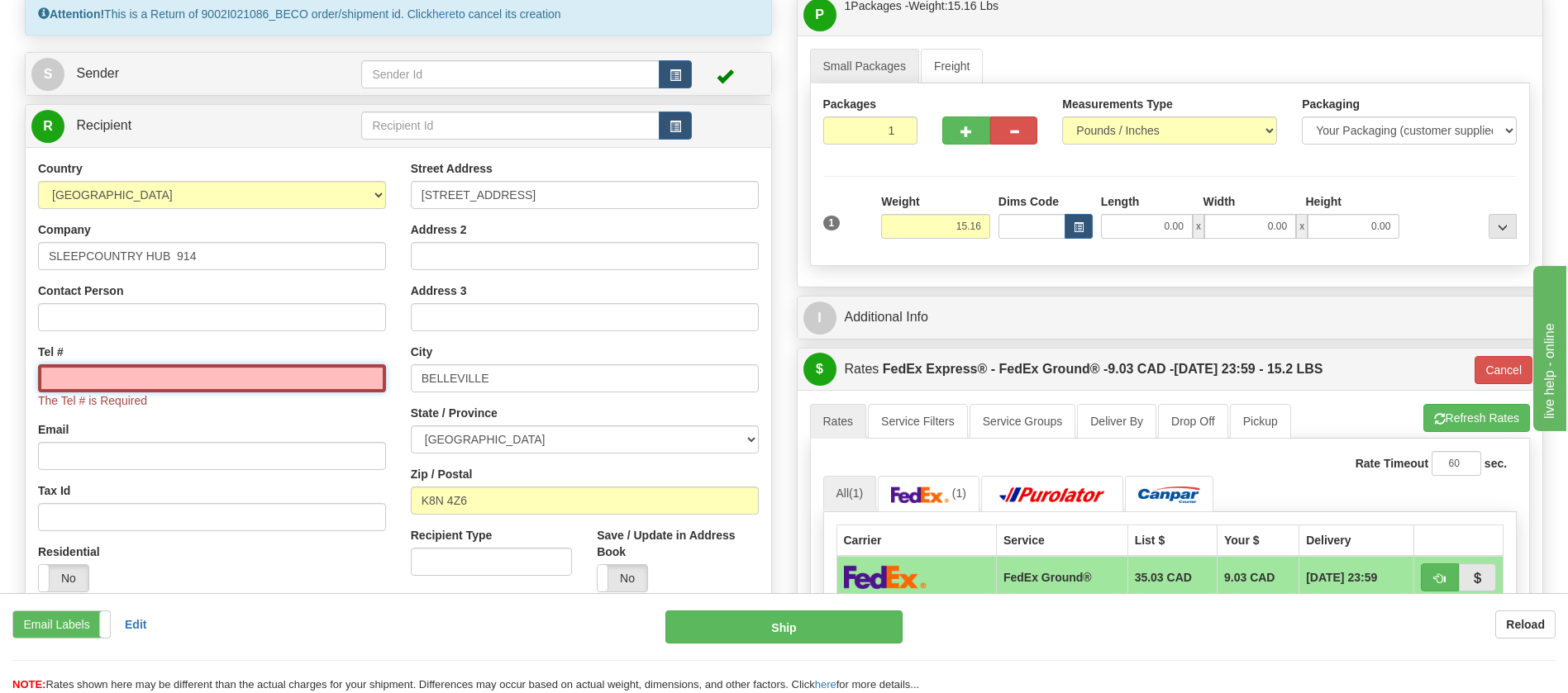
click at [70, 379] on input "Tel #" at bounding box center [211, 378] width 348 height 28
paste input "613) 6146758"
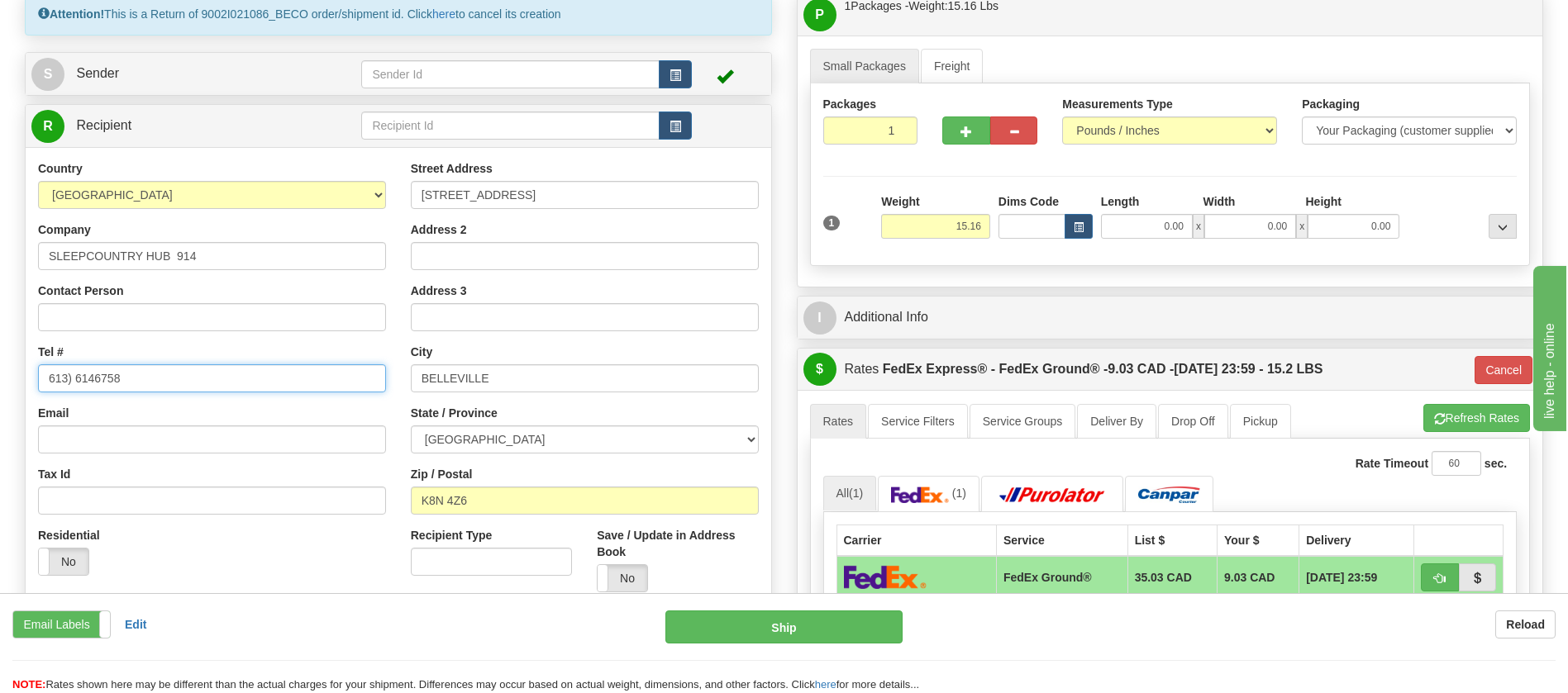
click at [43, 380] on input "613) 6146758" at bounding box center [211, 378] width 348 height 28
type input "(613) 6146758"
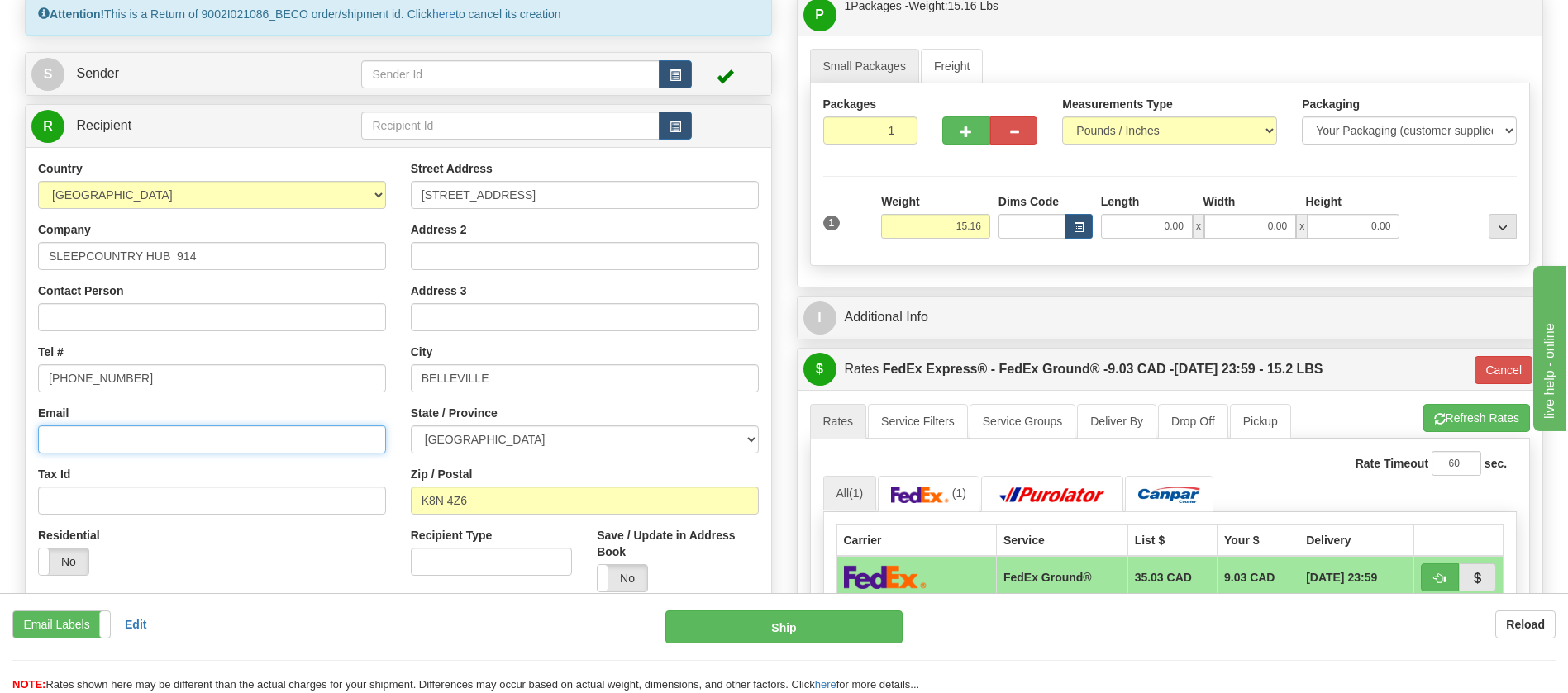
click at [119, 446] on input "Email" at bounding box center [211, 440] width 348 height 28
type input "soc914@sleepcountry.ca"
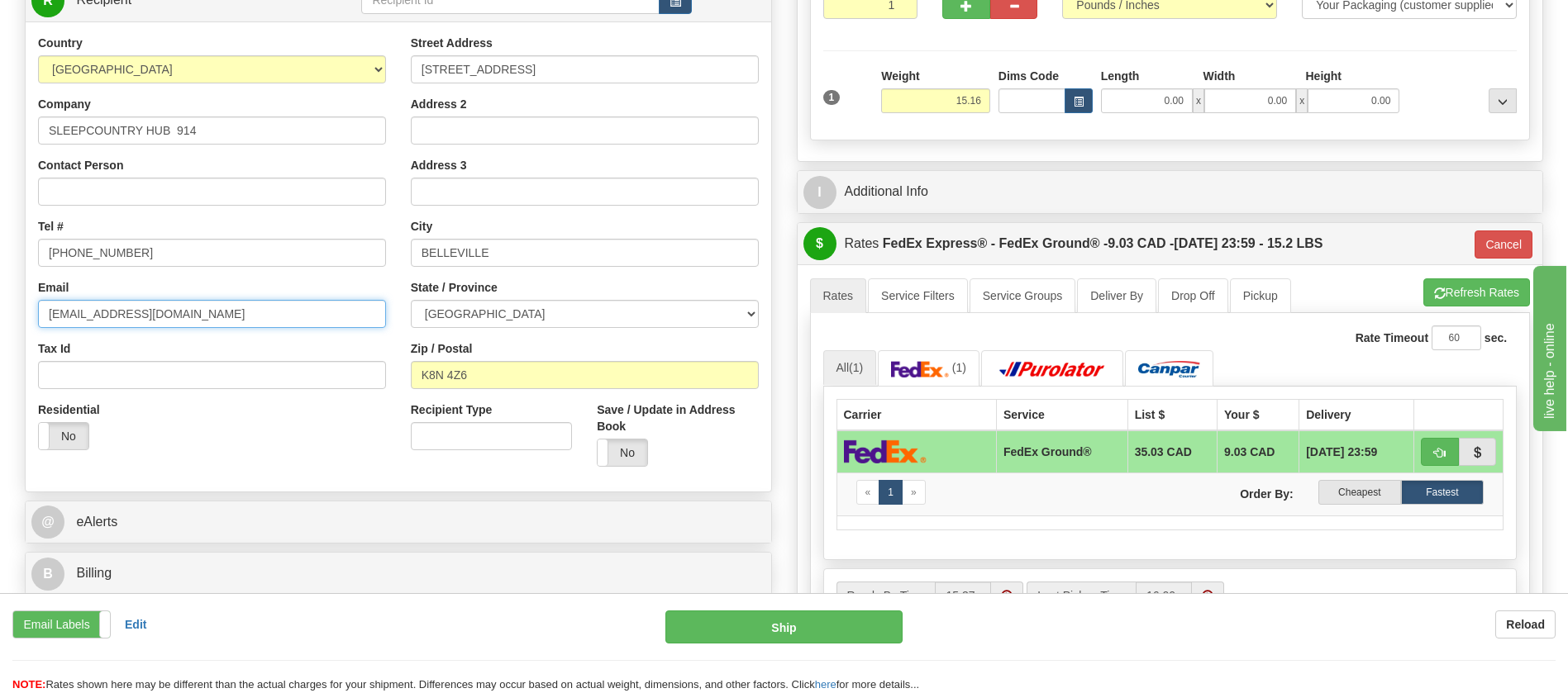
scroll to position [248, 0]
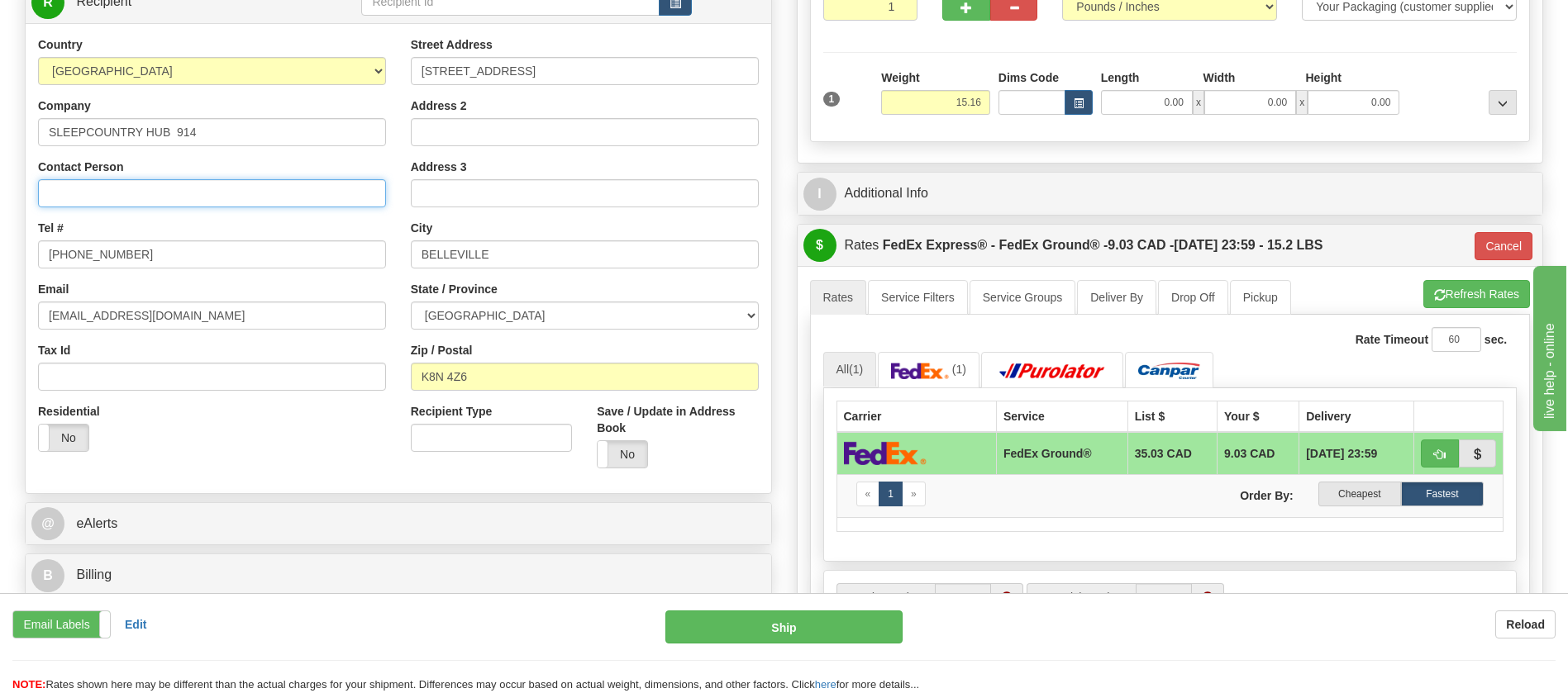
click at [132, 205] on input "Contact Person" at bounding box center [211, 193] width 348 height 28
type input "SUPER HUB CENTER 914"
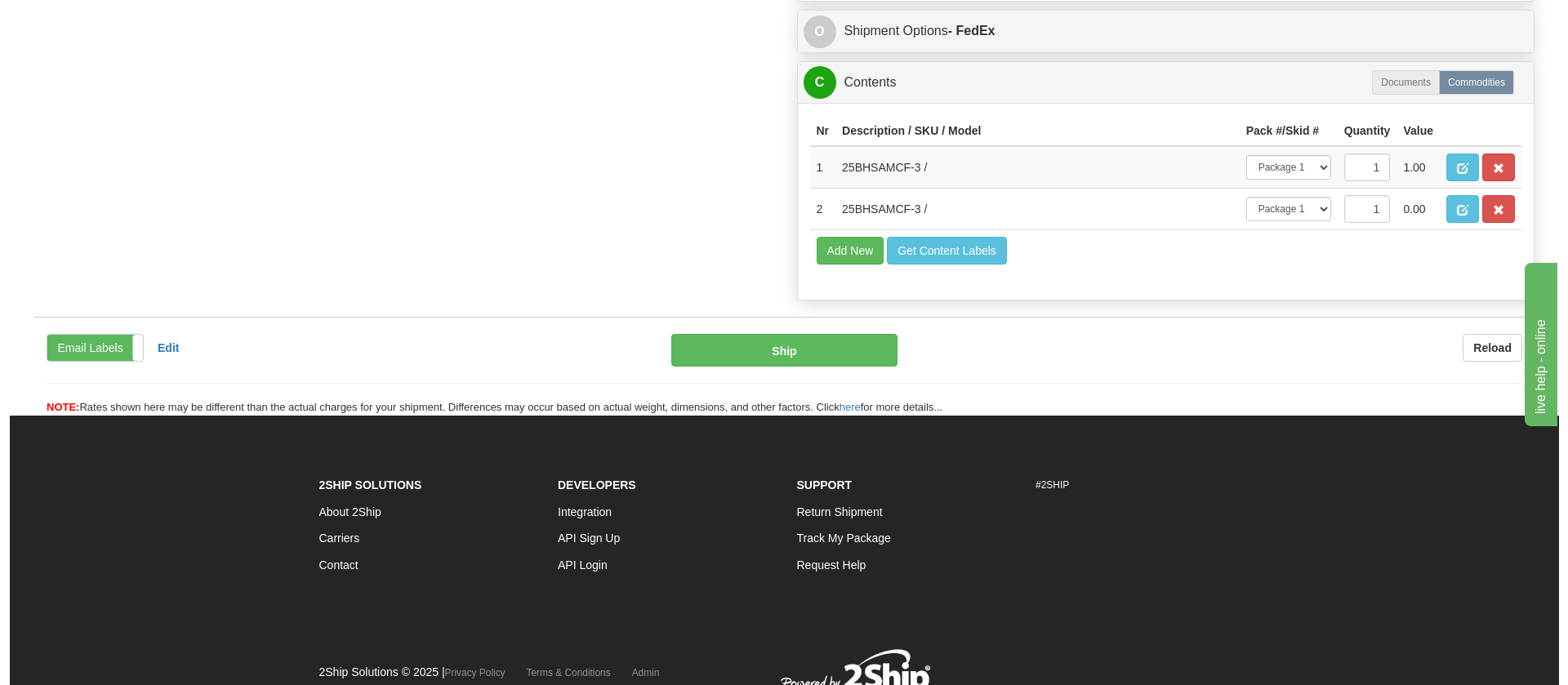
scroll to position [851, 0]
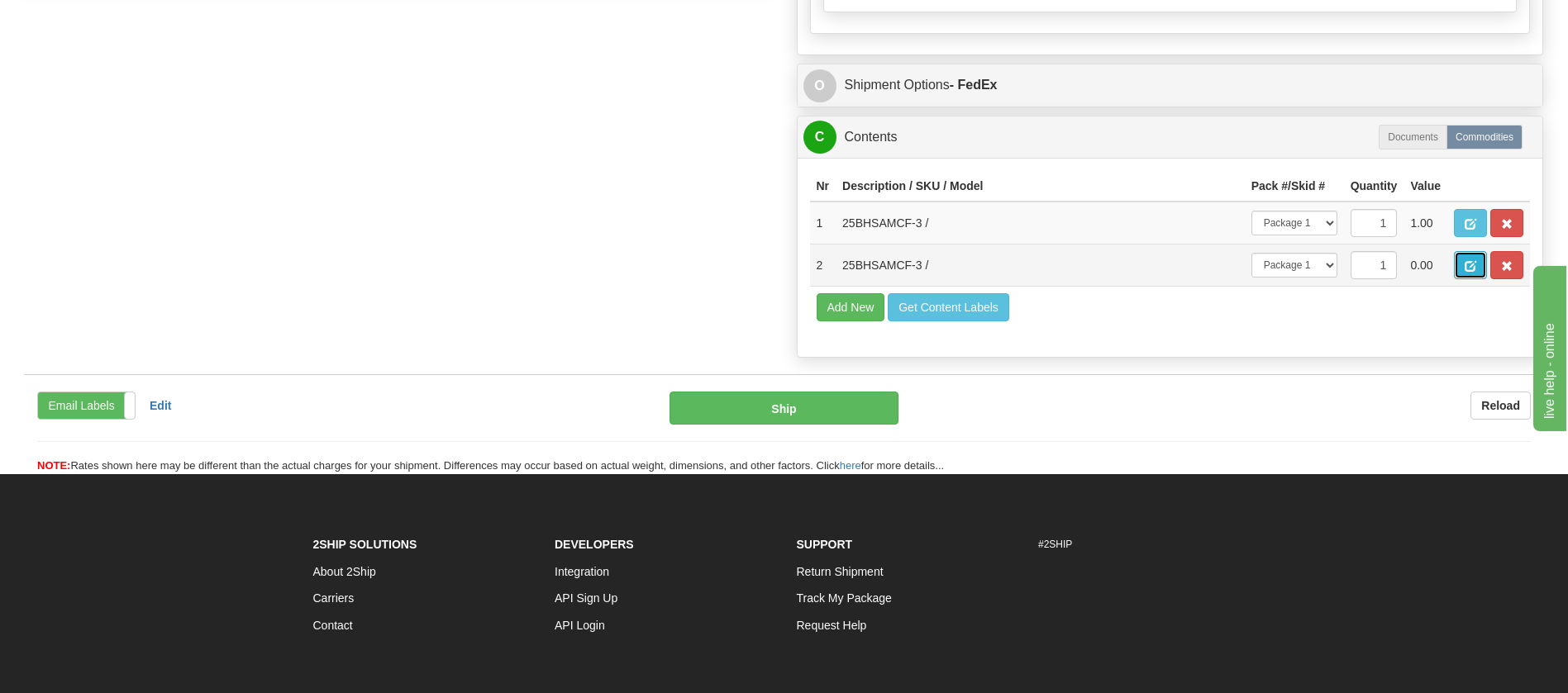
click at [1468, 264] on span "button" at bounding box center [1470, 266] width 12 height 11
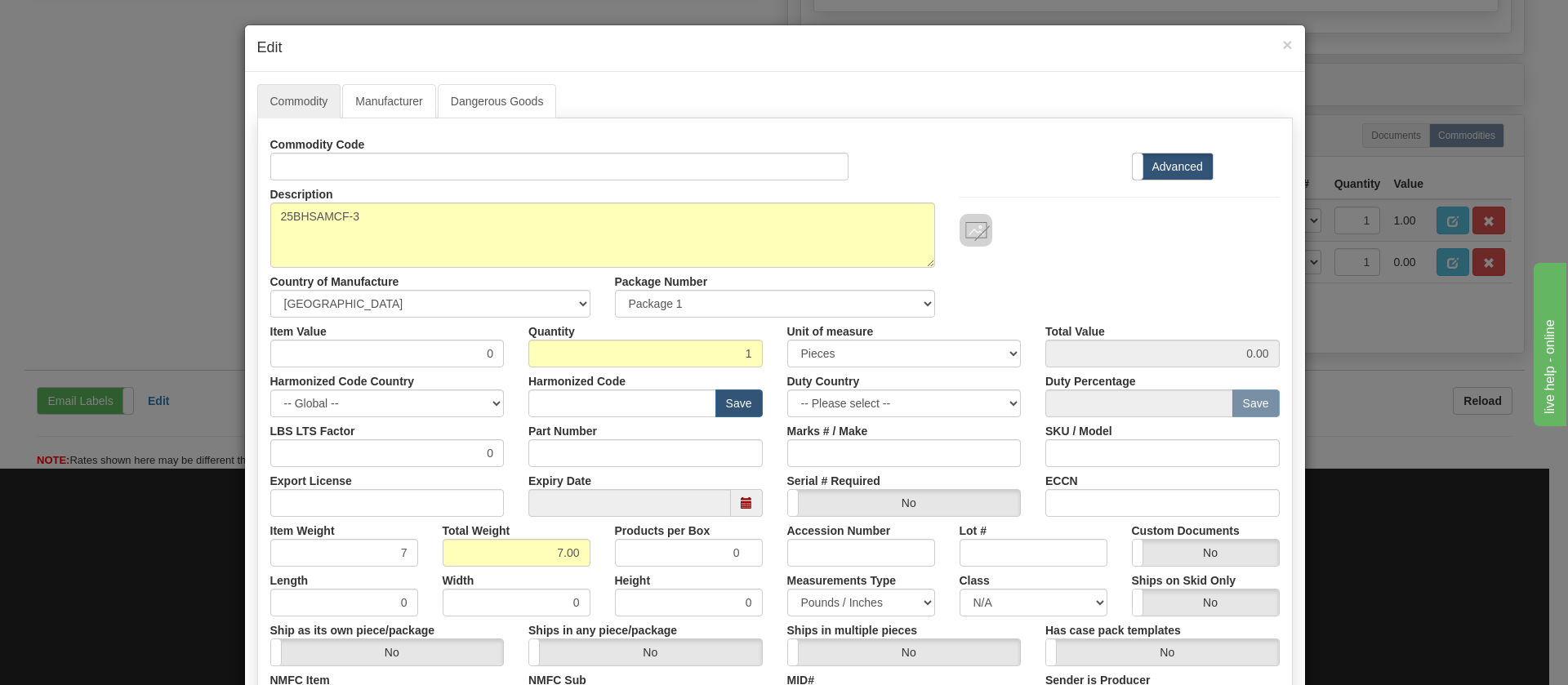
scroll to position [324, 0]
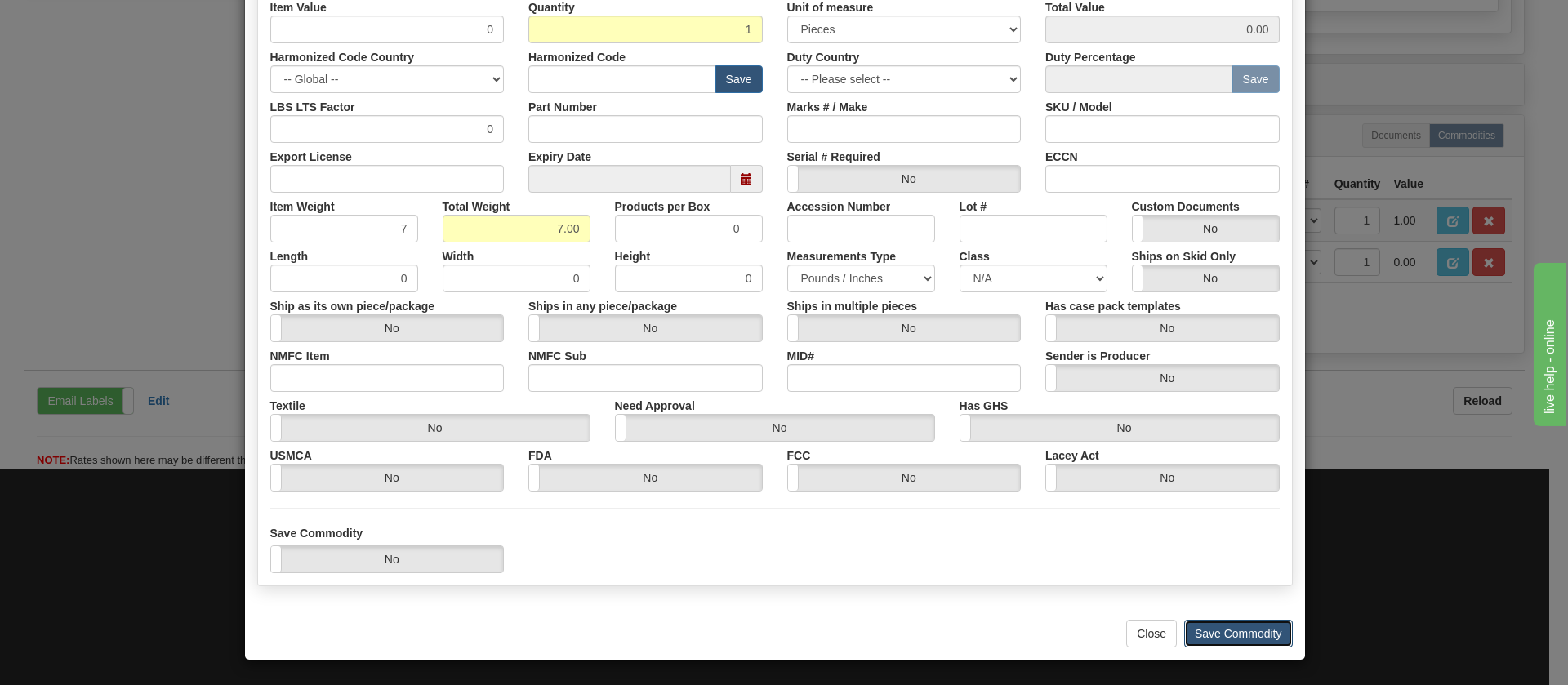
click at [1242, 635] on button "Save Commodity" at bounding box center [1238, 634] width 109 height 28
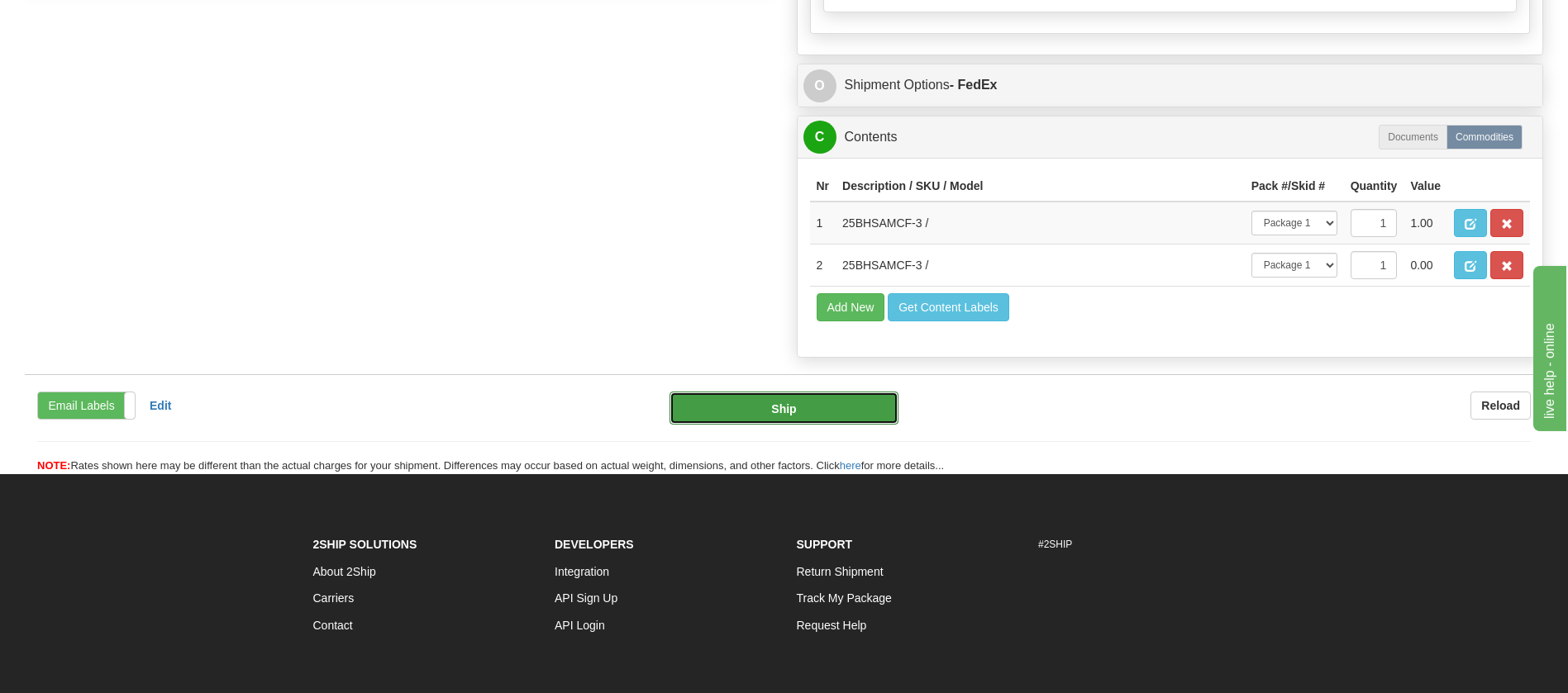
click at [789, 412] on button "Ship" at bounding box center [784, 408] width 228 height 33
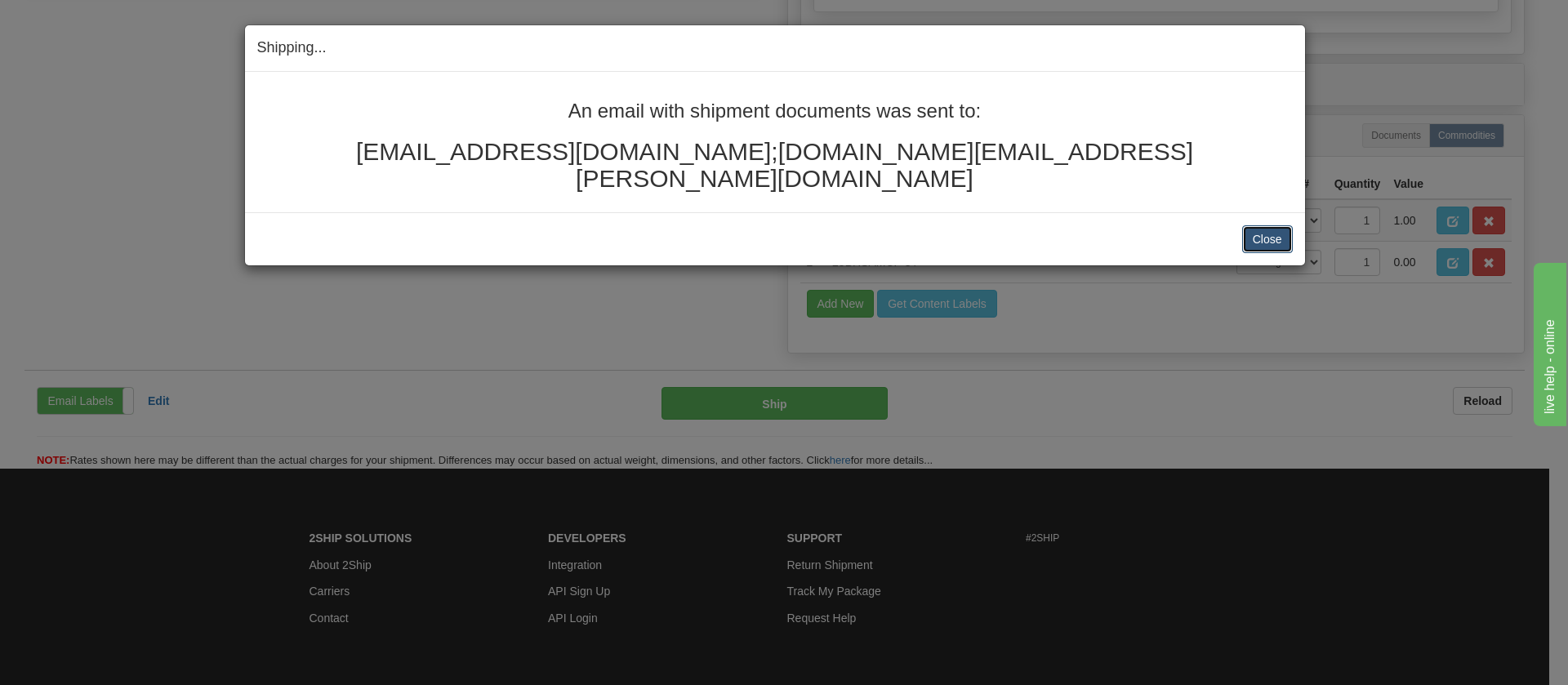
click at [1257, 226] on button "Close" at bounding box center [1267, 239] width 50 height 28
